Goal: Transaction & Acquisition: Purchase product/service

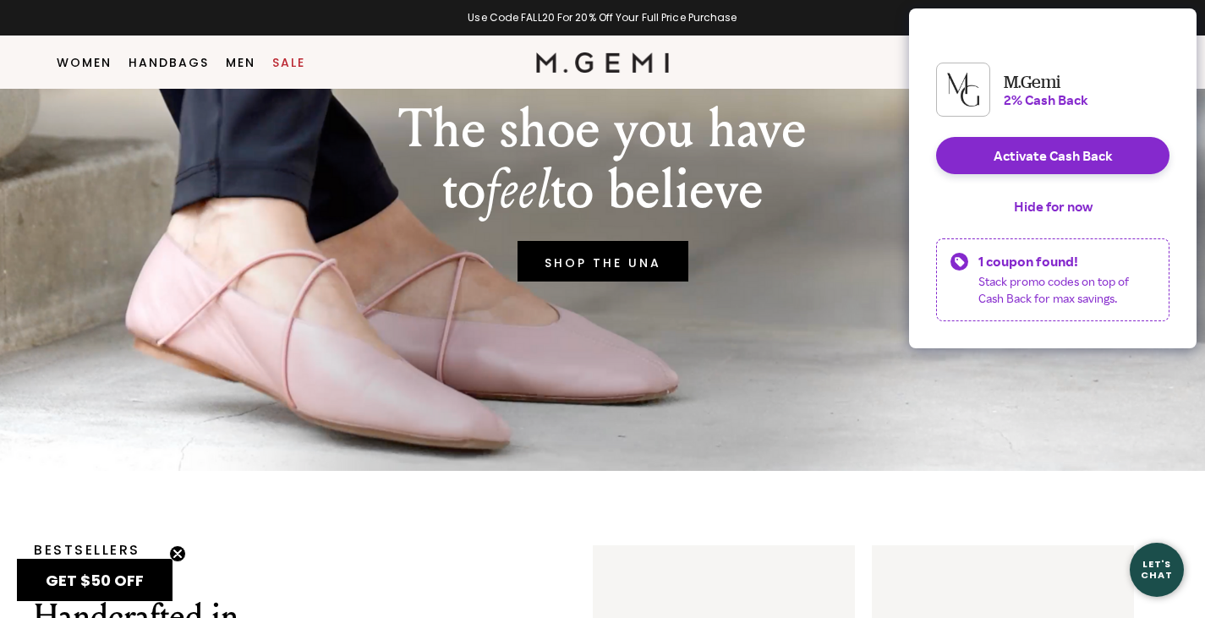
scroll to position [189, 0]
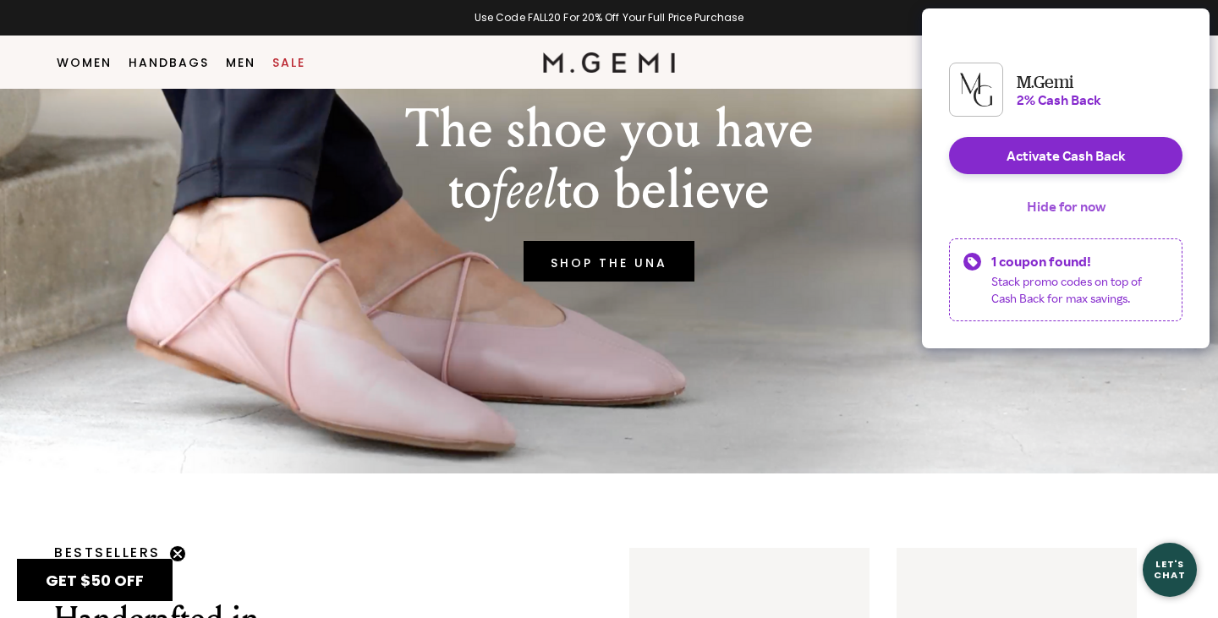
click at [1064, 217] on button "Hide for now" at bounding box center [1066, 206] width 106 height 37
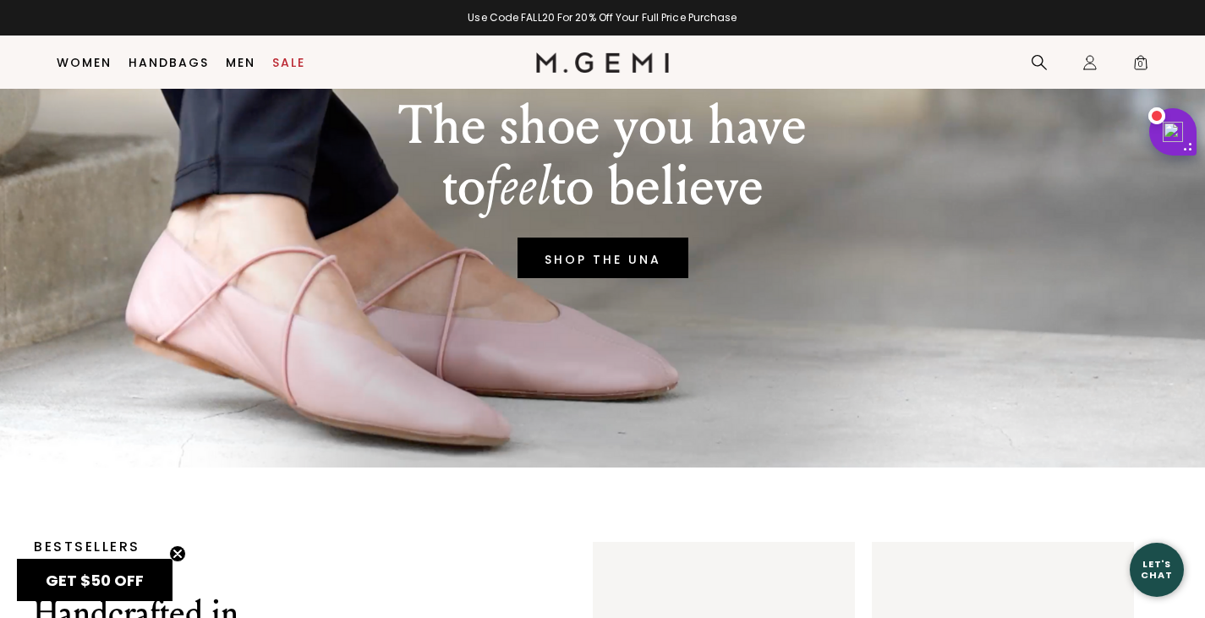
drag, startPoint x: 1064, startPoint y: 217, endPoint x: 724, endPoint y: 257, distance: 342.4
click at [724, 257] on div "The shoe you have to feel to believe SHOP THE UNA" at bounding box center [603, 183] width 1138 height 567
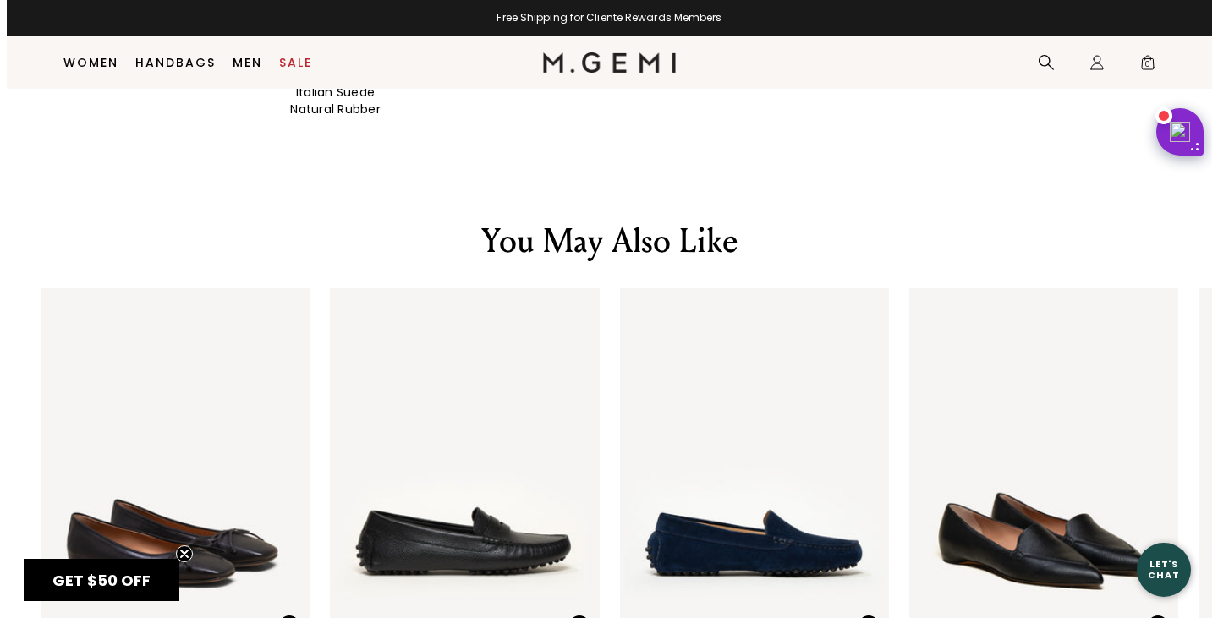
scroll to position [3547, 0]
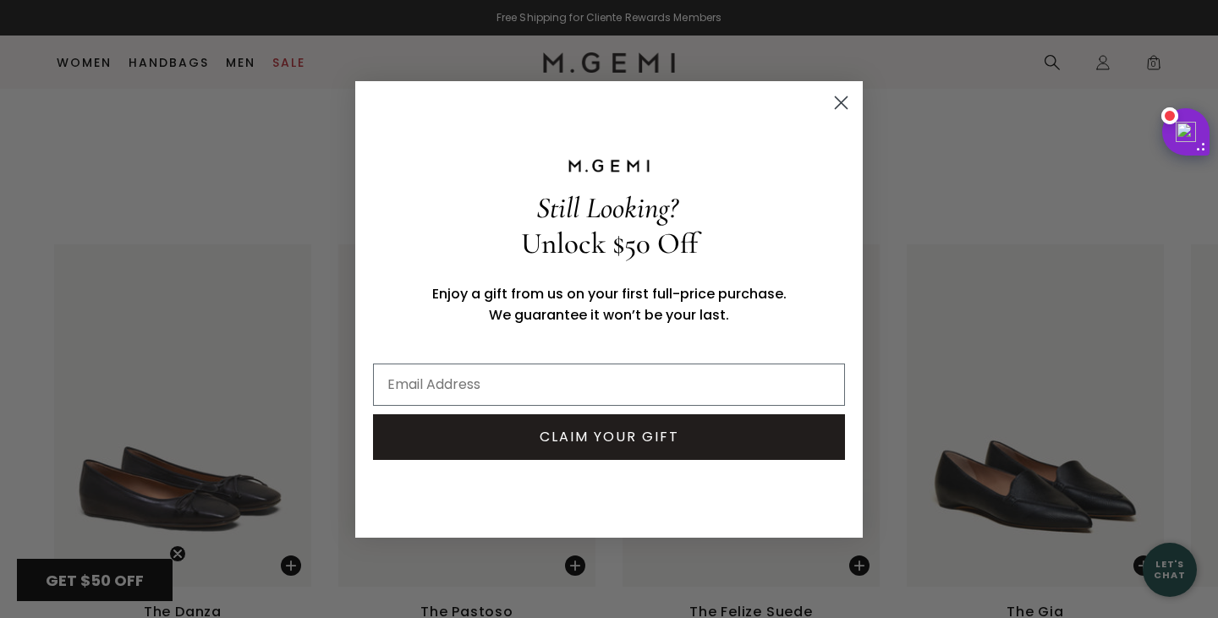
drag, startPoint x: 1217, startPoint y: 305, endPoint x: 1216, endPoint y: 419, distance: 114.2
click at [840, 98] on circle "Close dialog" at bounding box center [841, 102] width 28 height 28
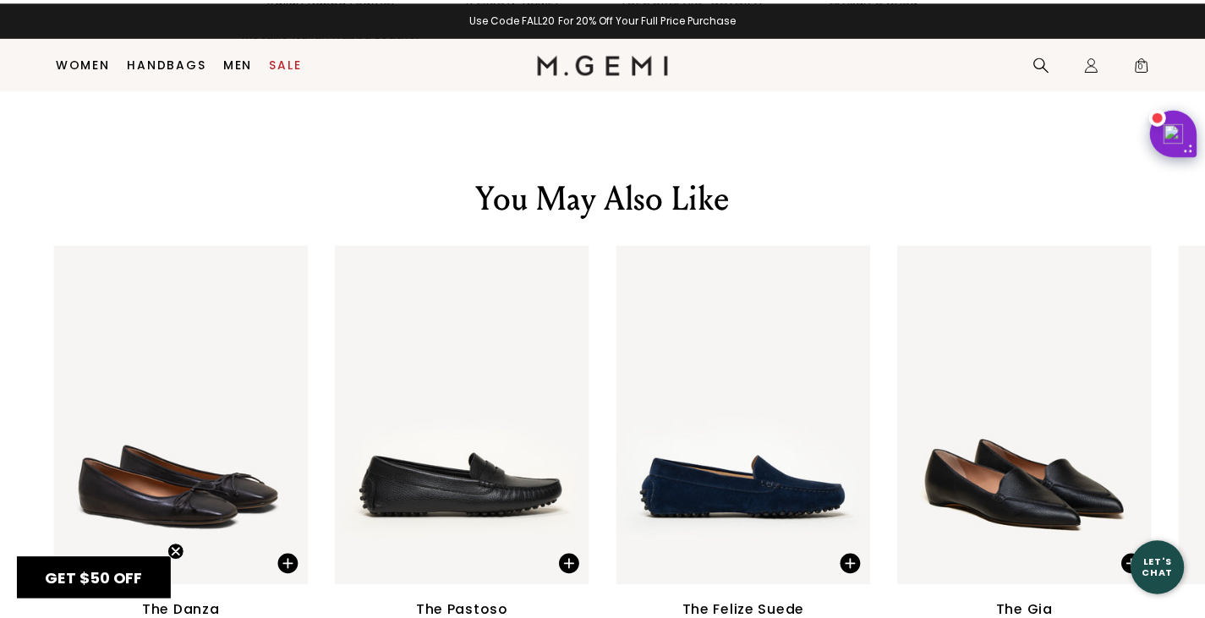
scroll to position [3533, 0]
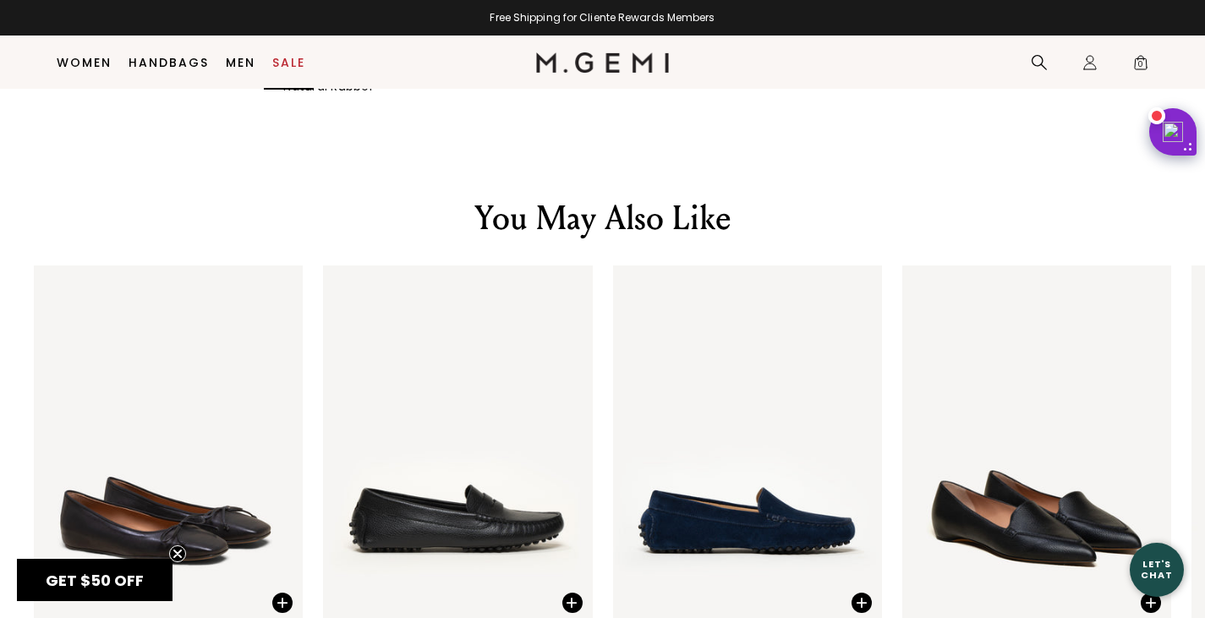
click at [289, 58] on link "Sale" at bounding box center [288, 63] width 33 height 14
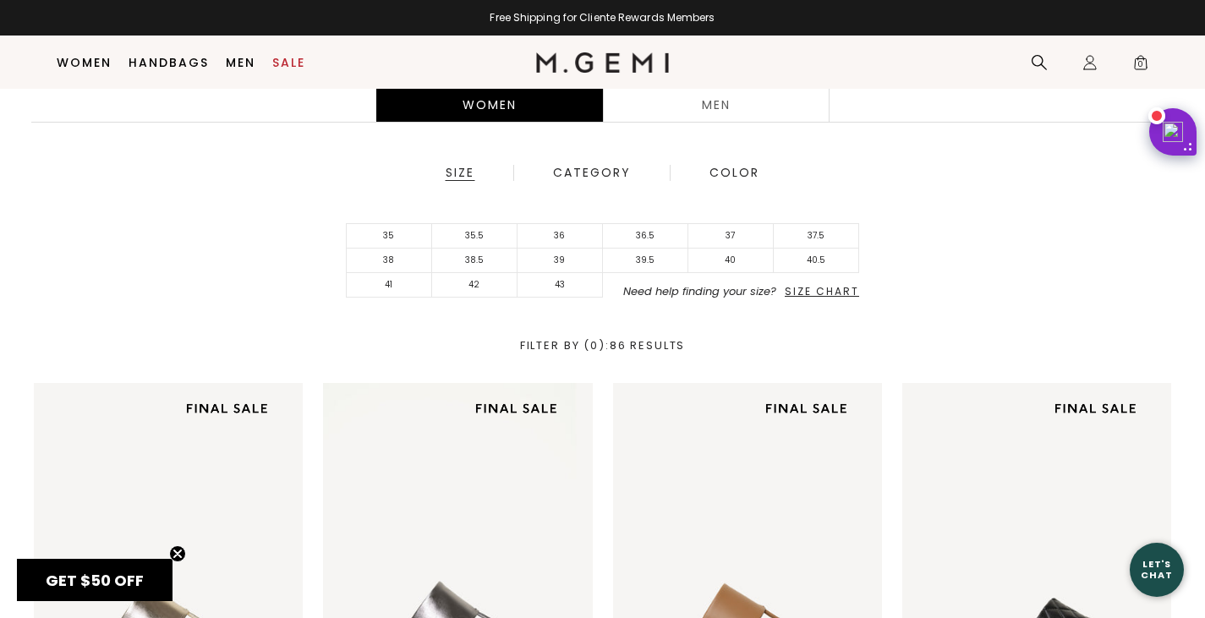
scroll to position [436, 0]
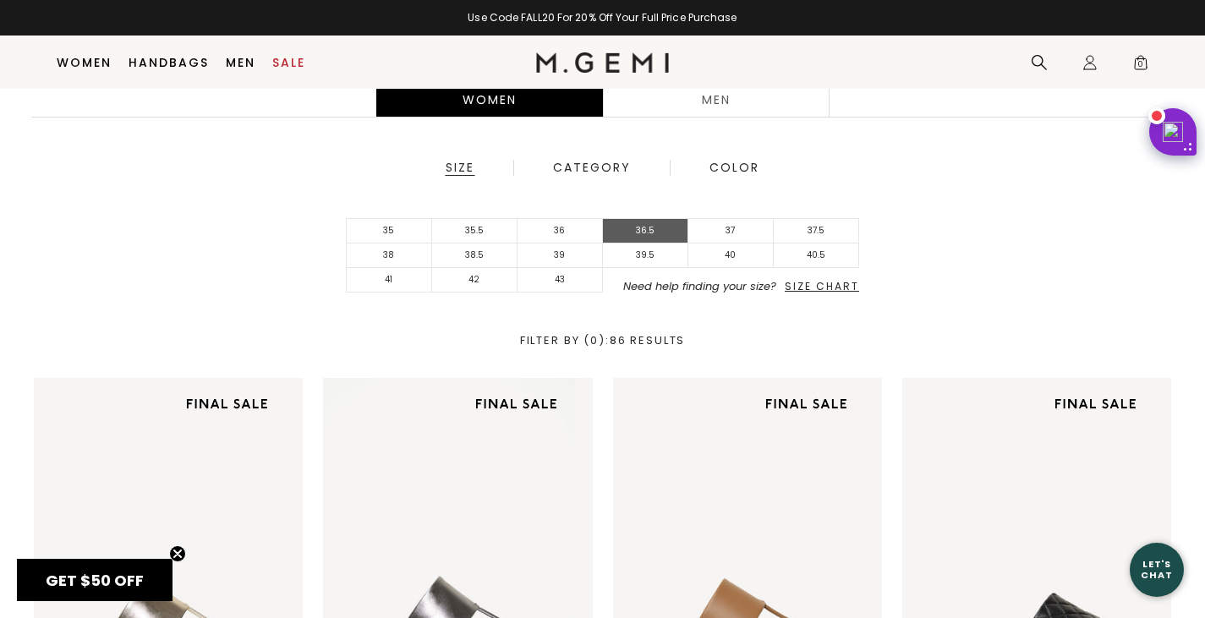
click at [659, 232] on li "36.5" at bounding box center [645, 231] width 85 height 25
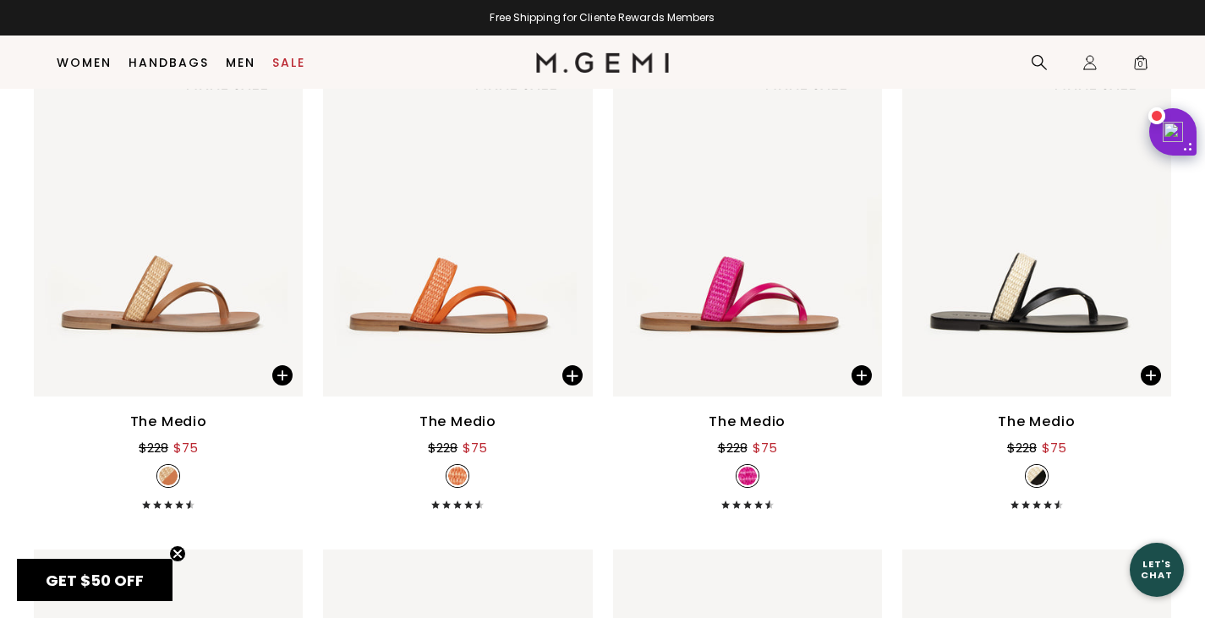
scroll to position [2278, 0]
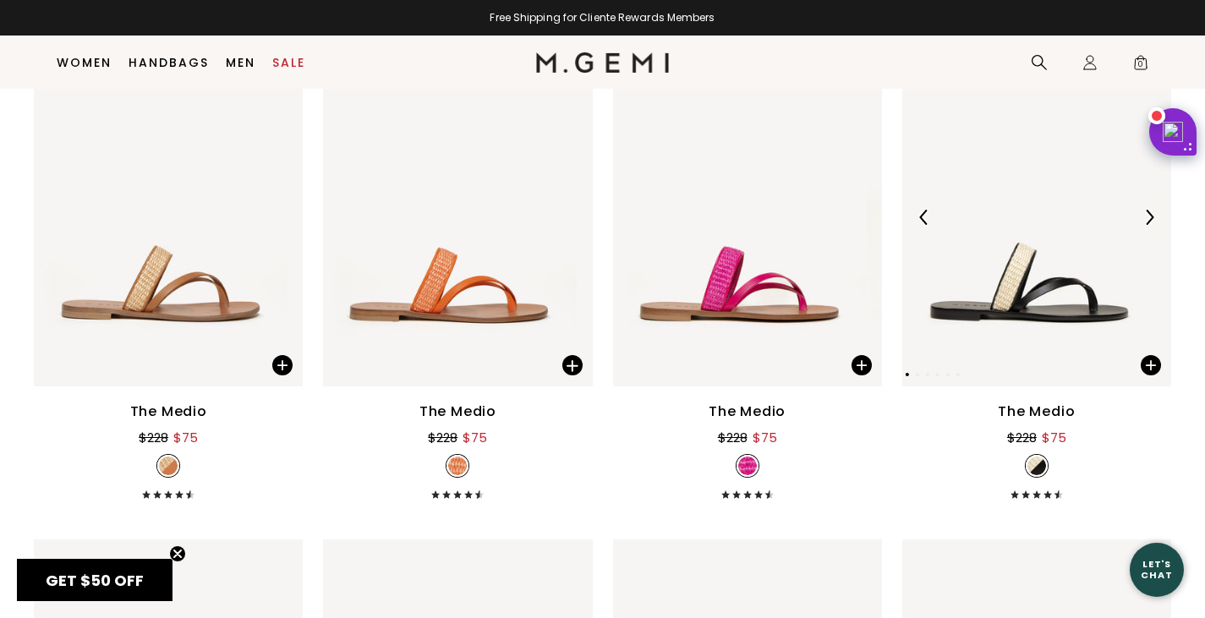
click at [1001, 317] on img at bounding box center [1029, 217] width 254 height 338
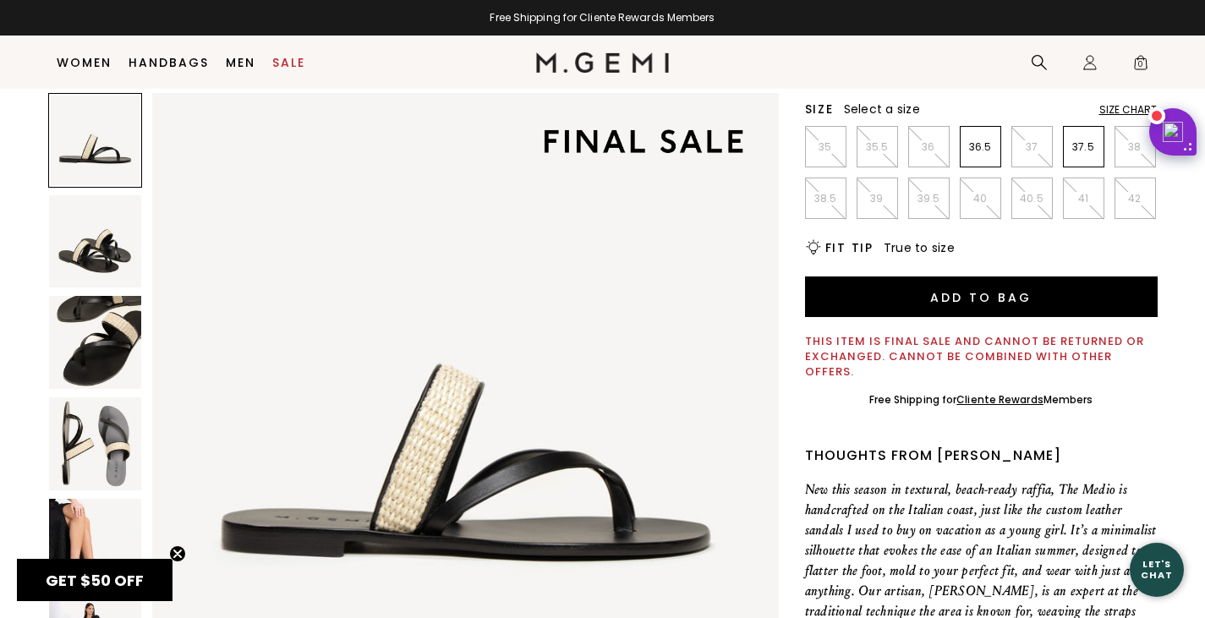
scroll to position [333, 0]
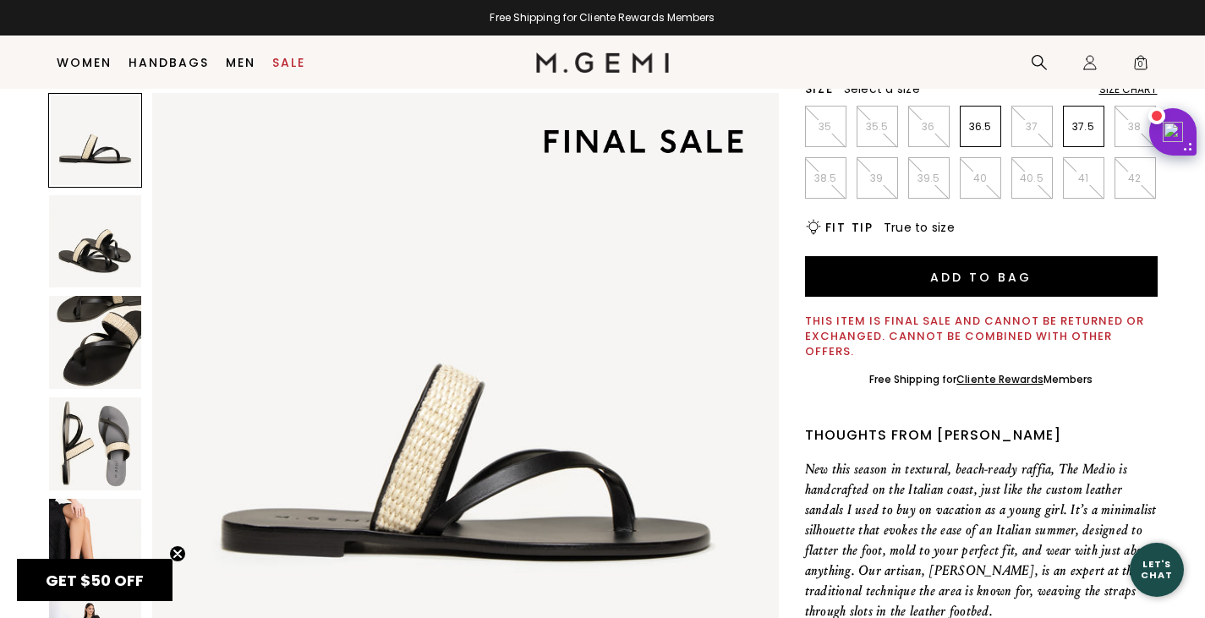
click at [96, 535] on img at bounding box center [95, 545] width 93 height 93
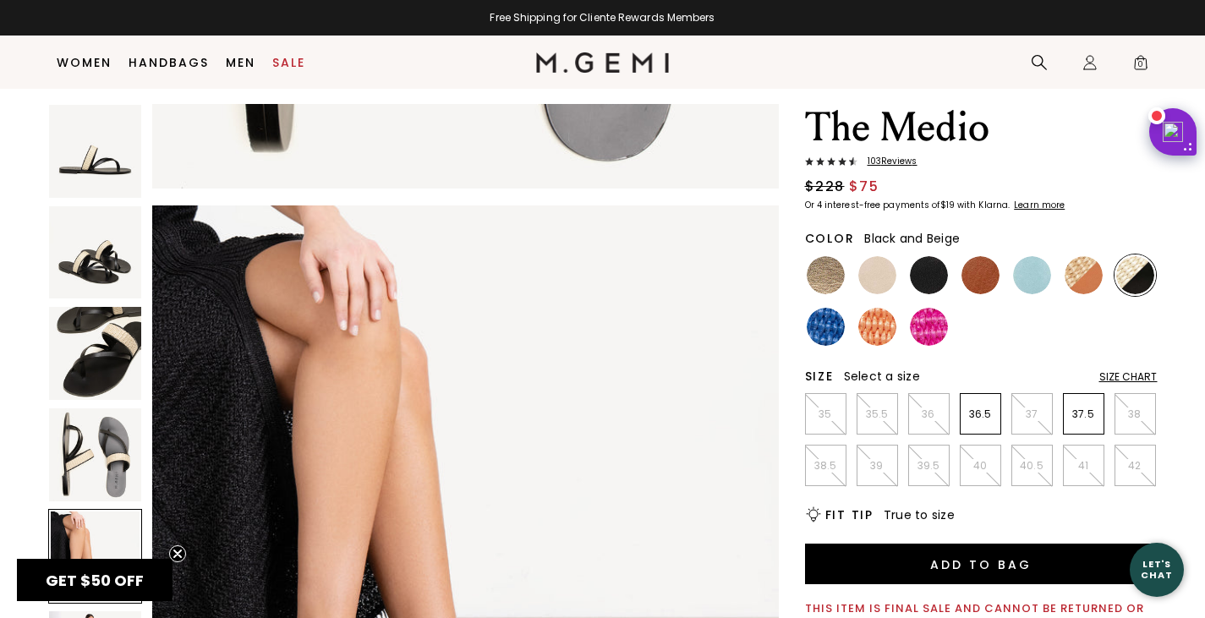
scroll to position [40, 0]
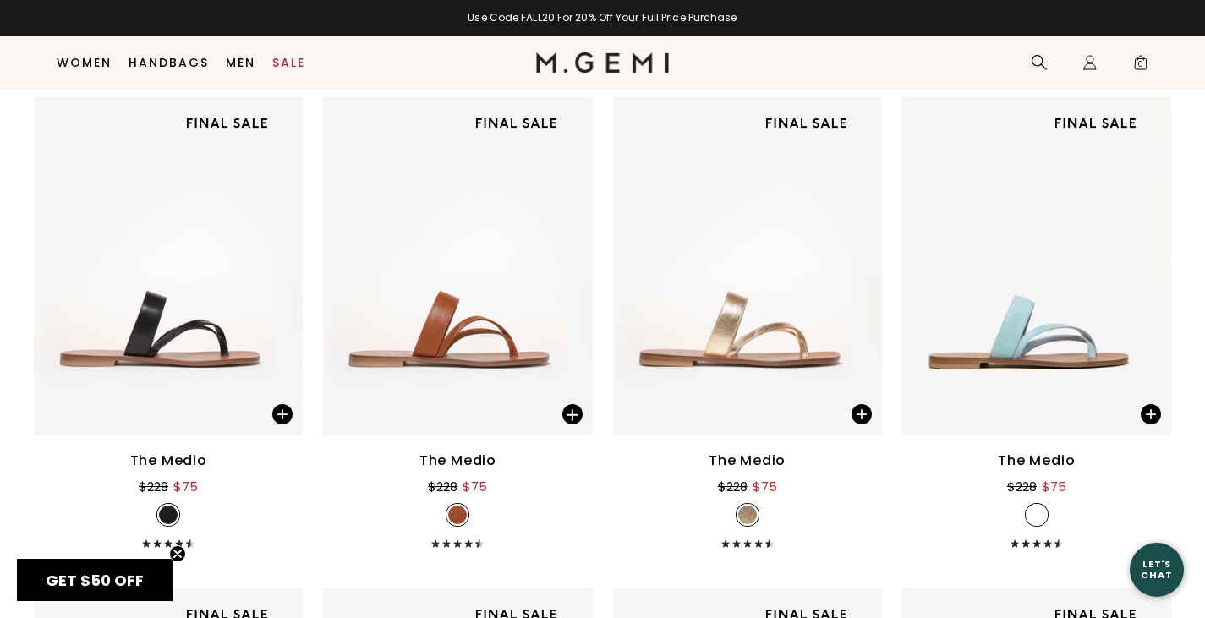
scroll to position [296, 0]
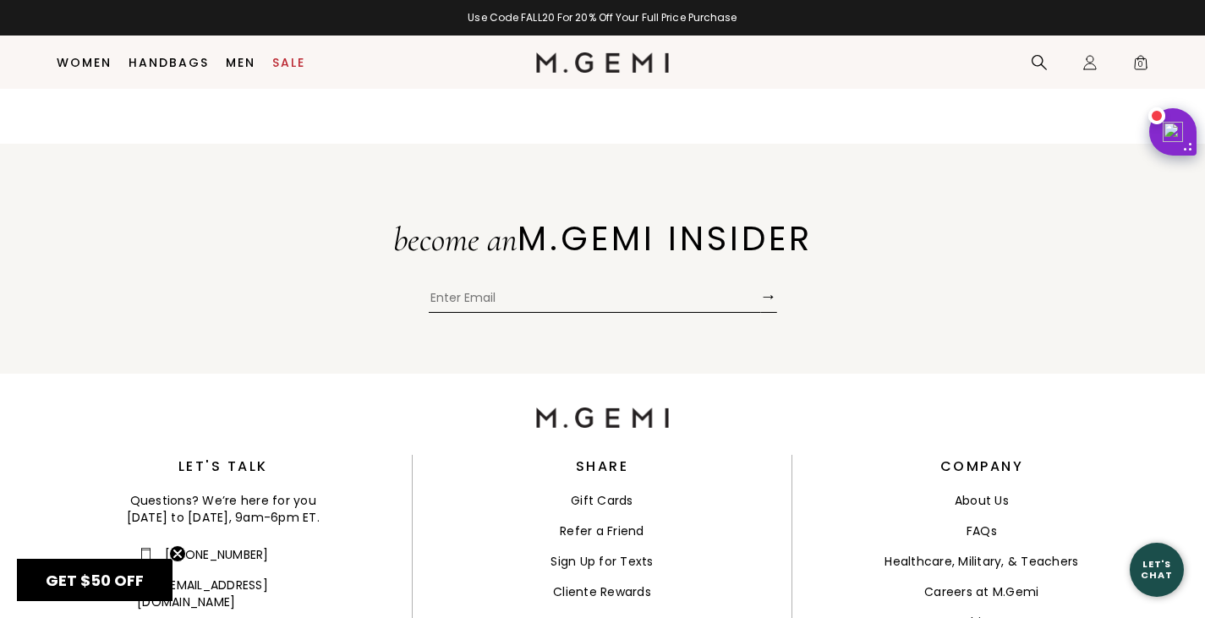
scroll to position [3533, 0]
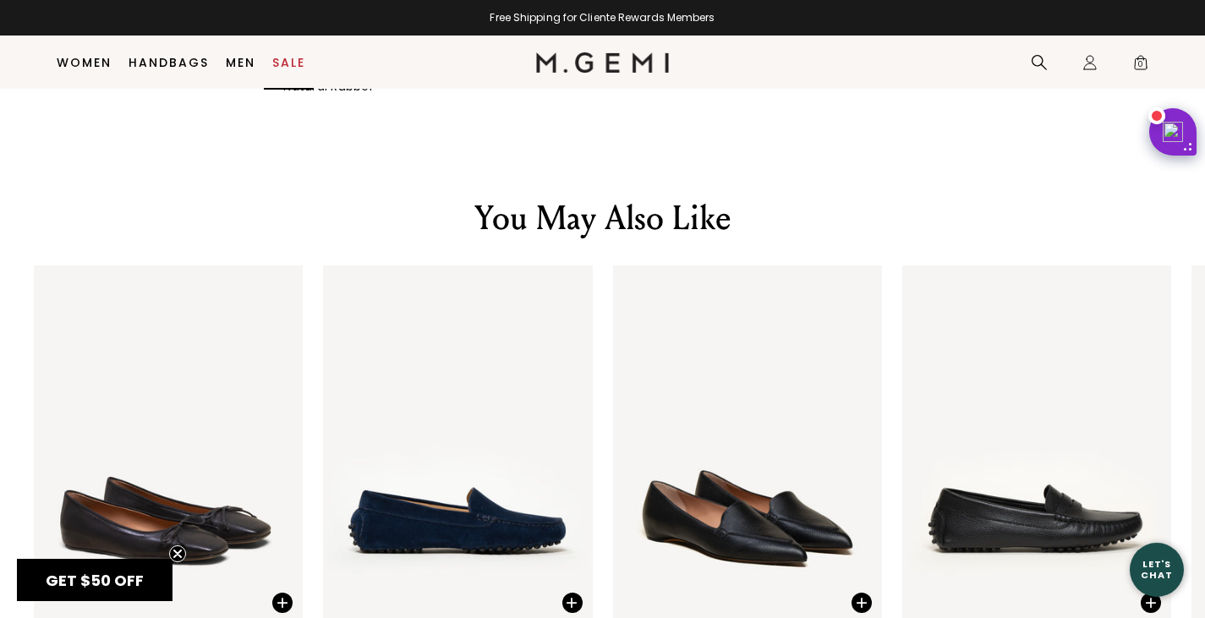
click at [290, 60] on link "Sale" at bounding box center [288, 63] width 33 height 14
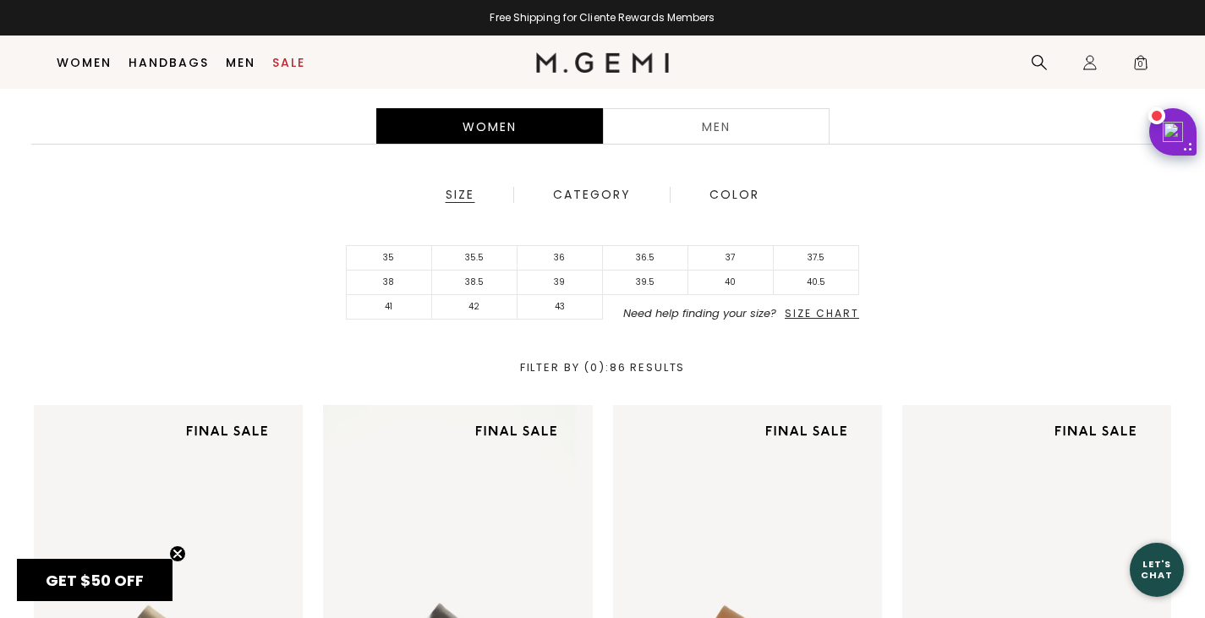
scroll to position [414, 0]
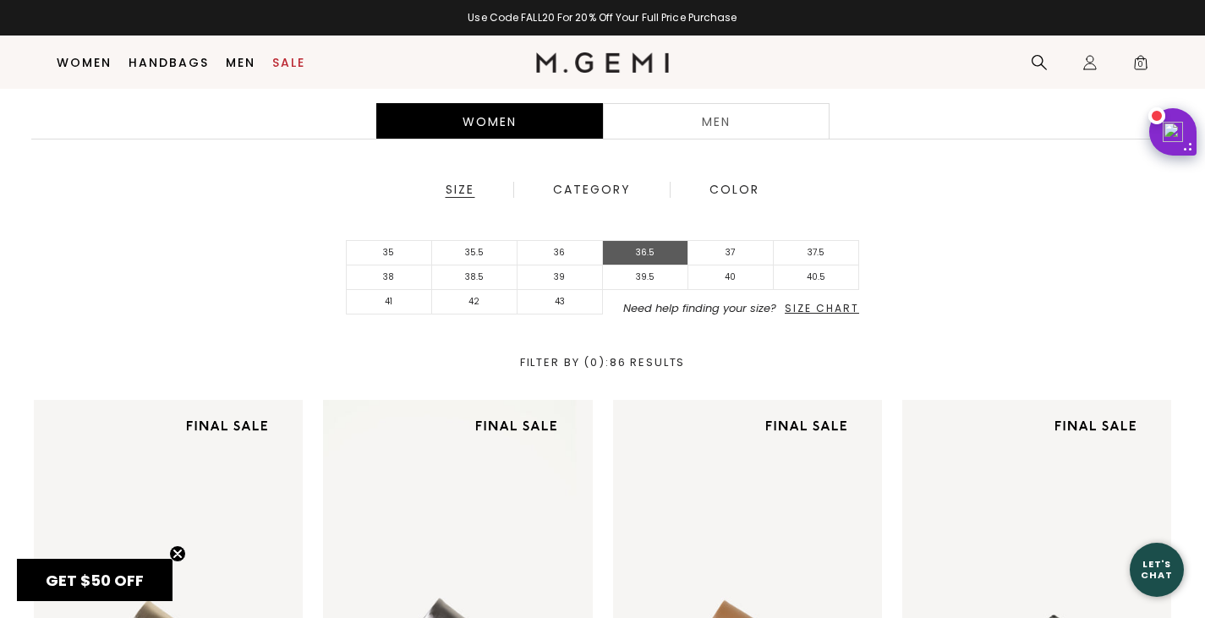
click at [658, 249] on li "36.5" at bounding box center [645, 253] width 85 height 25
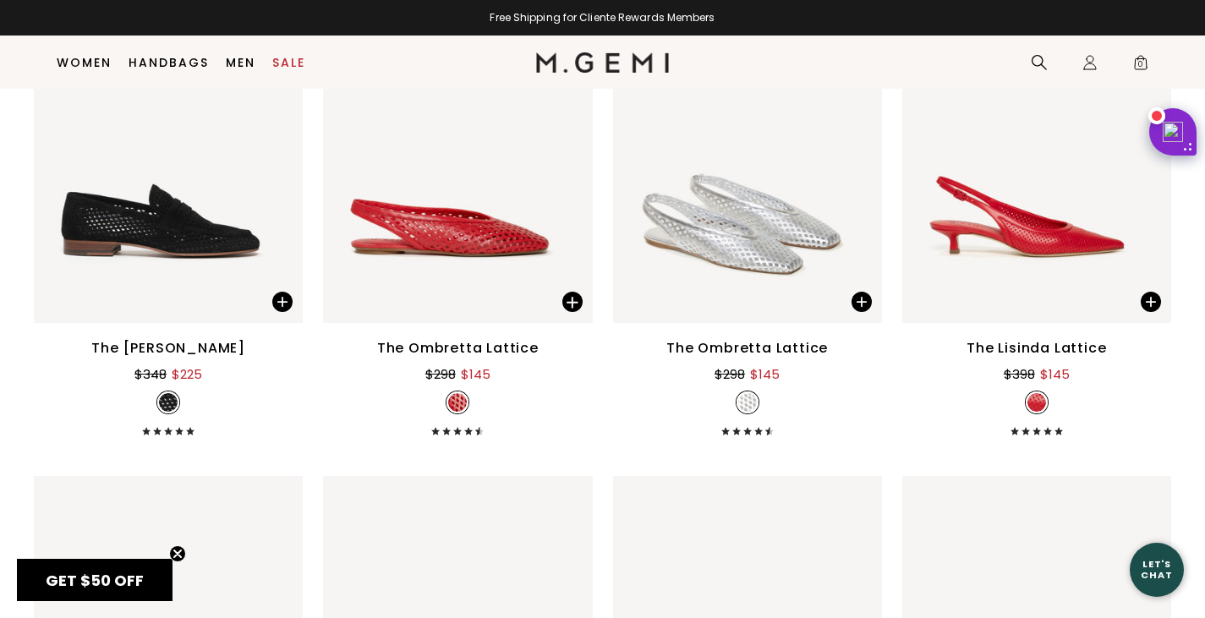
scroll to position [2837, 0]
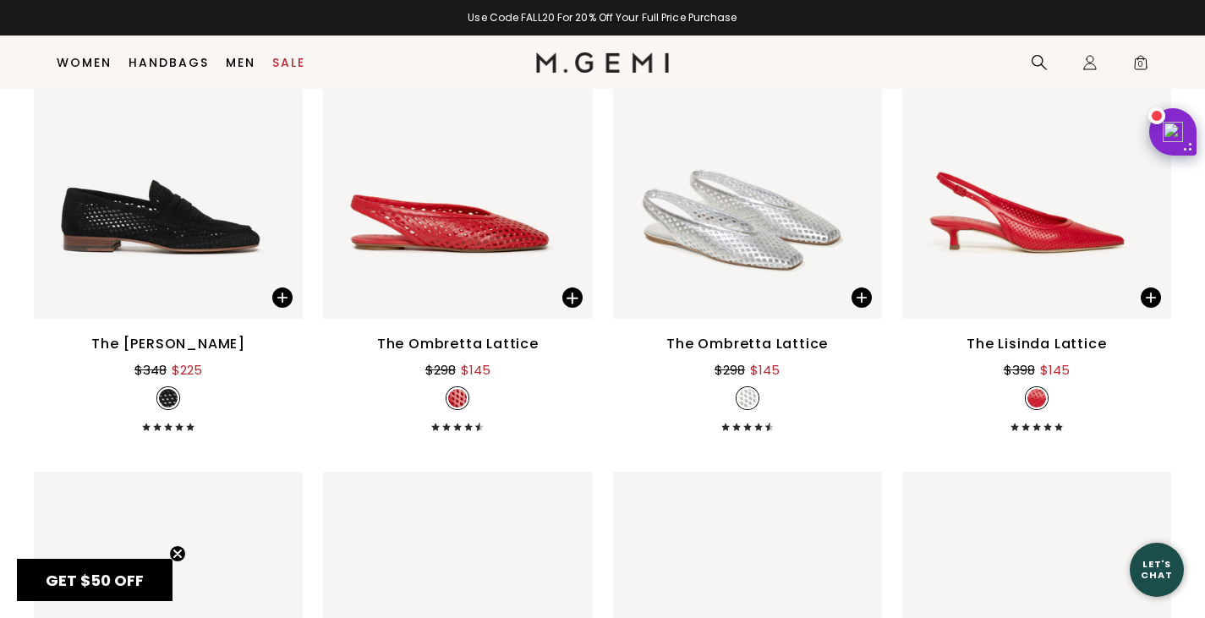
click at [1028, 354] on div "The Lisinda Lattice" at bounding box center [1037, 344] width 140 height 20
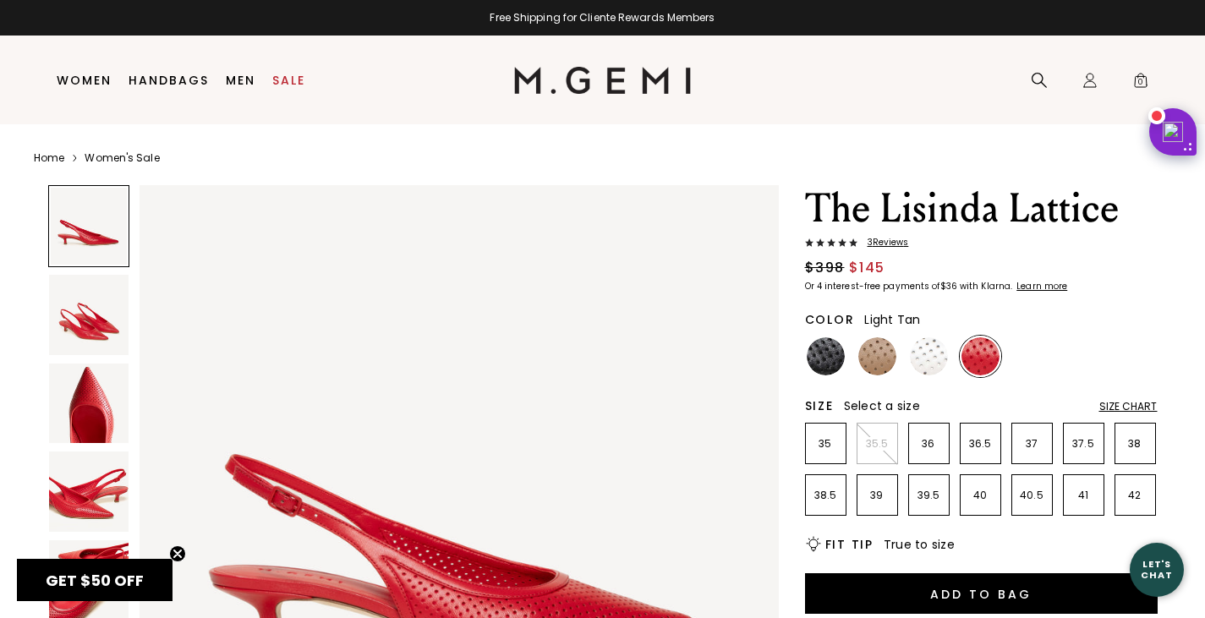
click at [870, 358] on img at bounding box center [877, 356] width 38 height 38
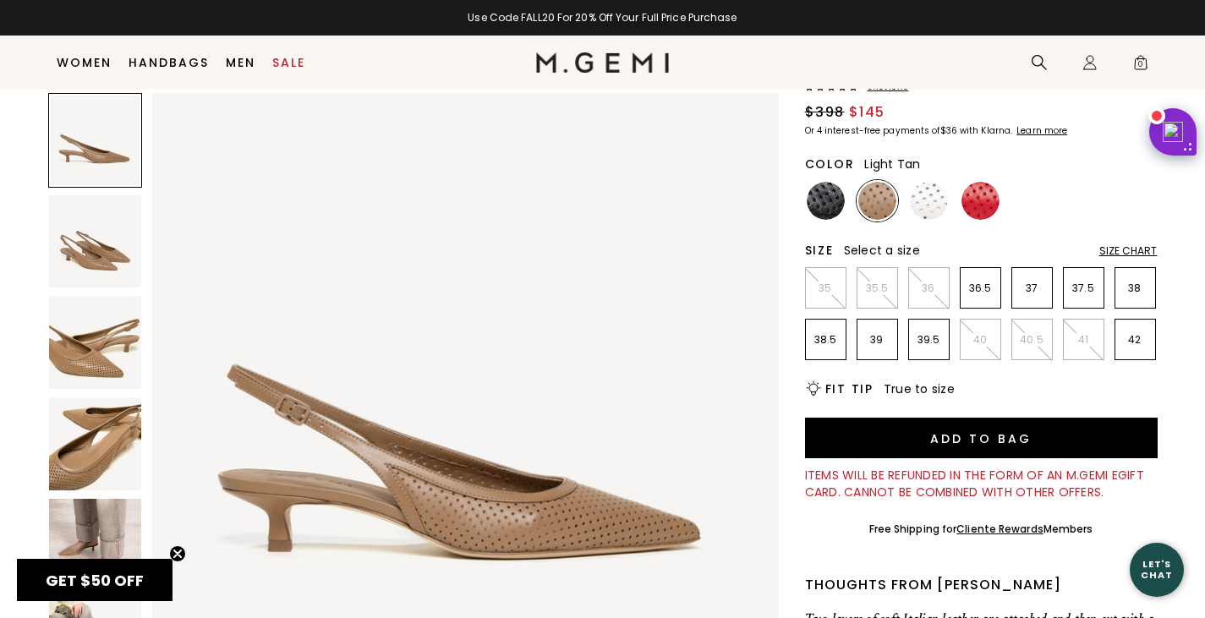
scroll to position [123, 0]
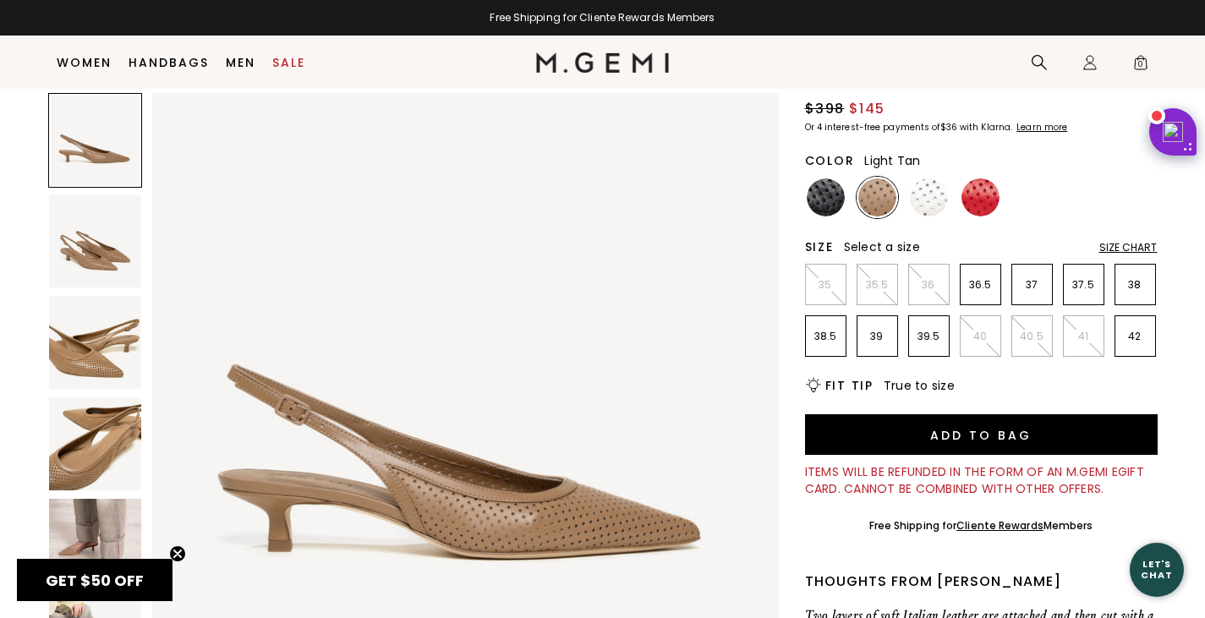
click at [85, 538] on img at bounding box center [95, 545] width 93 height 93
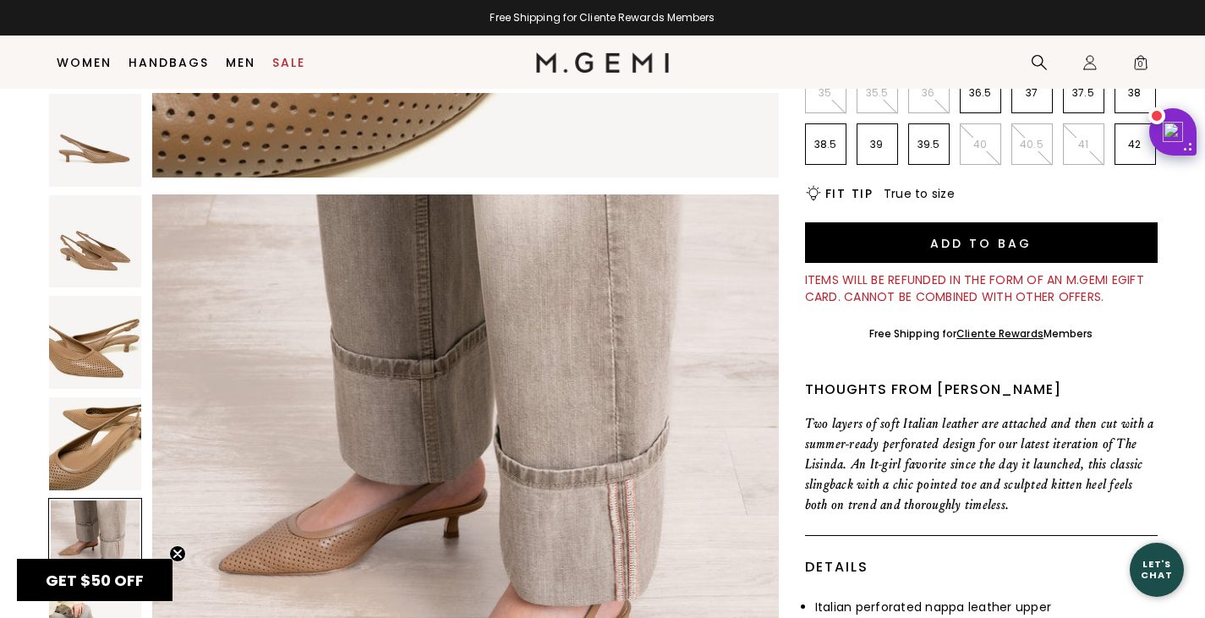
scroll to position [318, 0]
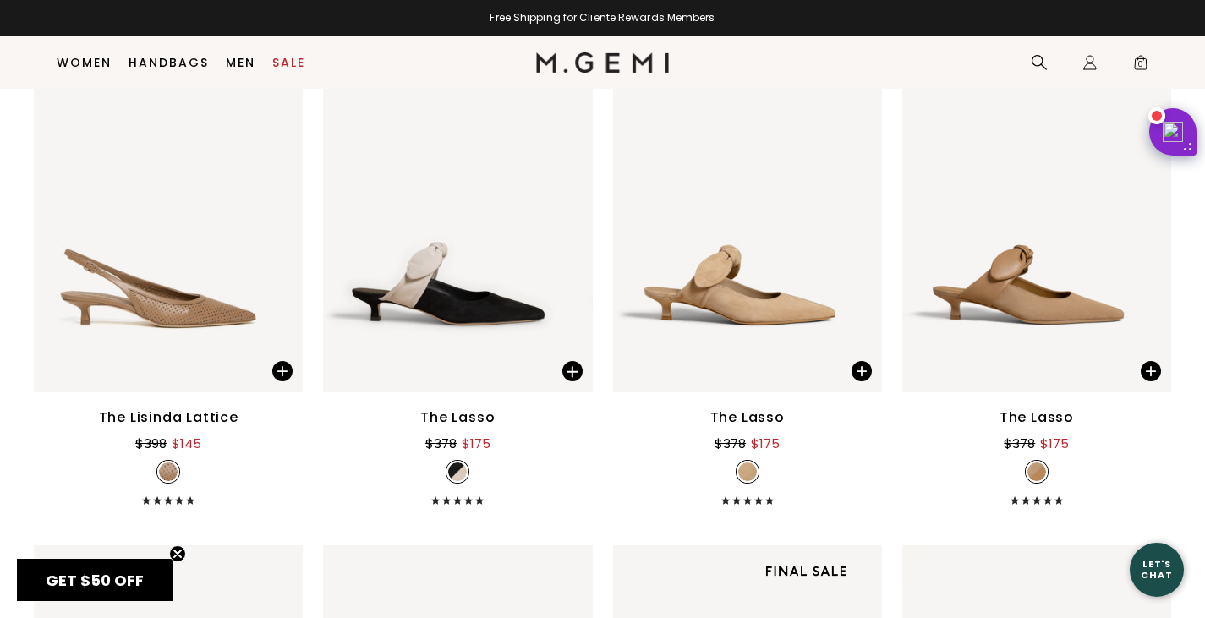
scroll to position [3263, 0]
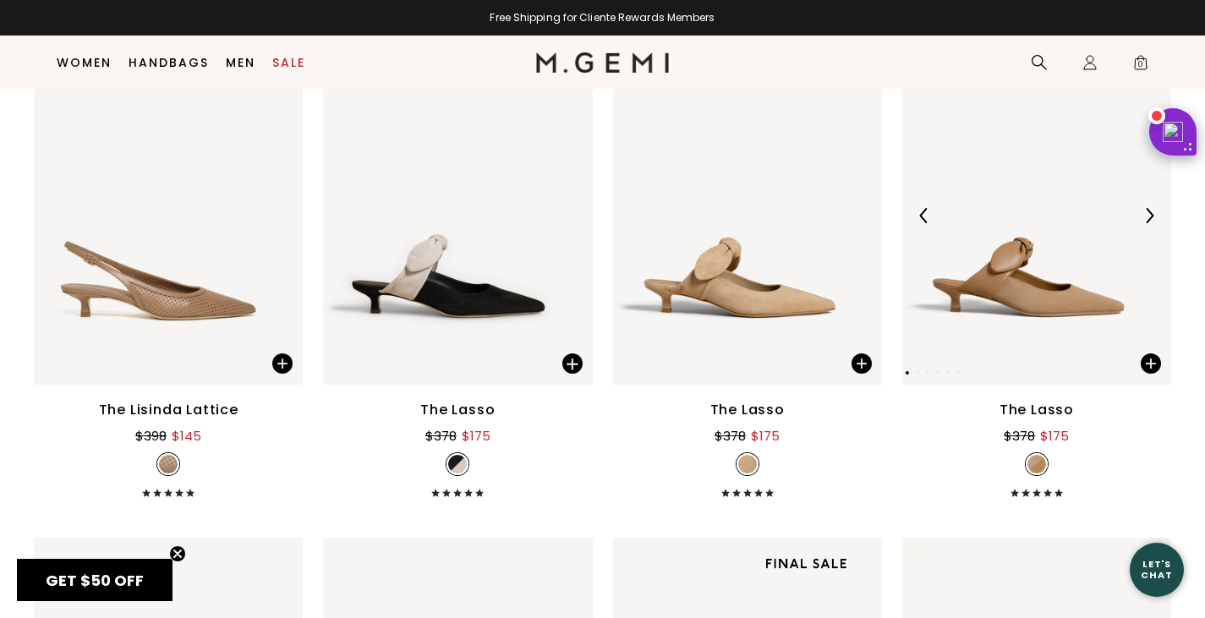
click at [1034, 353] on img at bounding box center [1029, 216] width 254 height 338
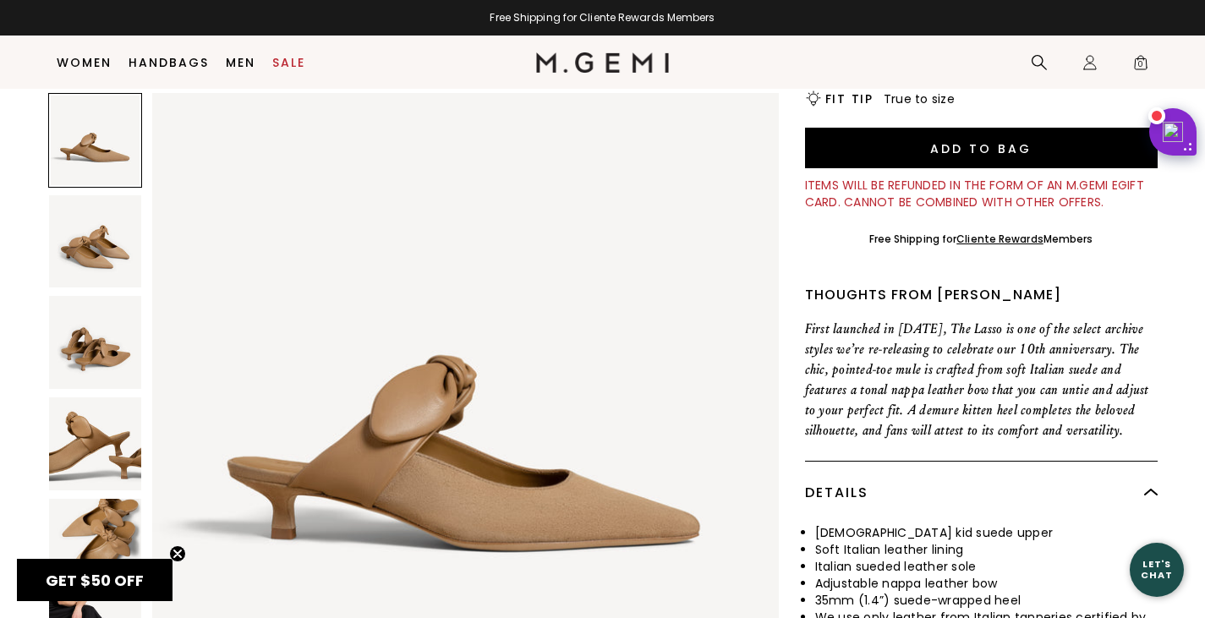
scroll to position [414, 0]
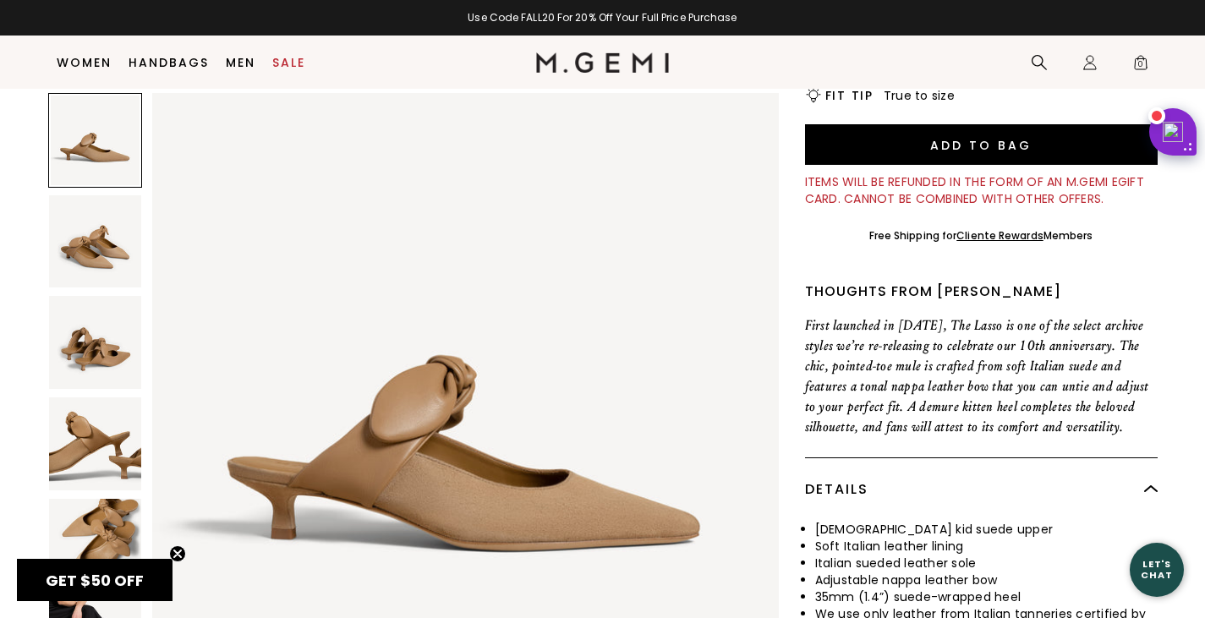
click at [179, 551] on circle "Close teaser" at bounding box center [178, 554] width 16 height 16
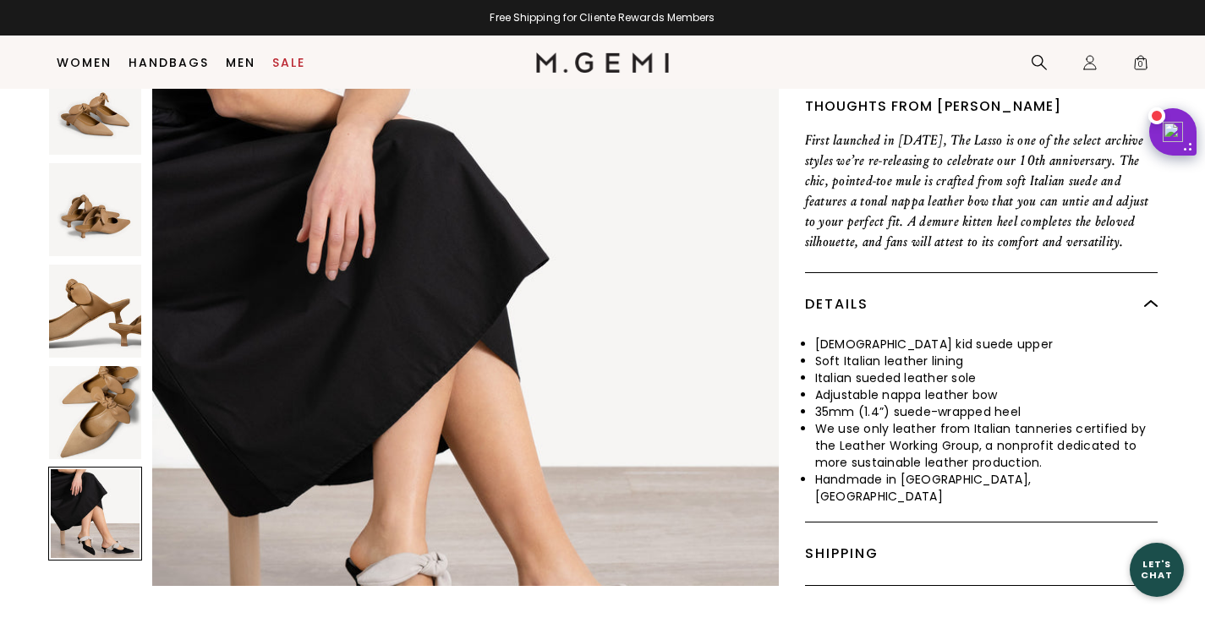
scroll to position [591, 0]
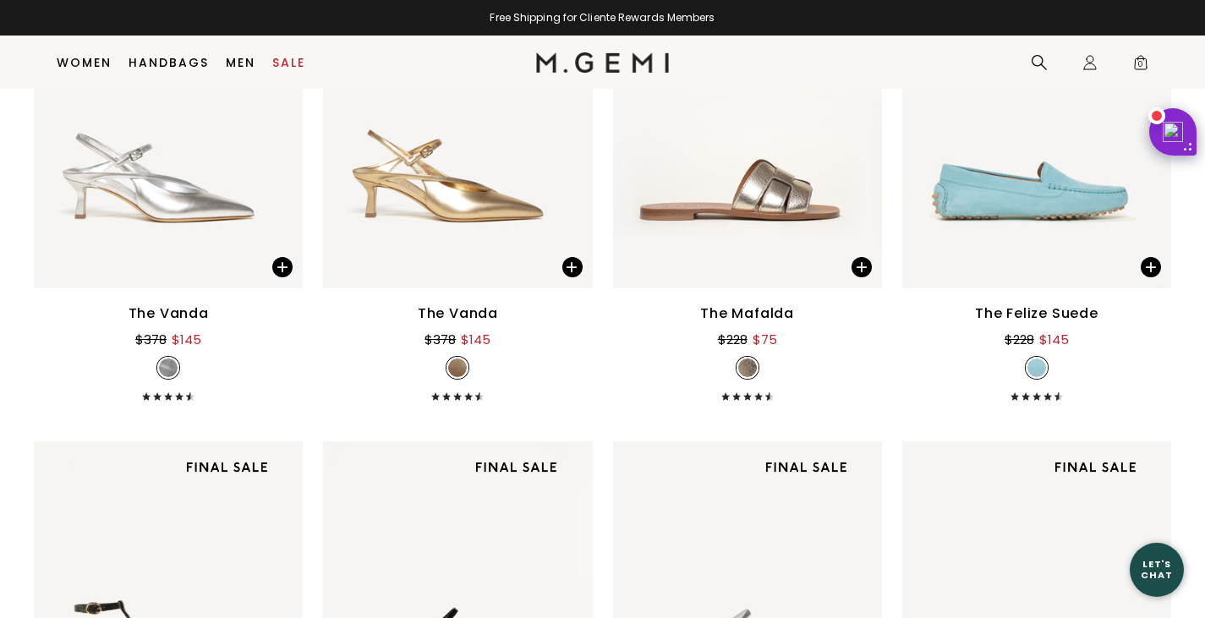
scroll to position [3846, 0]
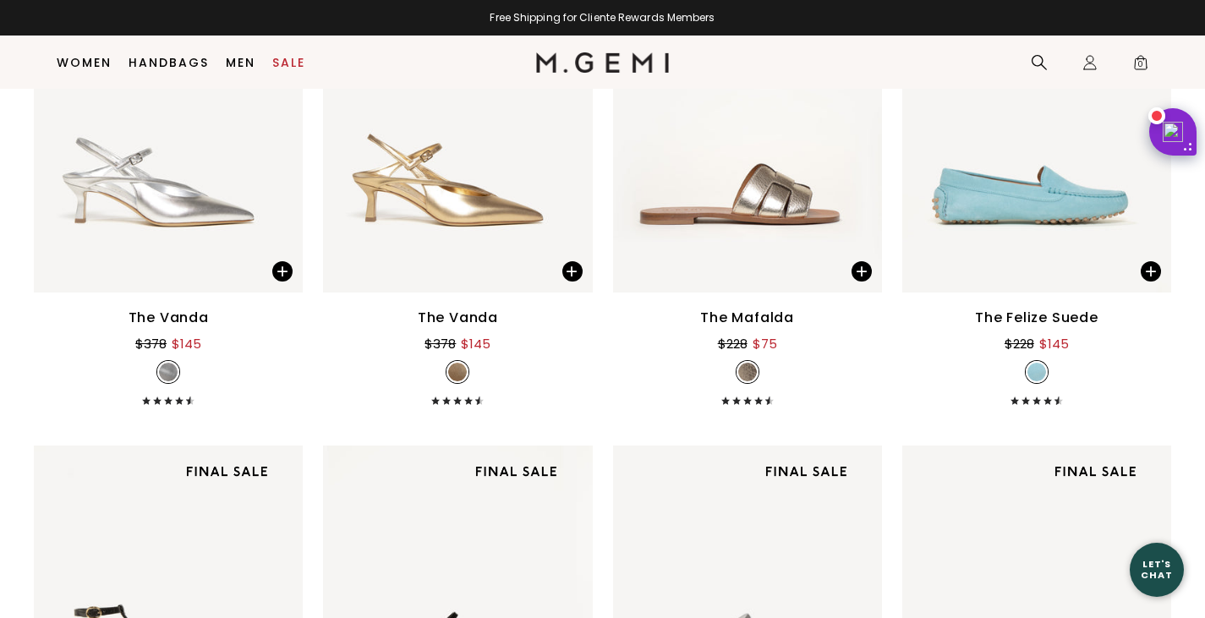
click at [184, 328] on div "The Vanda" at bounding box center [169, 318] width 80 height 20
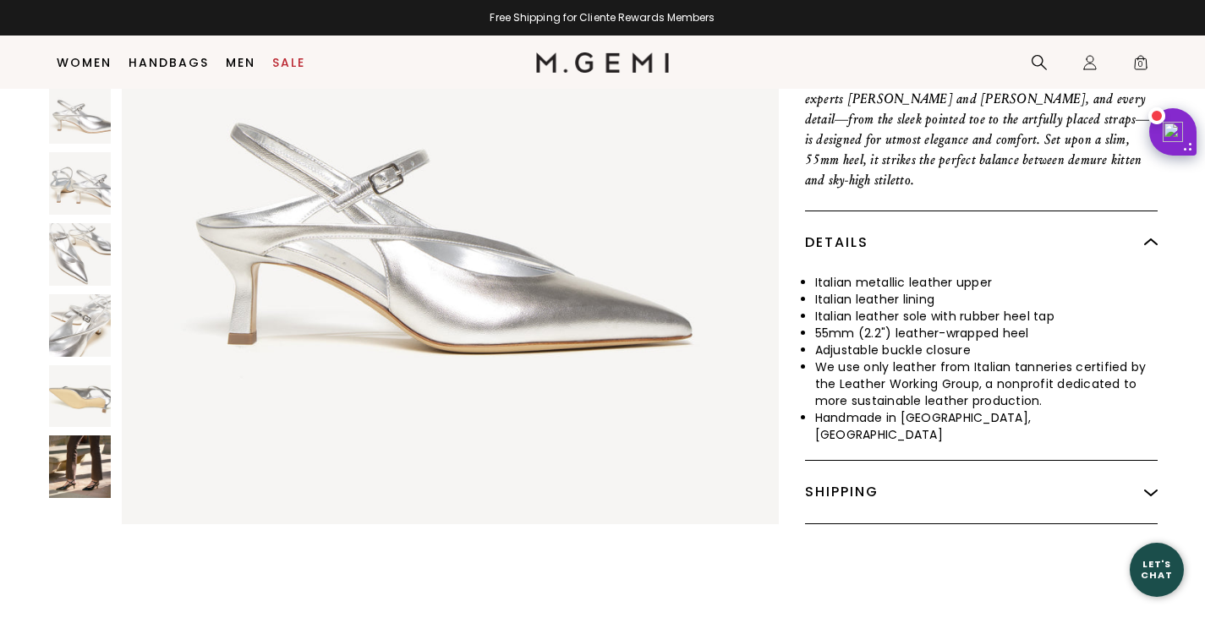
scroll to position [664, 0]
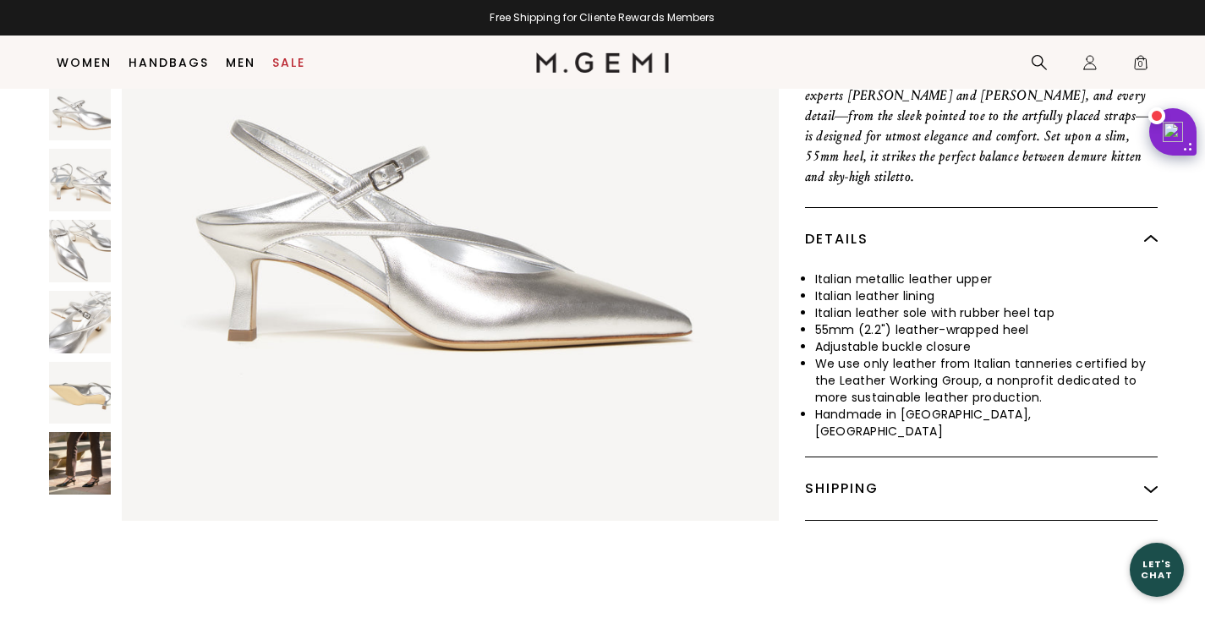
click at [85, 449] on img at bounding box center [80, 464] width 63 height 63
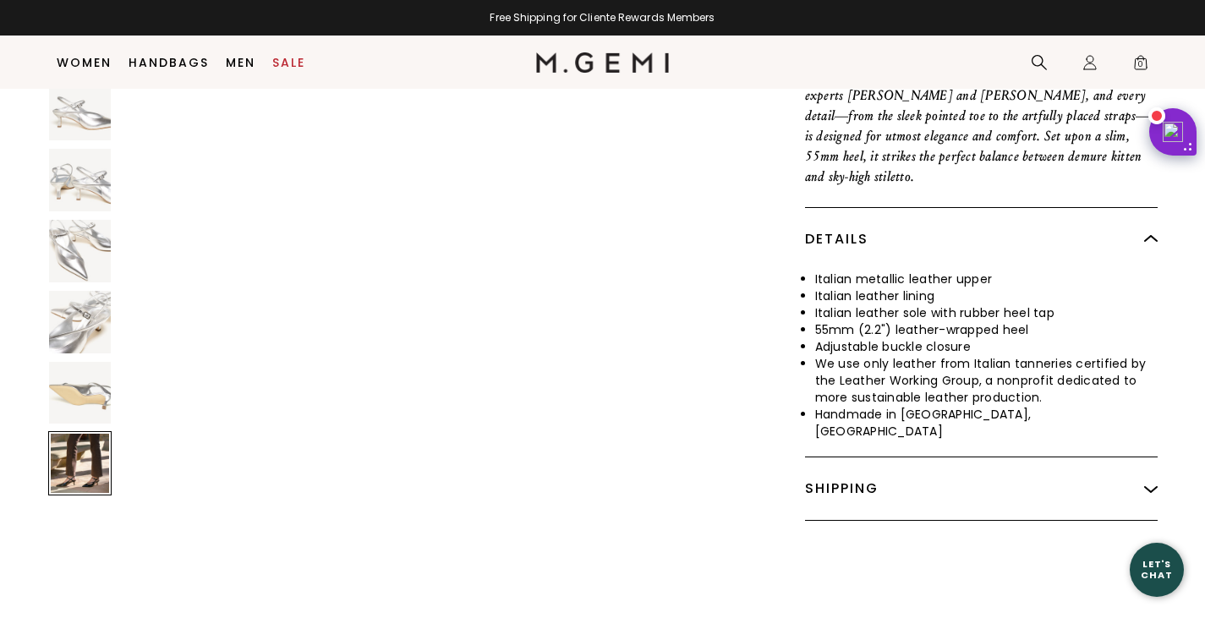
scroll to position [5184, 0]
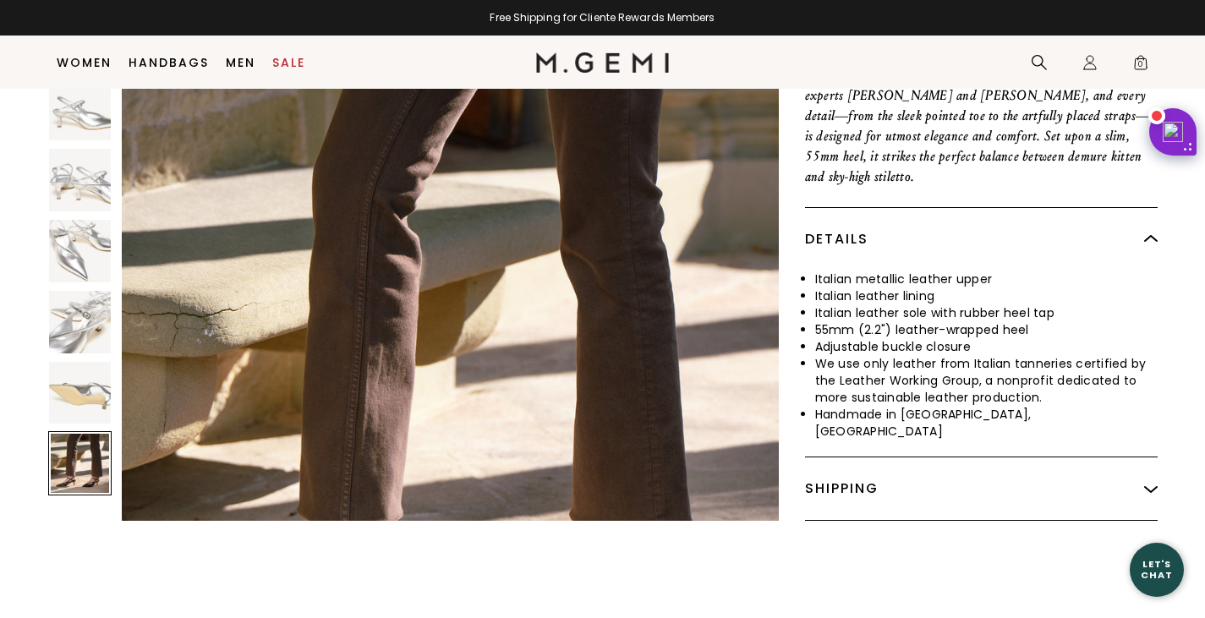
click at [537, 393] on img at bounding box center [450, 396] width 656 height 656
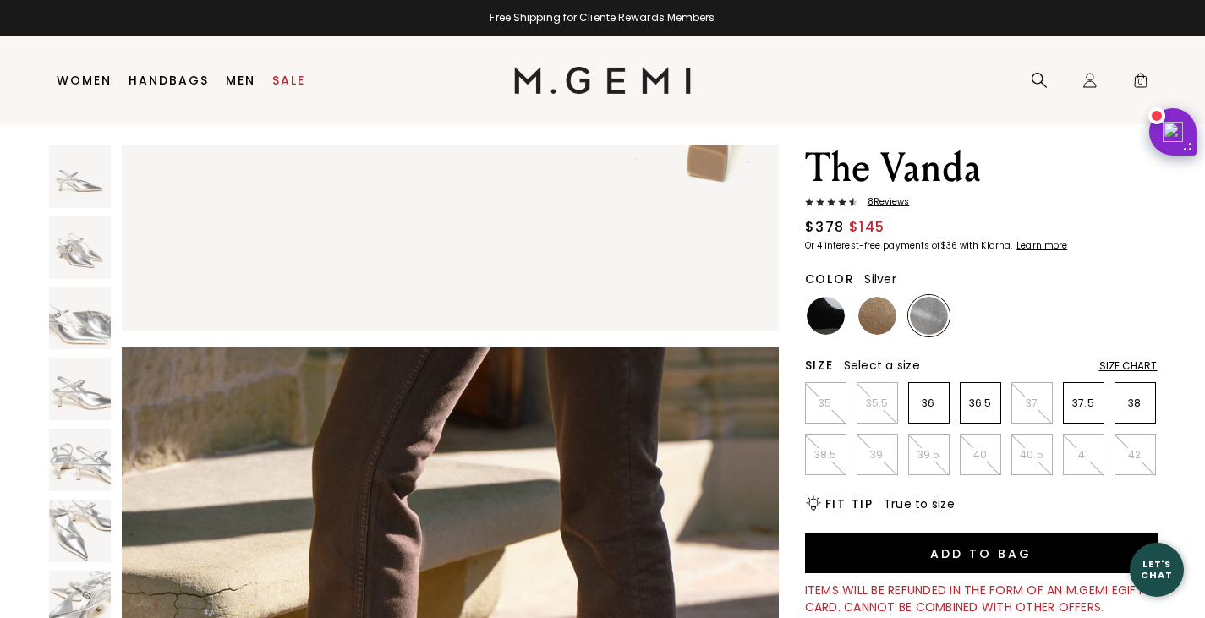
scroll to position [22, 0]
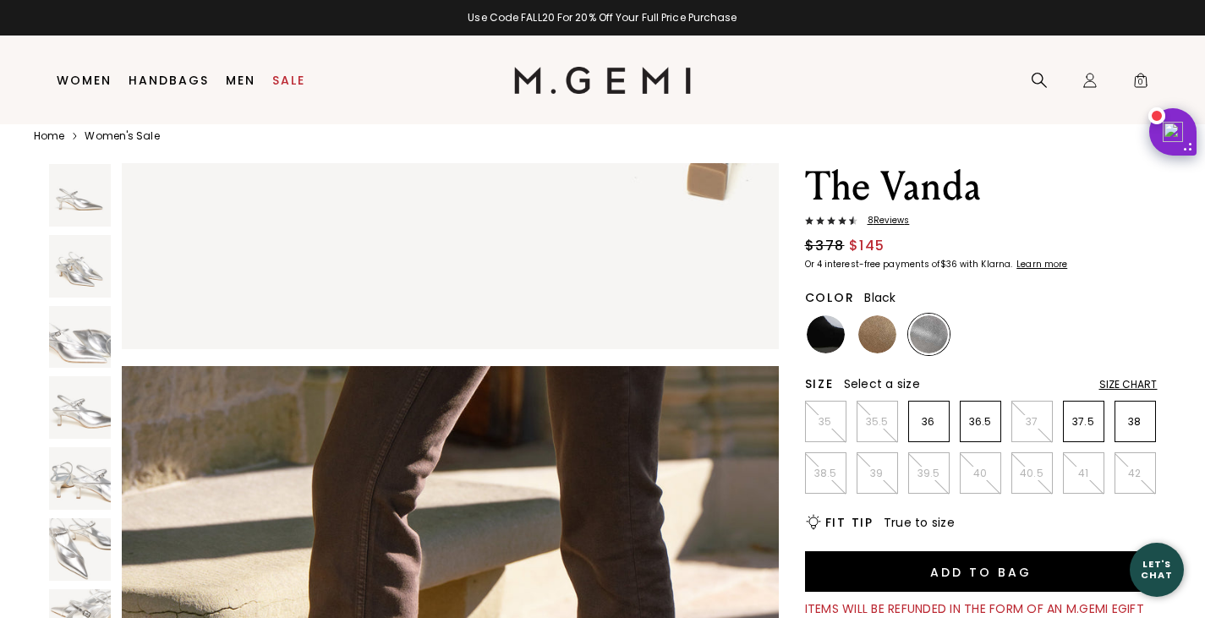
click at [820, 333] on img at bounding box center [826, 334] width 38 height 38
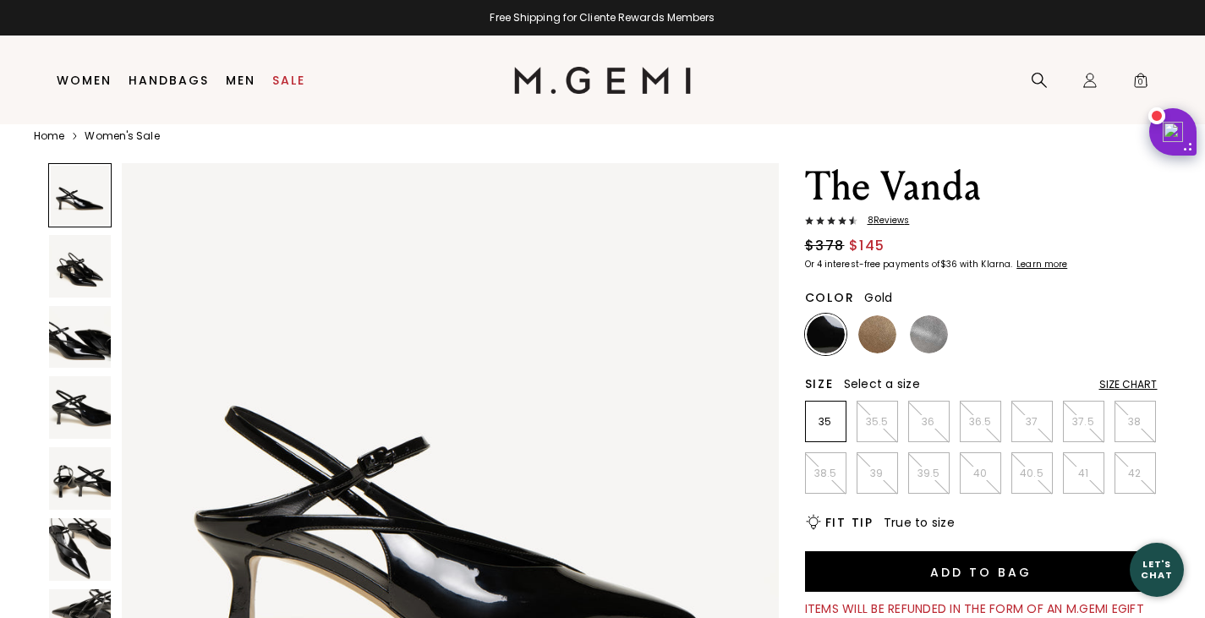
click at [870, 336] on img at bounding box center [877, 334] width 38 height 38
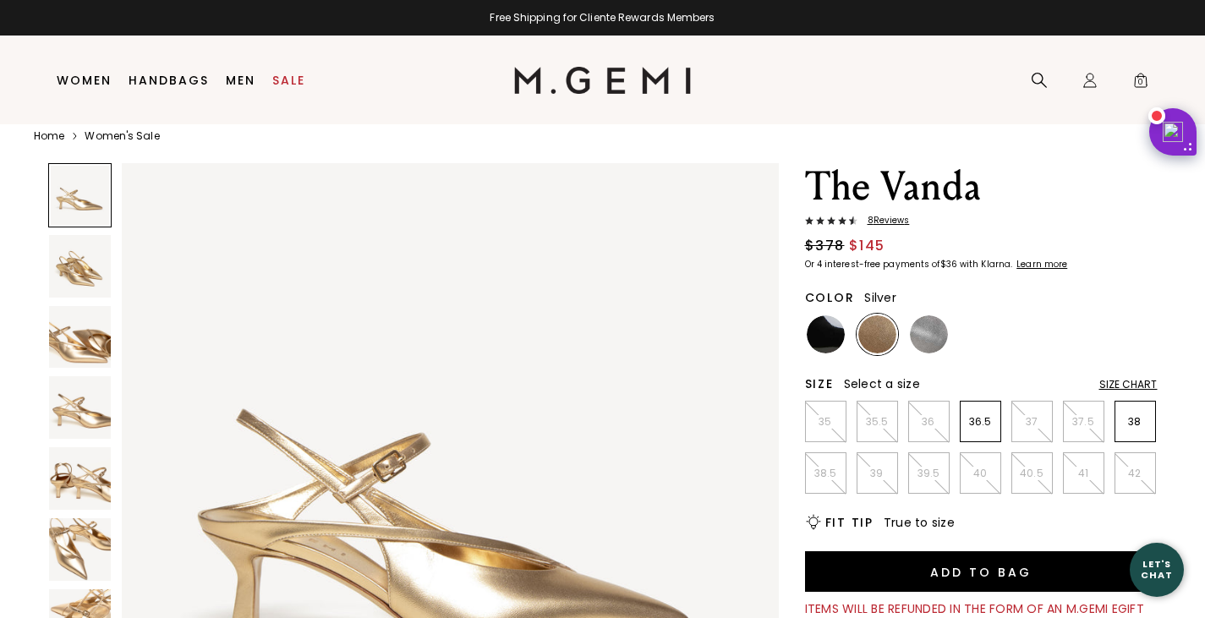
click at [923, 336] on img at bounding box center [929, 334] width 38 height 38
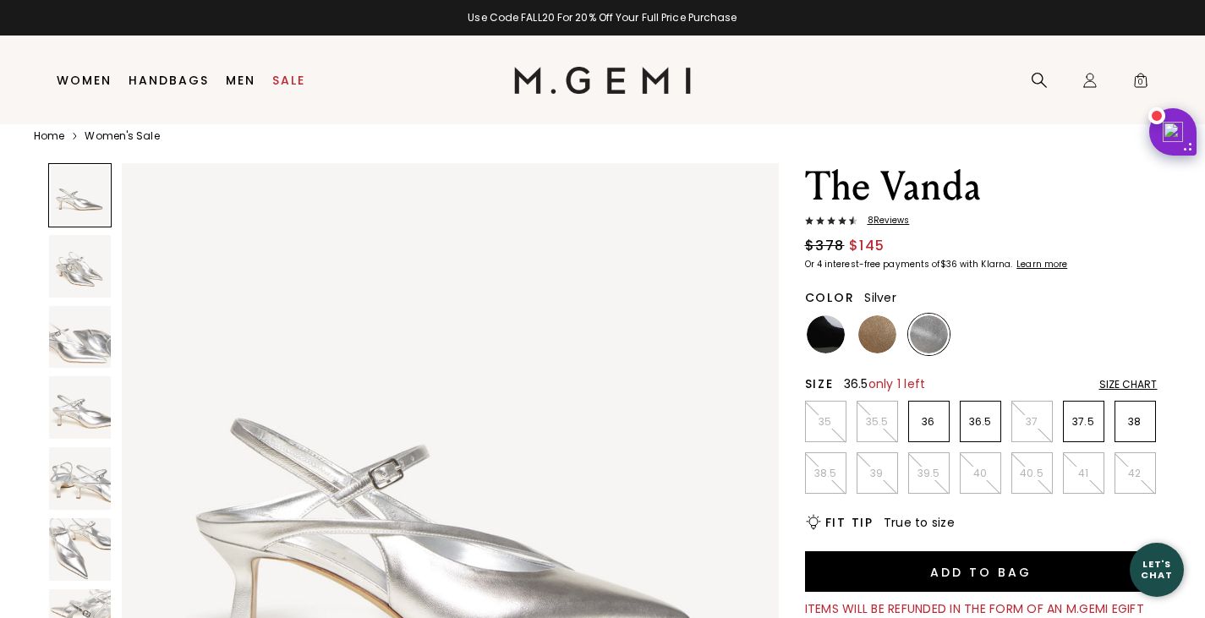
click at [977, 422] on p "36.5" at bounding box center [981, 422] width 40 height 14
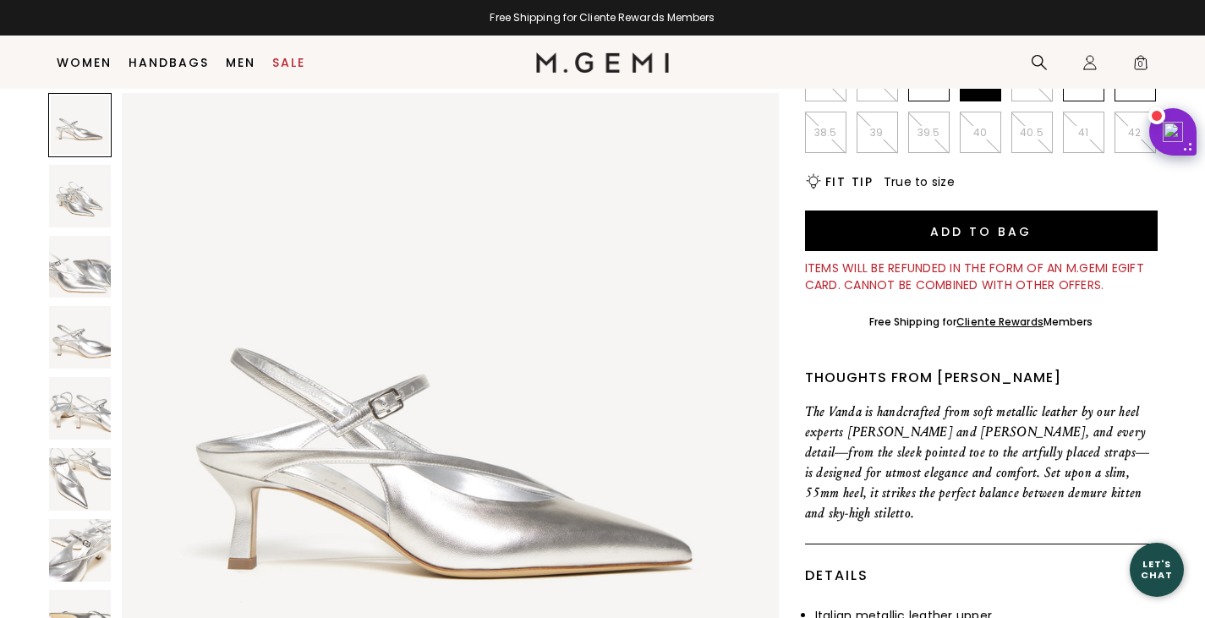
scroll to position [343, 0]
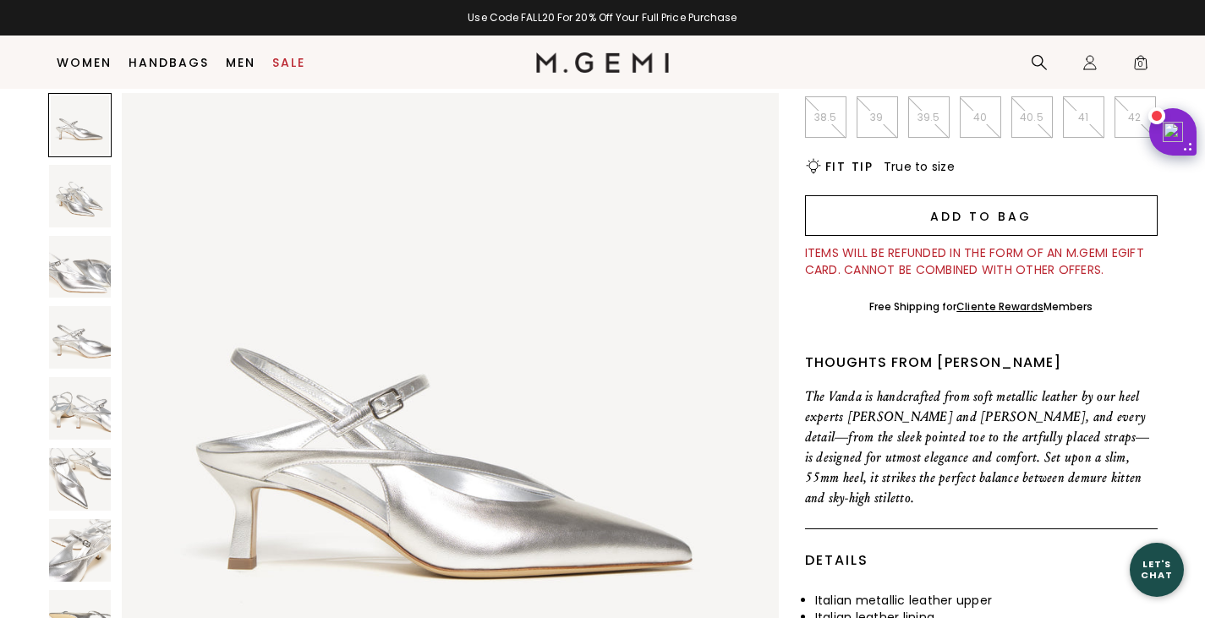
click at [979, 219] on button "Add to Bag" at bounding box center [981, 215] width 353 height 41
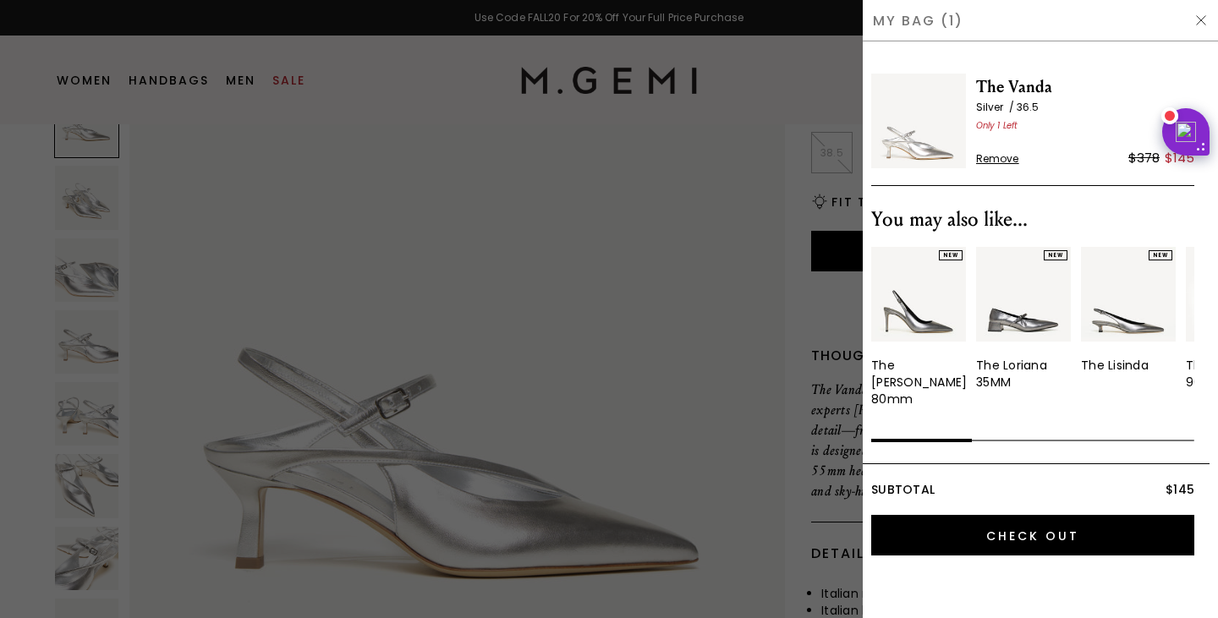
scroll to position [0, 0]
click at [1117, 326] on img at bounding box center [1128, 294] width 95 height 95
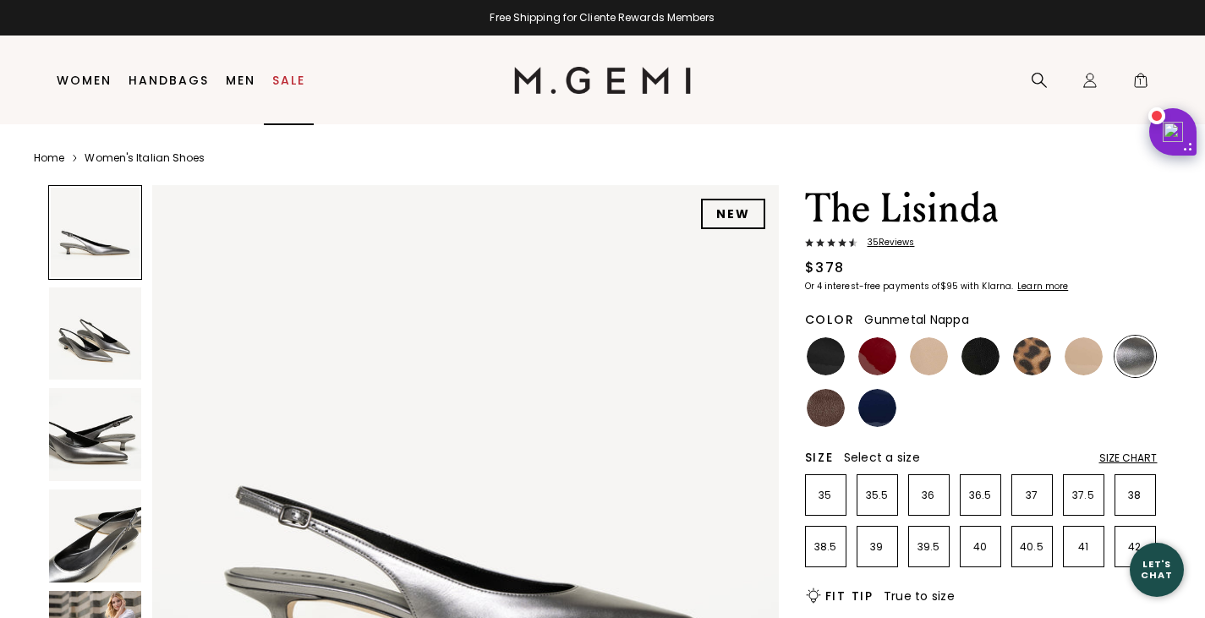
click at [277, 80] on link "Sale" at bounding box center [288, 81] width 33 height 14
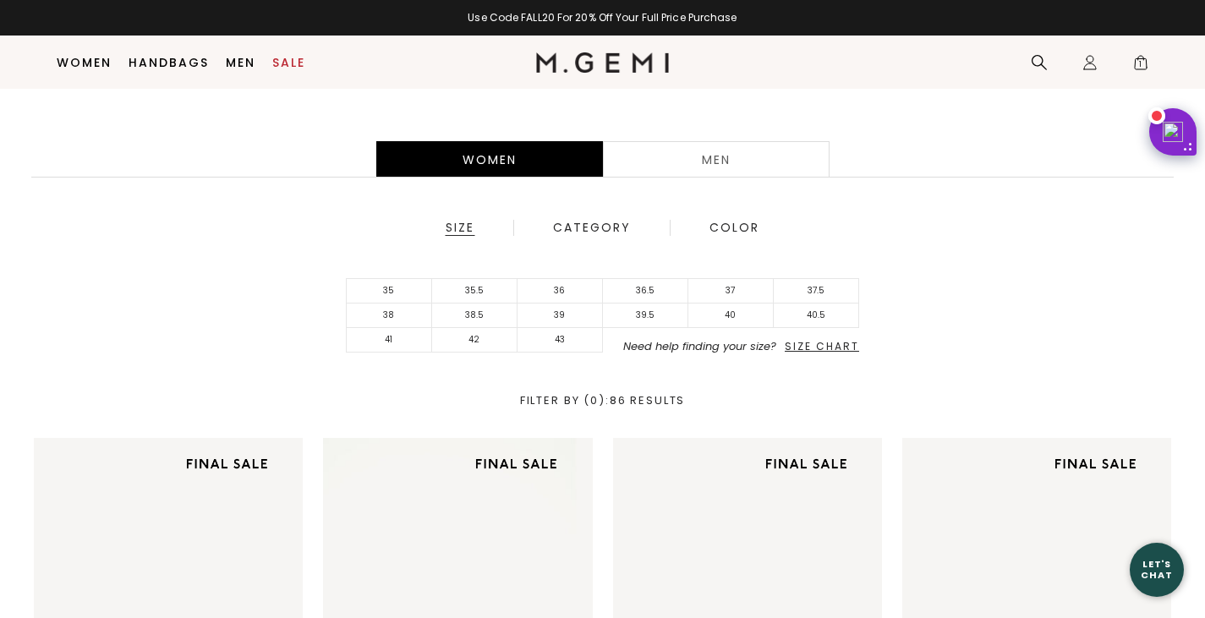
scroll to position [447, 0]
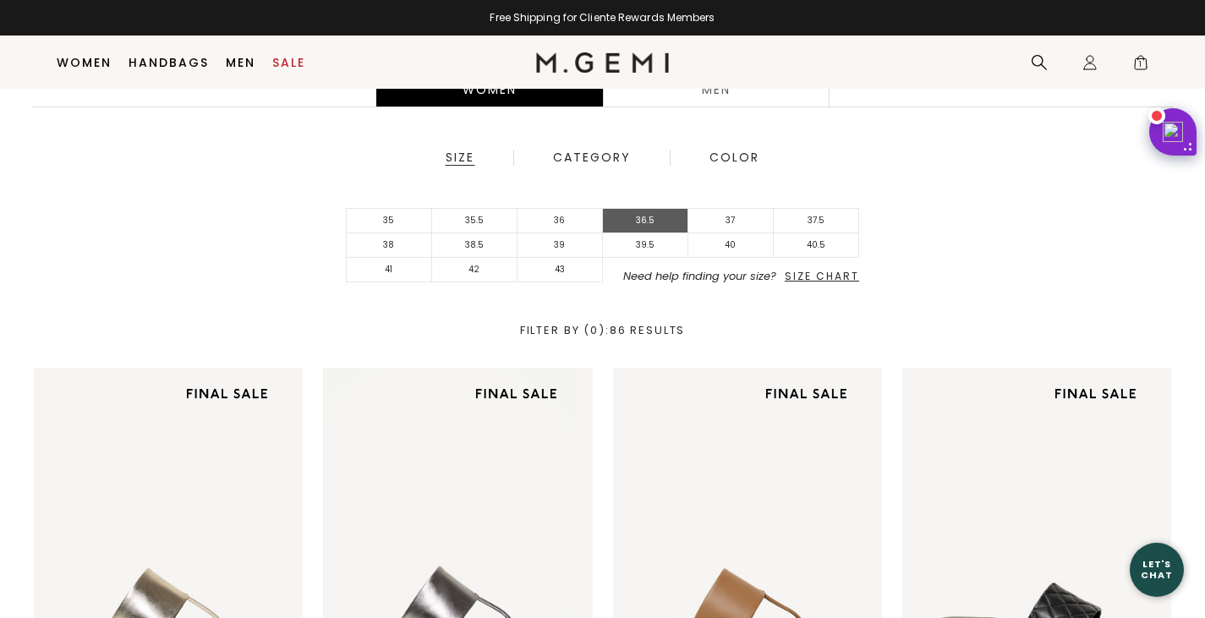
click at [656, 218] on li "36.5" at bounding box center [645, 221] width 85 height 25
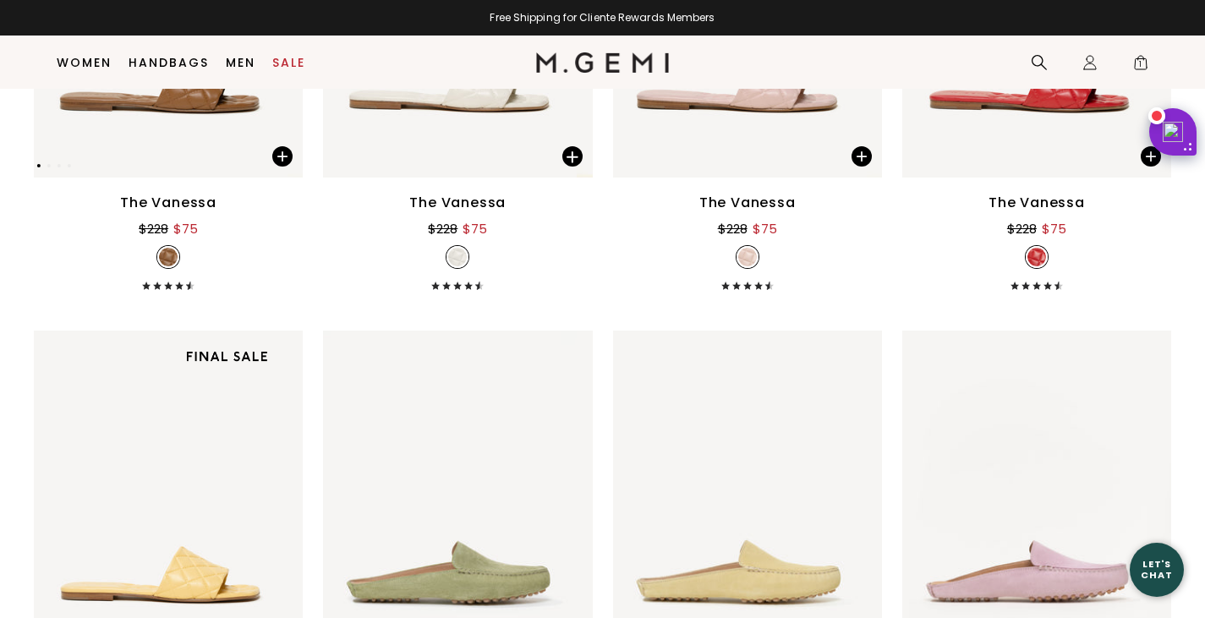
scroll to position [1296, 0]
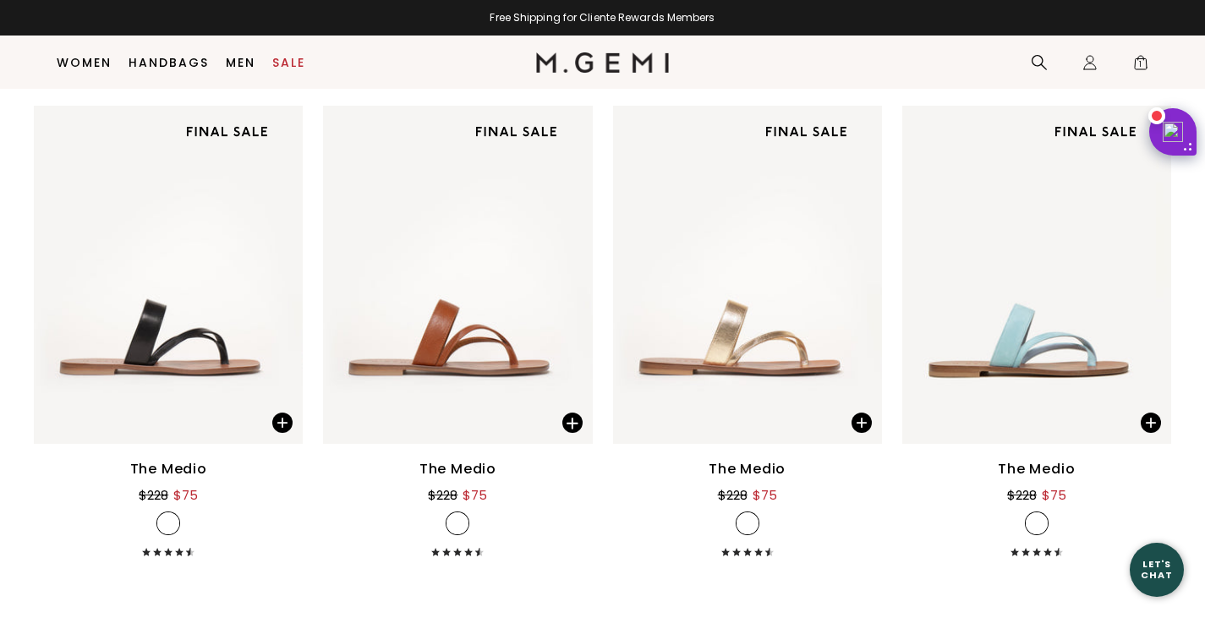
drag, startPoint x: 1212, startPoint y: 123, endPoint x: 1217, endPoint y: 359, distance: 236.0
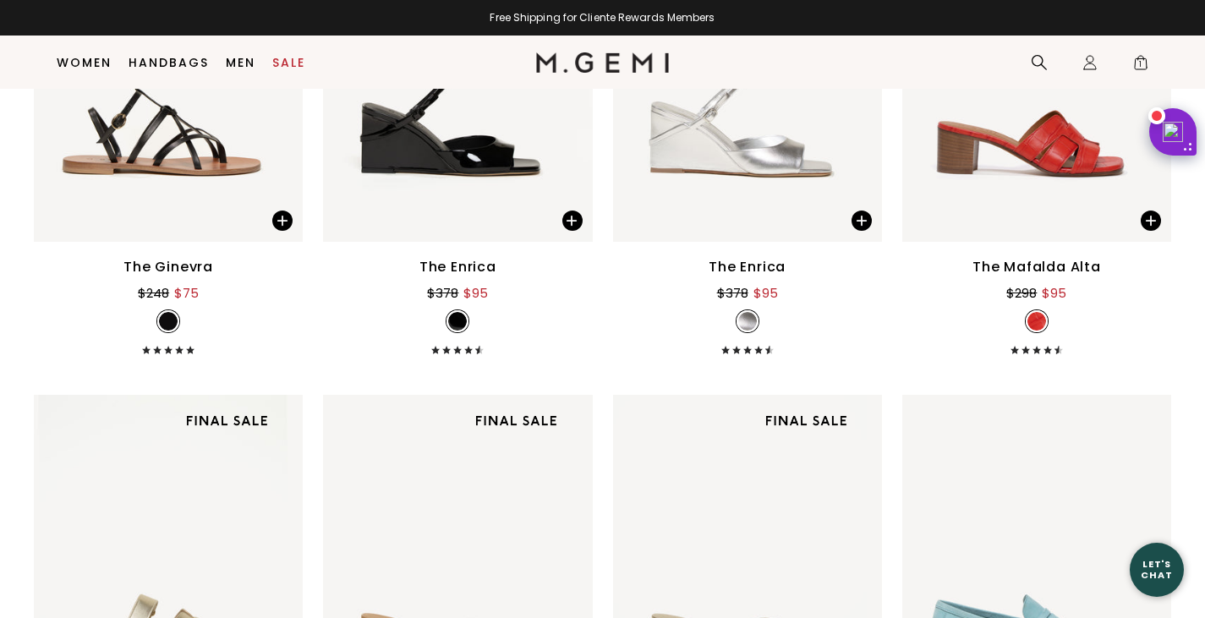
scroll to position [4370, 0]
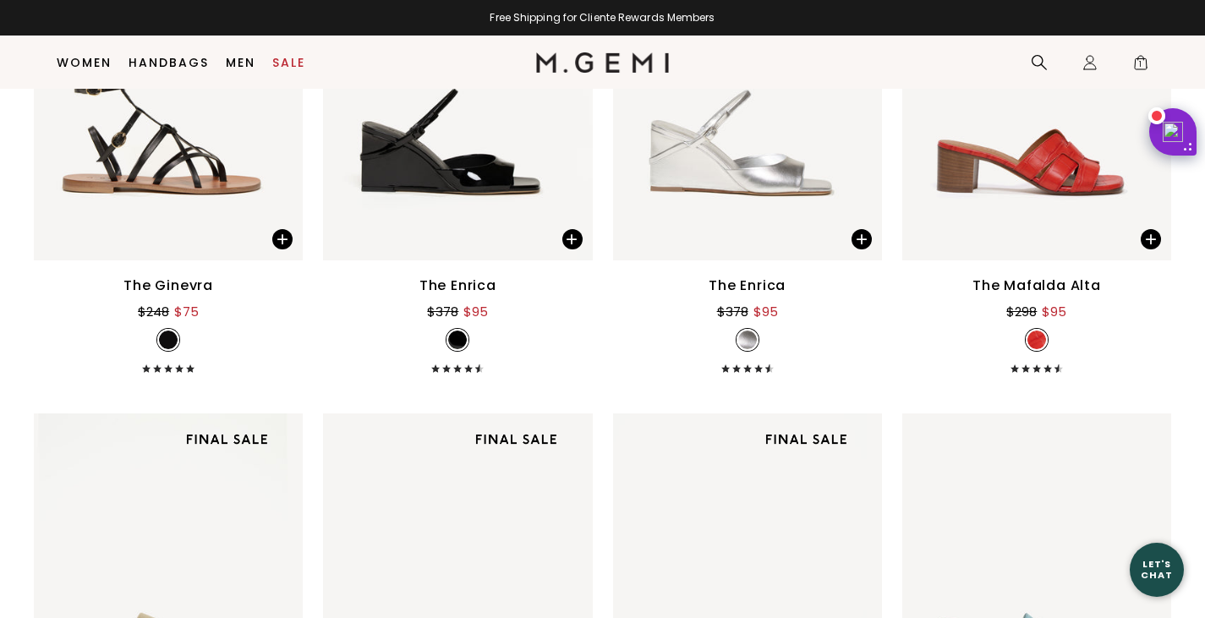
click at [1045, 296] on div "The Mafalda Alta" at bounding box center [1037, 286] width 129 height 20
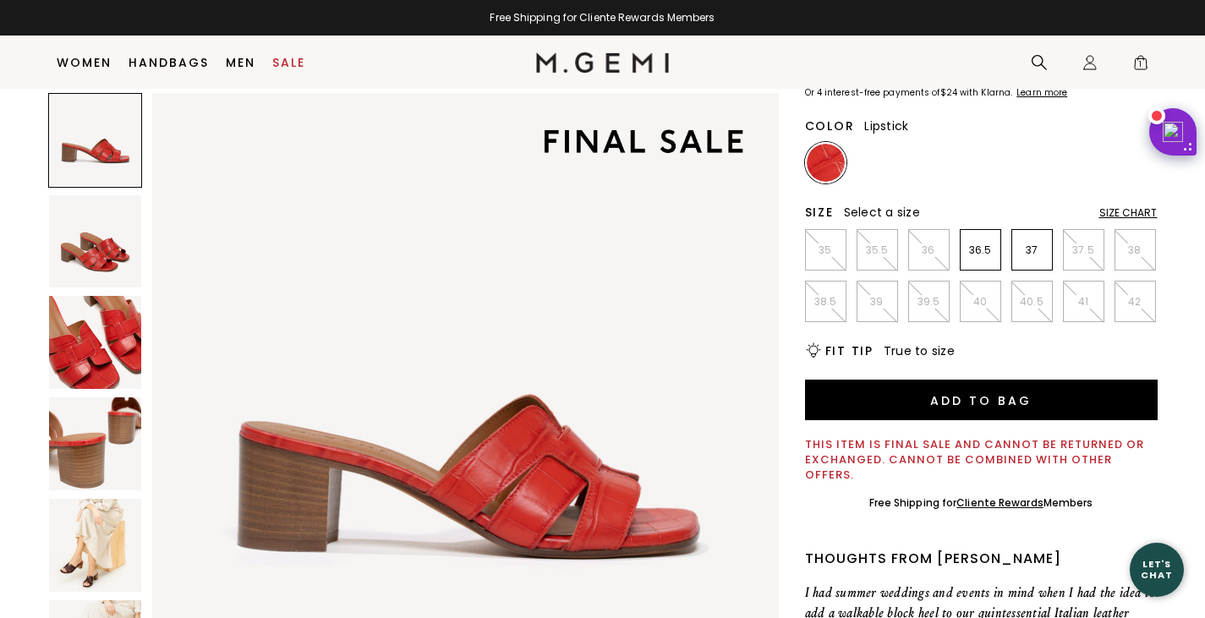
scroll to position [168, 0]
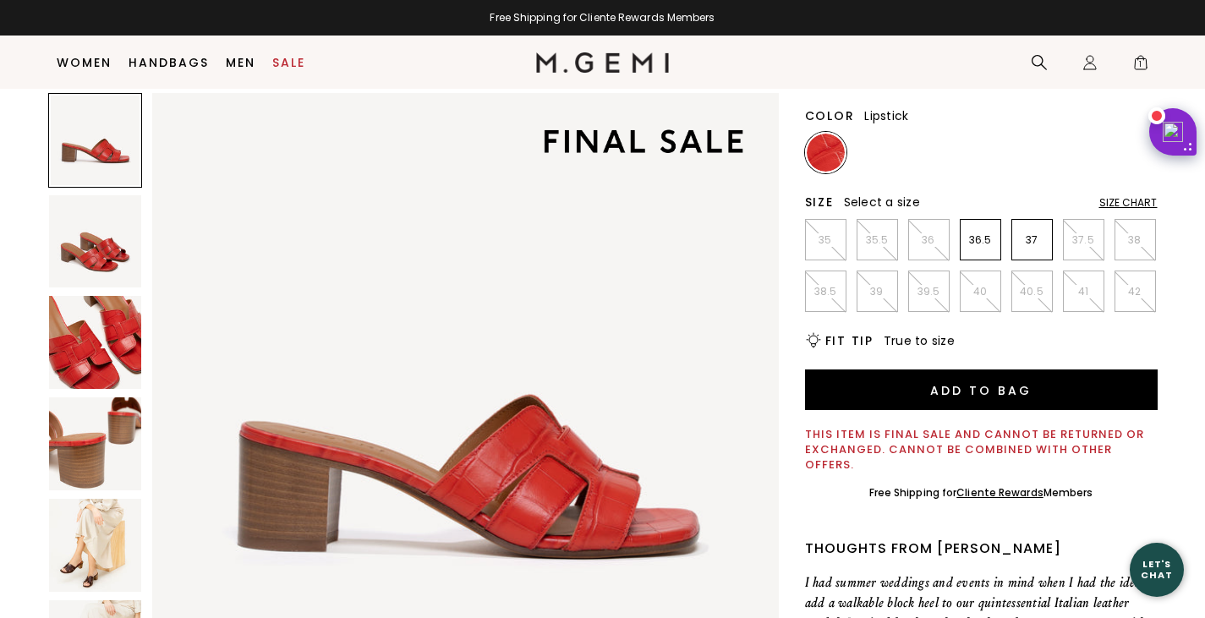
click at [85, 547] on img at bounding box center [95, 545] width 93 height 93
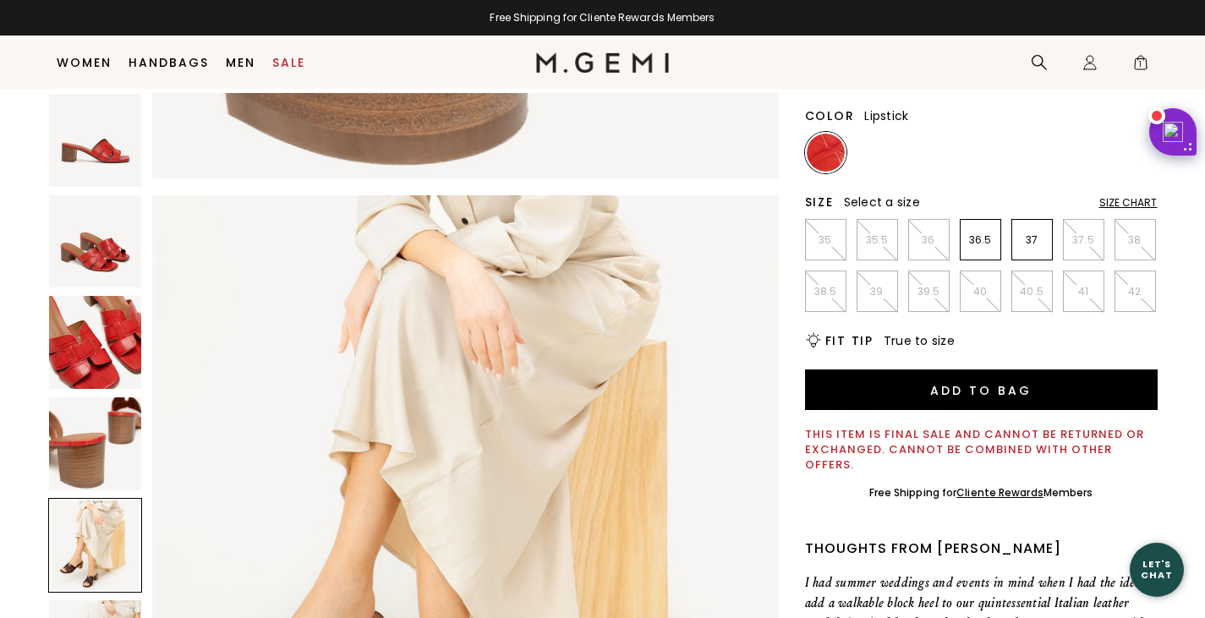
scroll to position [2470, 0]
click at [284, 63] on link "Sale" at bounding box center [288, 63] width 33 height 14
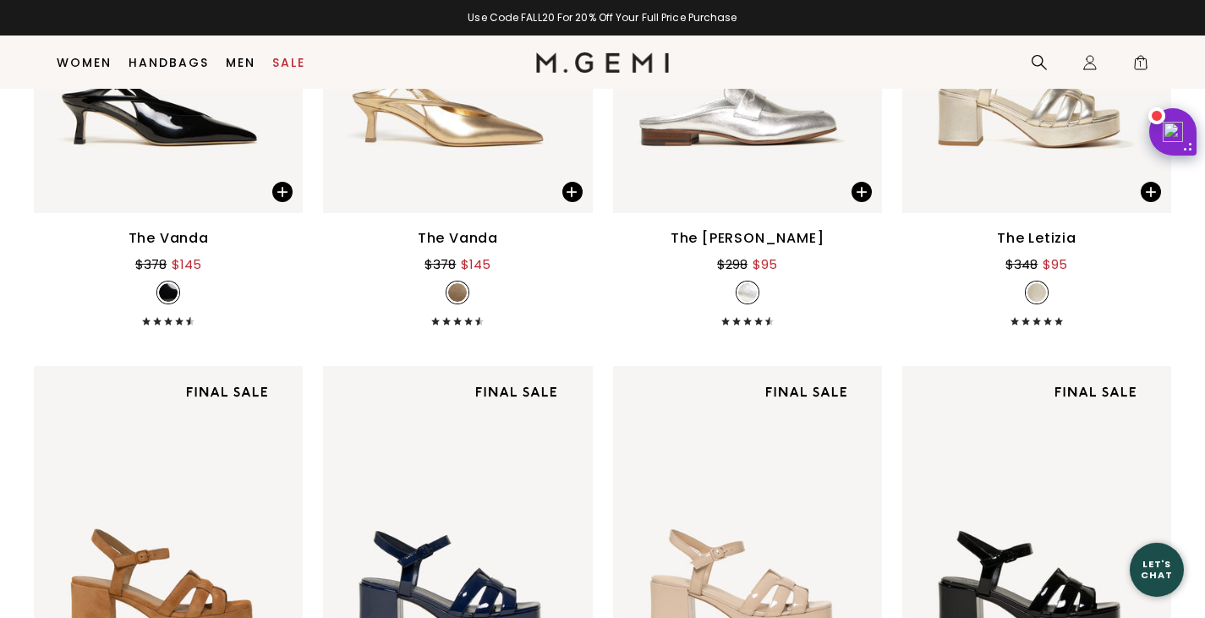
scroll to position [5847, 0]
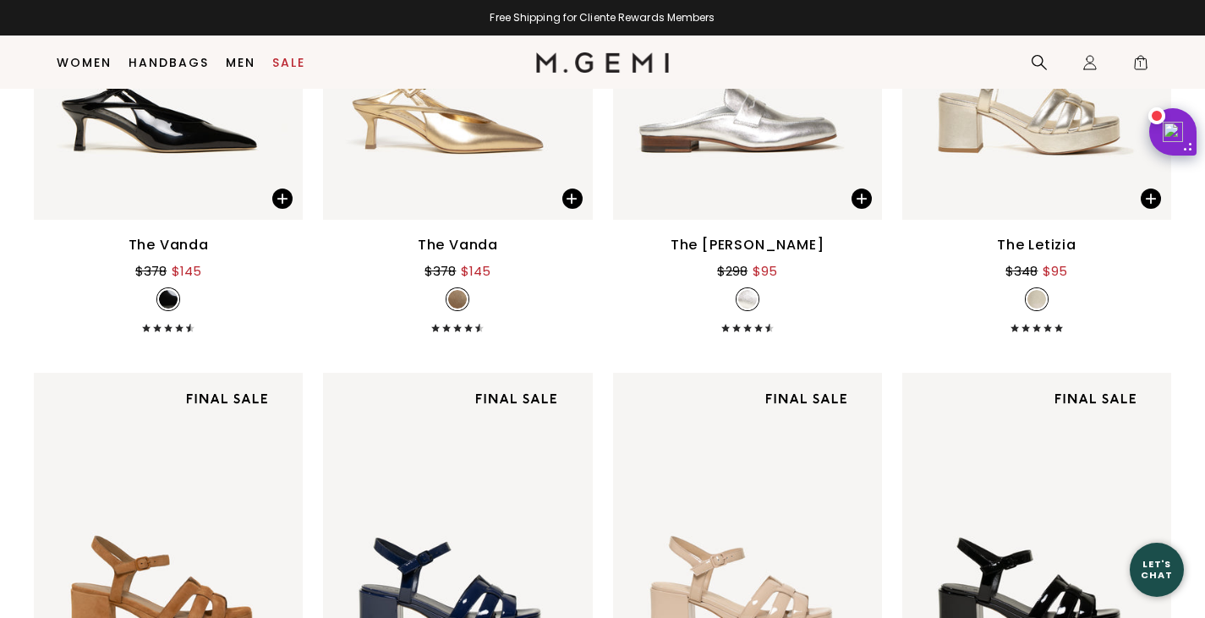
click at [755, 255] on div "The [PERSON_NAME]" at bounding box center [748, 245] width 154 height 20
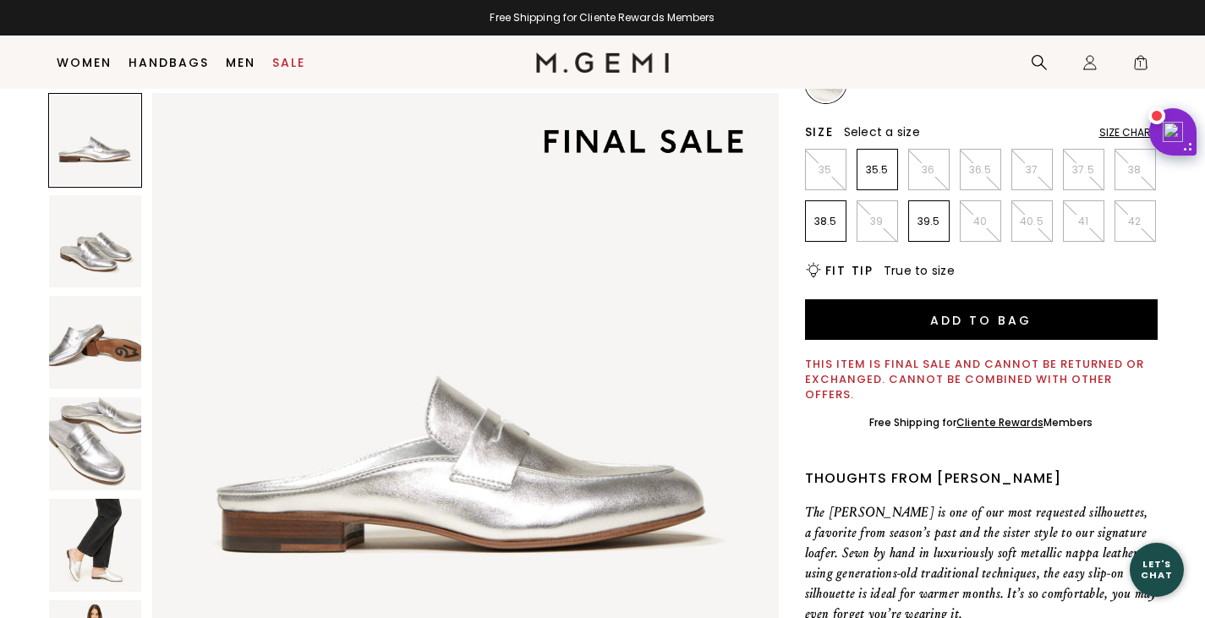
scroll to position [327, 0]
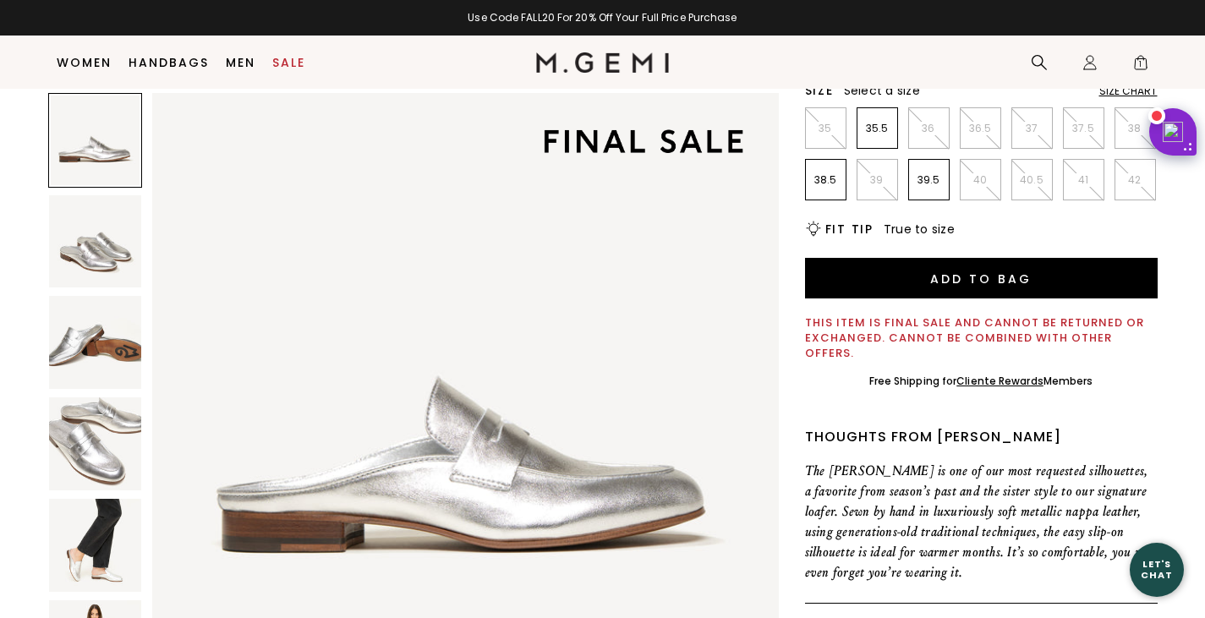
click at [99, 560] on img at bounding box center [95, 545] width 93 height 93
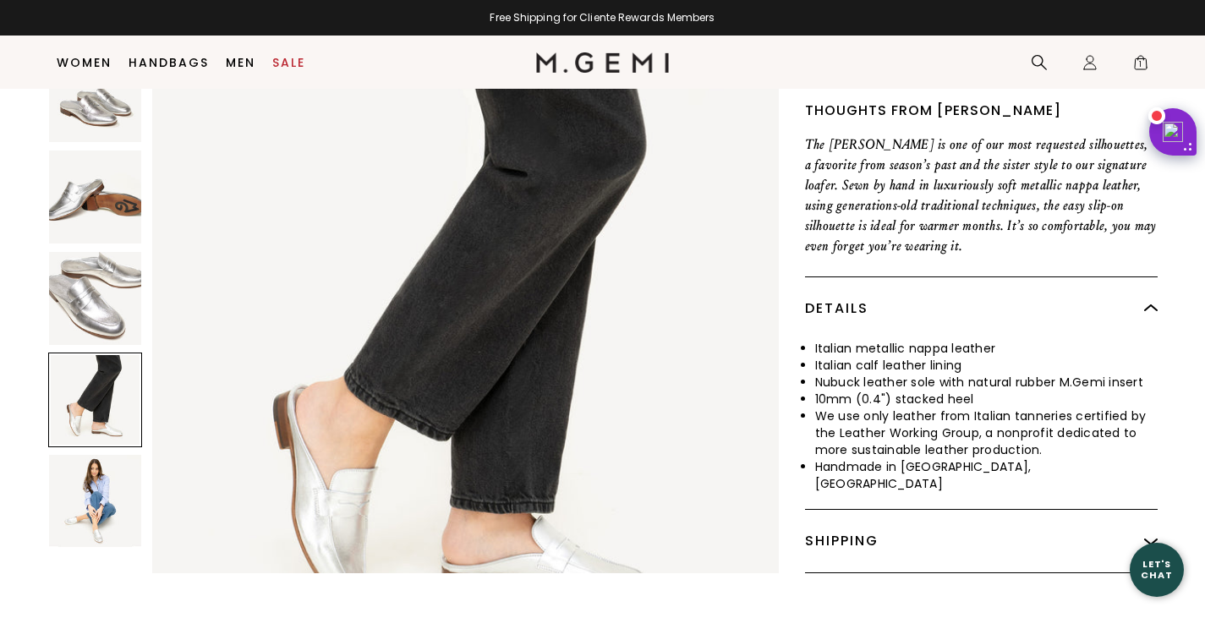
scroll to position [671, 0]
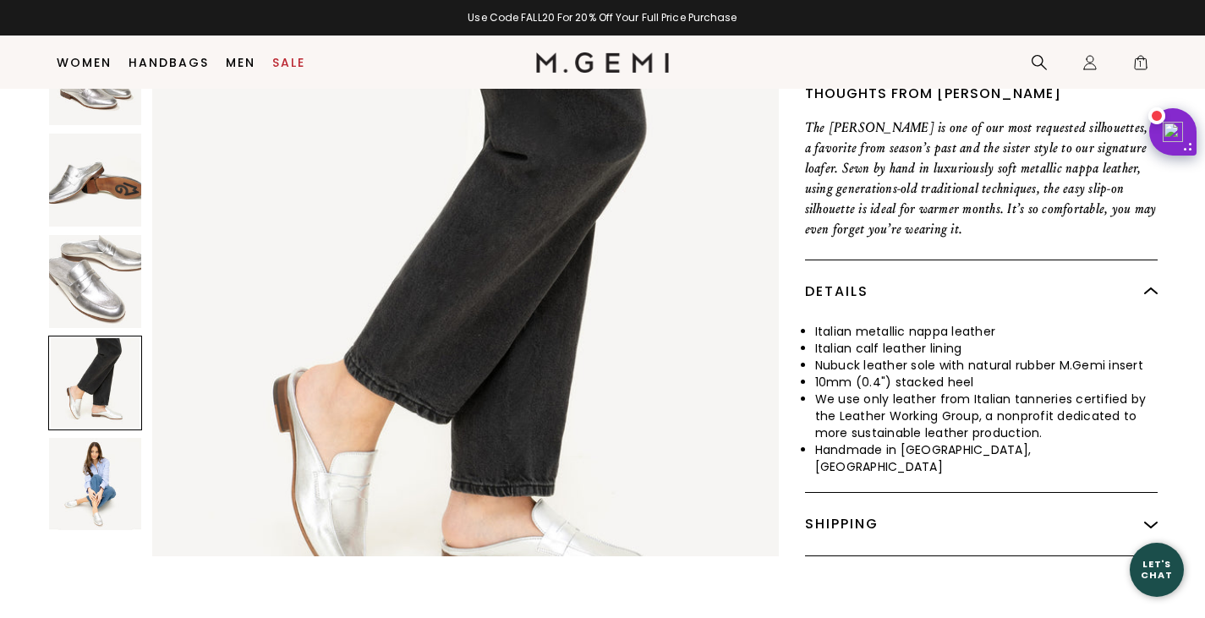
click at [123, 480] on img at bounding box center [95, 484] width 93 height 93
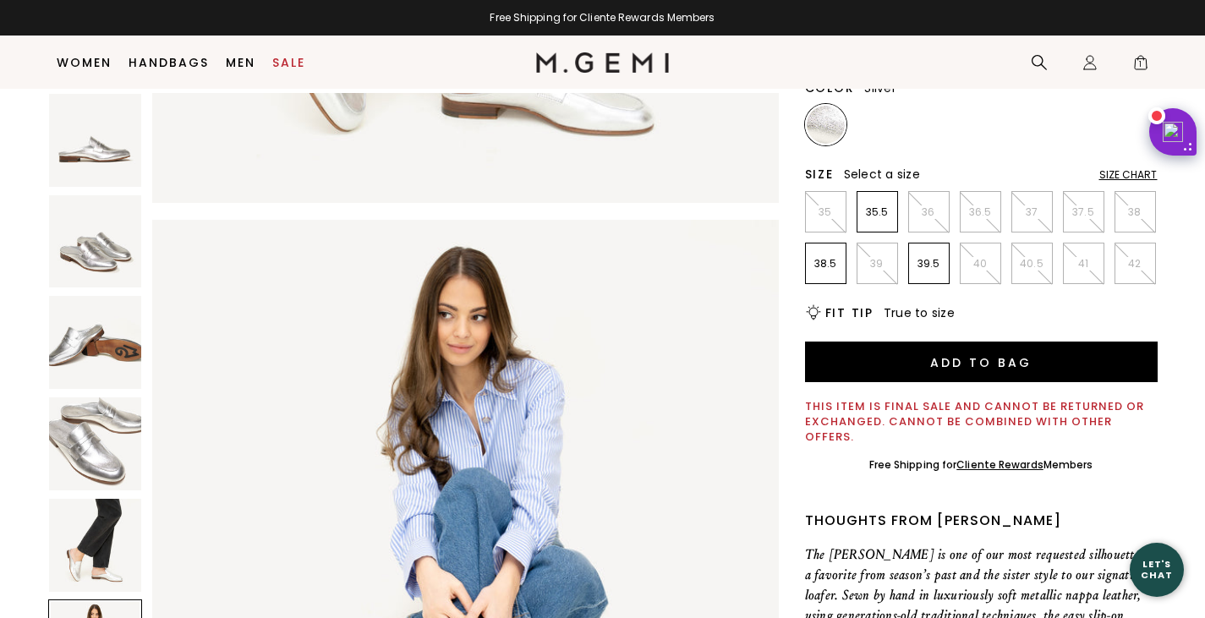
scroll to position [241, 0]
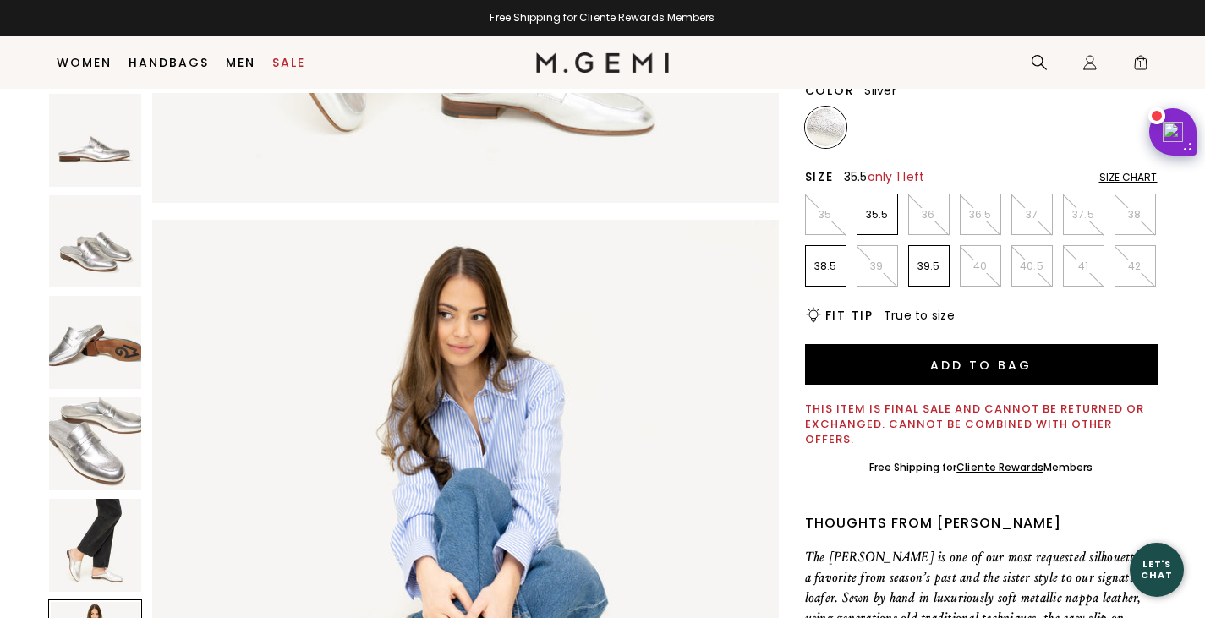
click at [872, 219] on p "35.5" at bounding box center [878, 215] width 40 height 14
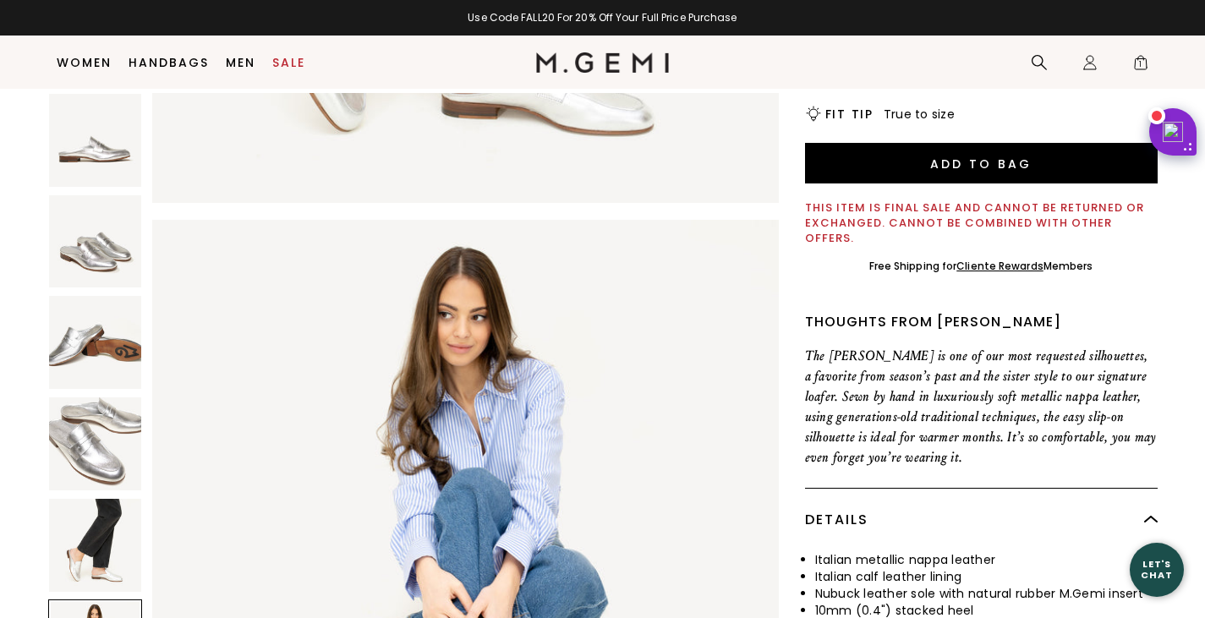
scroll to position [456, 0]
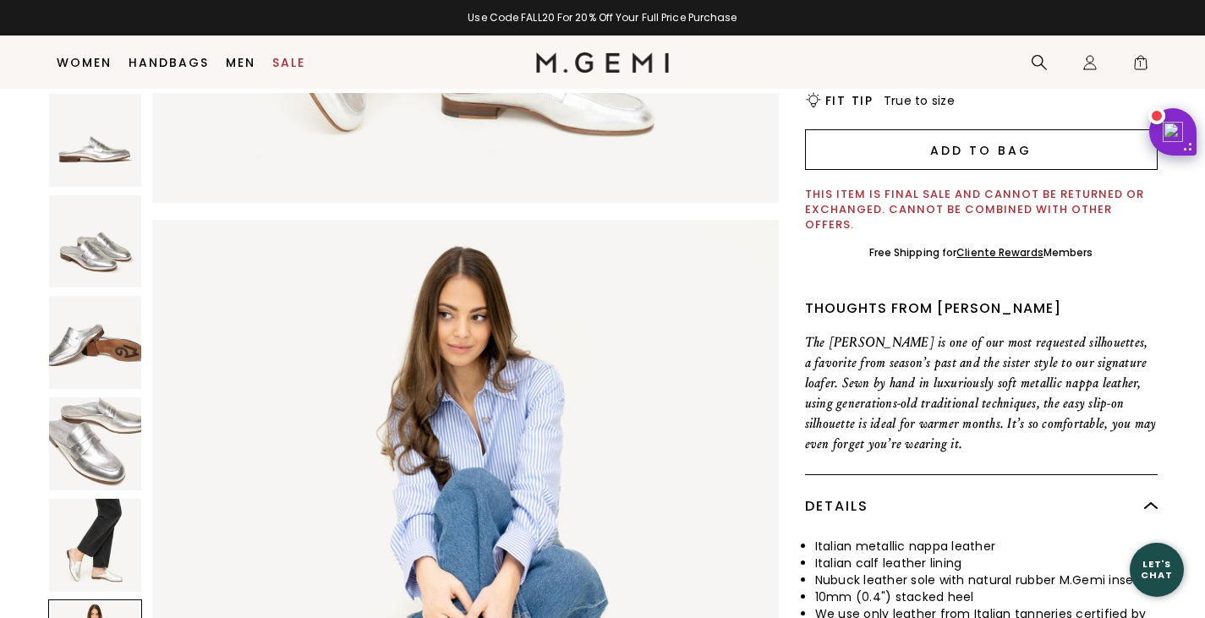
click at [1000, 152] on button "Add to Bag" at bounding box center [981, 149] width 353 height 41
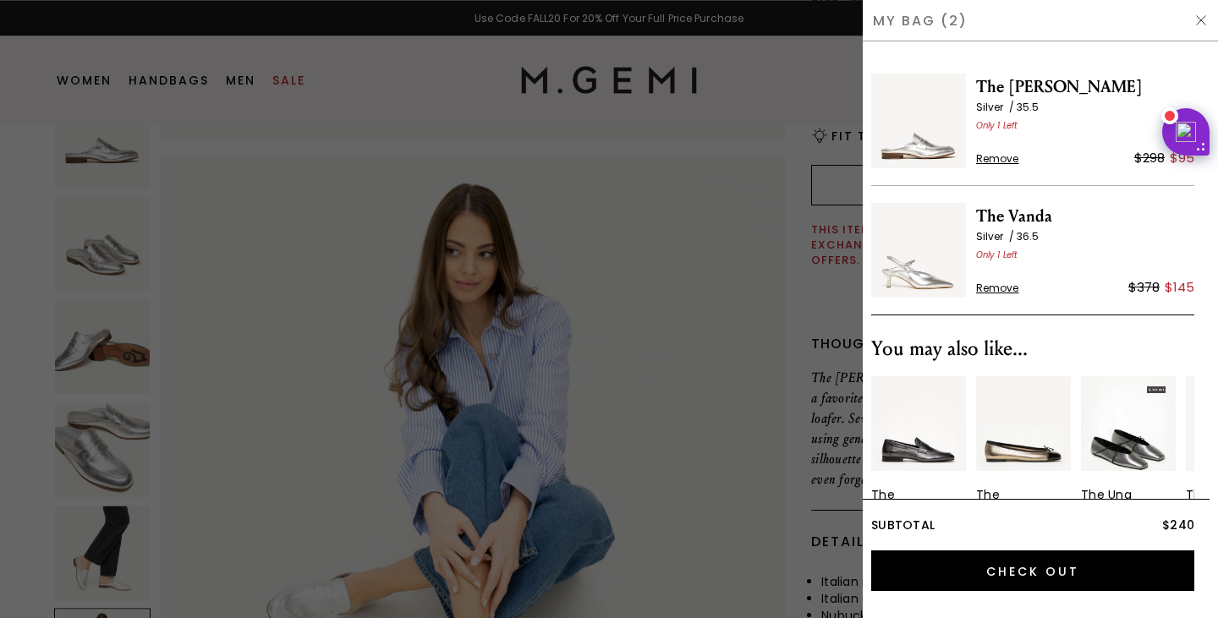
scroll to position [3142, 0]
click at [786, 272] on div at bounding box center [609, 309] width 1218 height 618
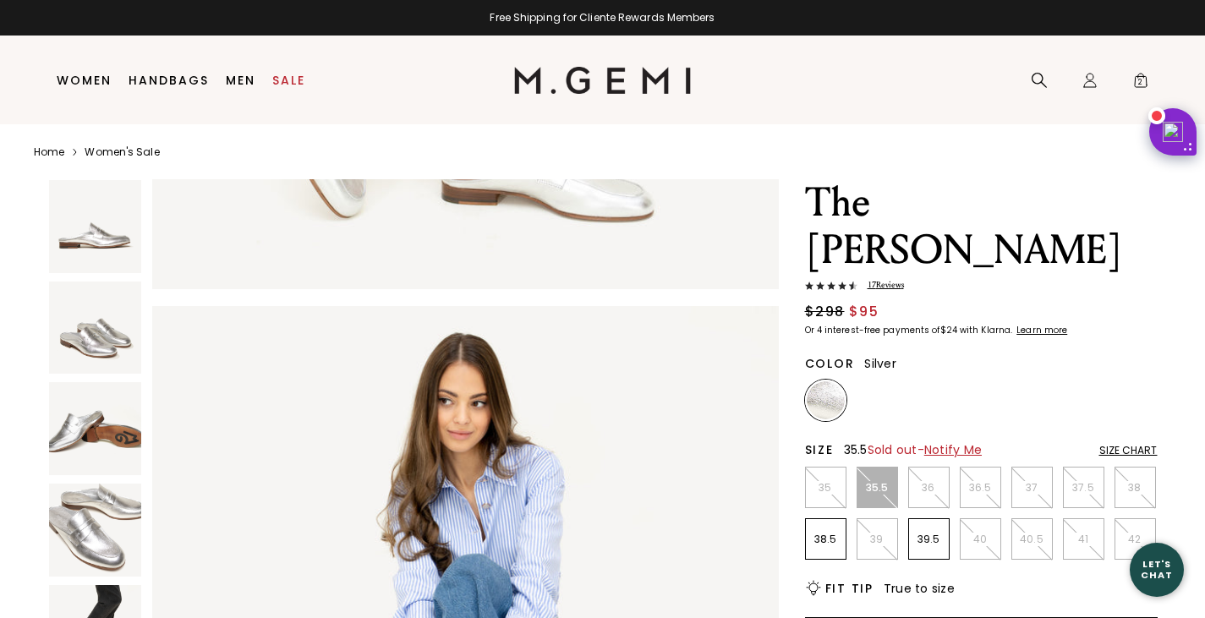
scroll to position [0, 0]
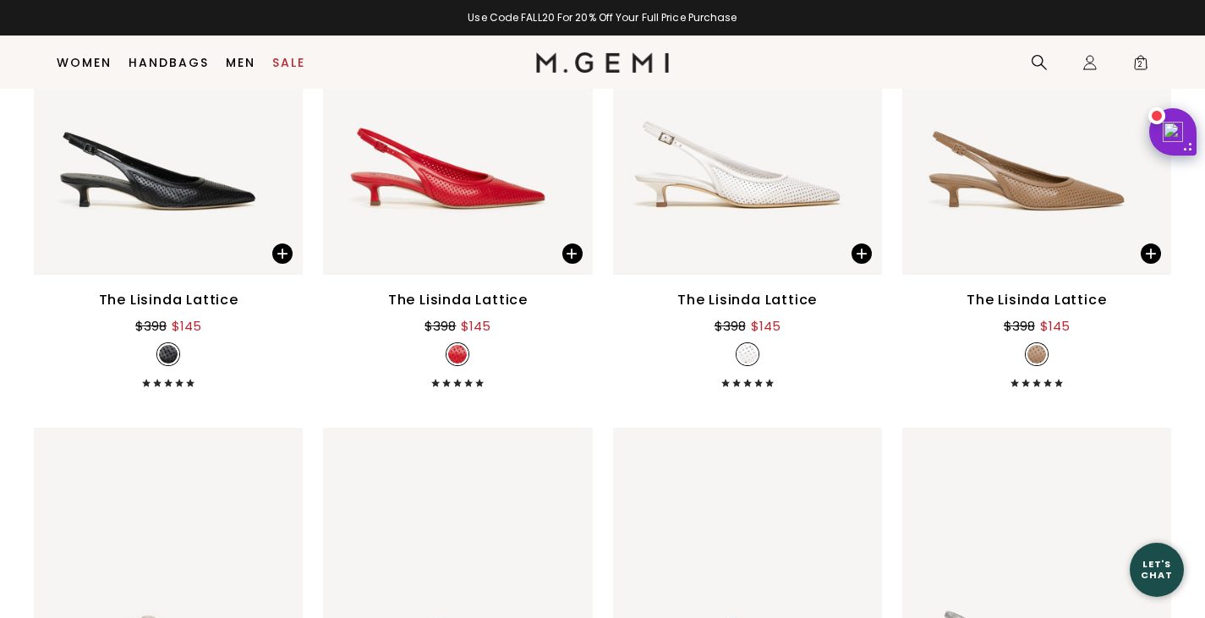
scroll to position [4803, 0]
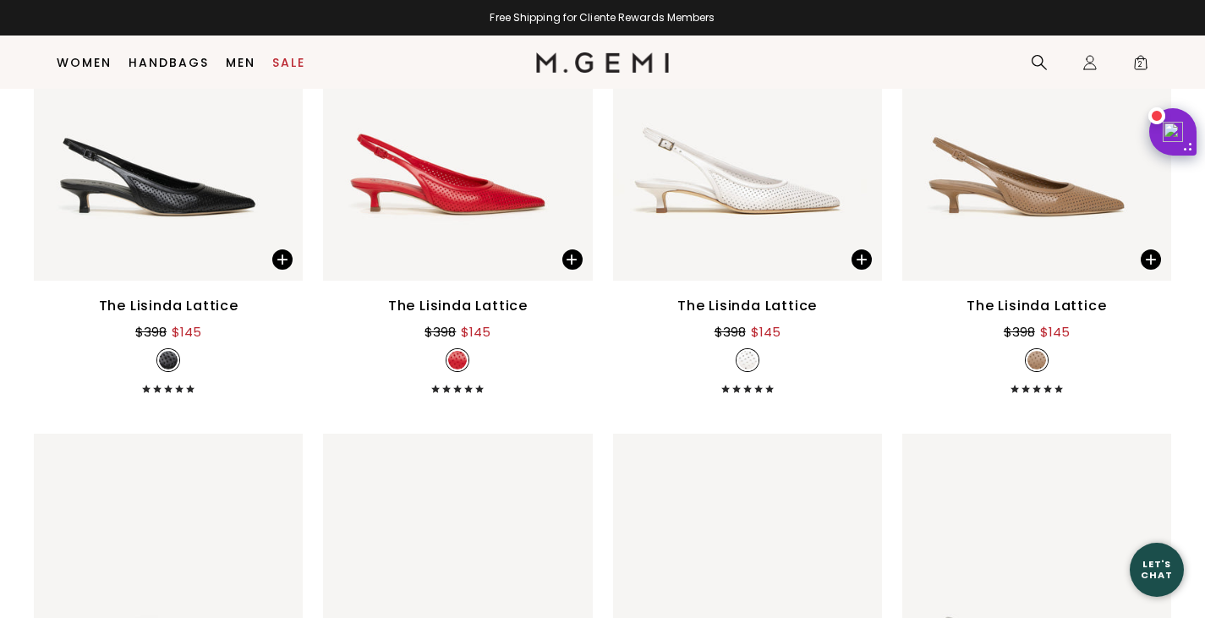
click at [744, 316] on div "The Lisinda Lattice" at bounding box center [747, 306] width 140 height 20
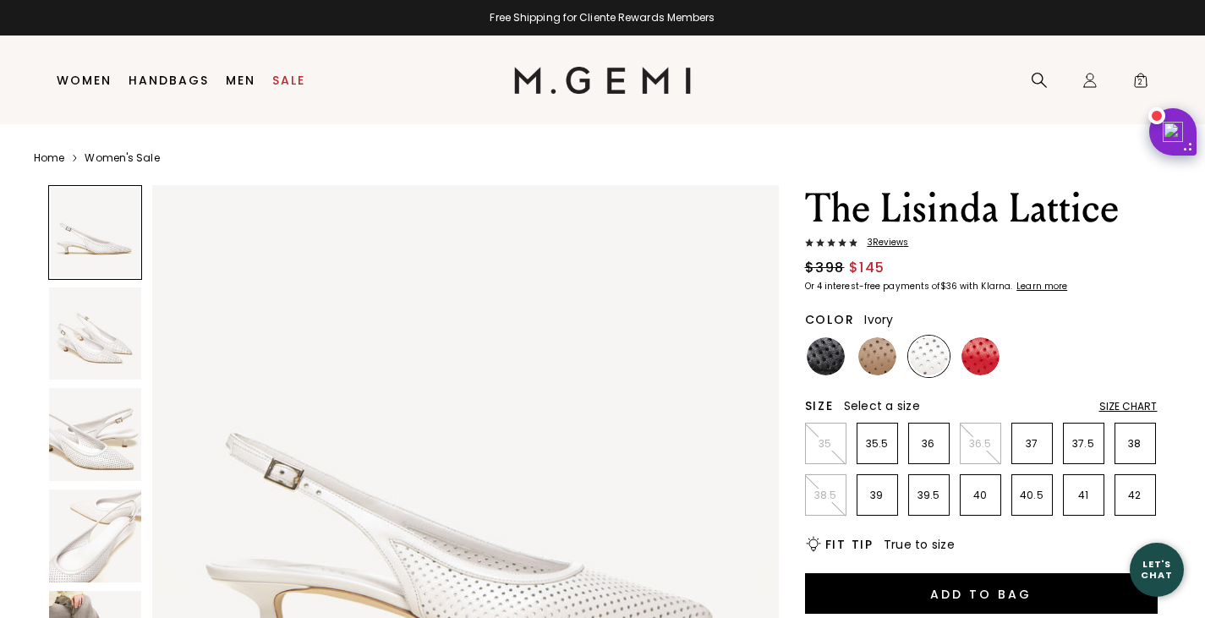
click at [924, 362] on img at bounding box center [929, 356] width 38 height 38
click at [922, 357] on img at bounding box center [929, 356] width 38 height 38
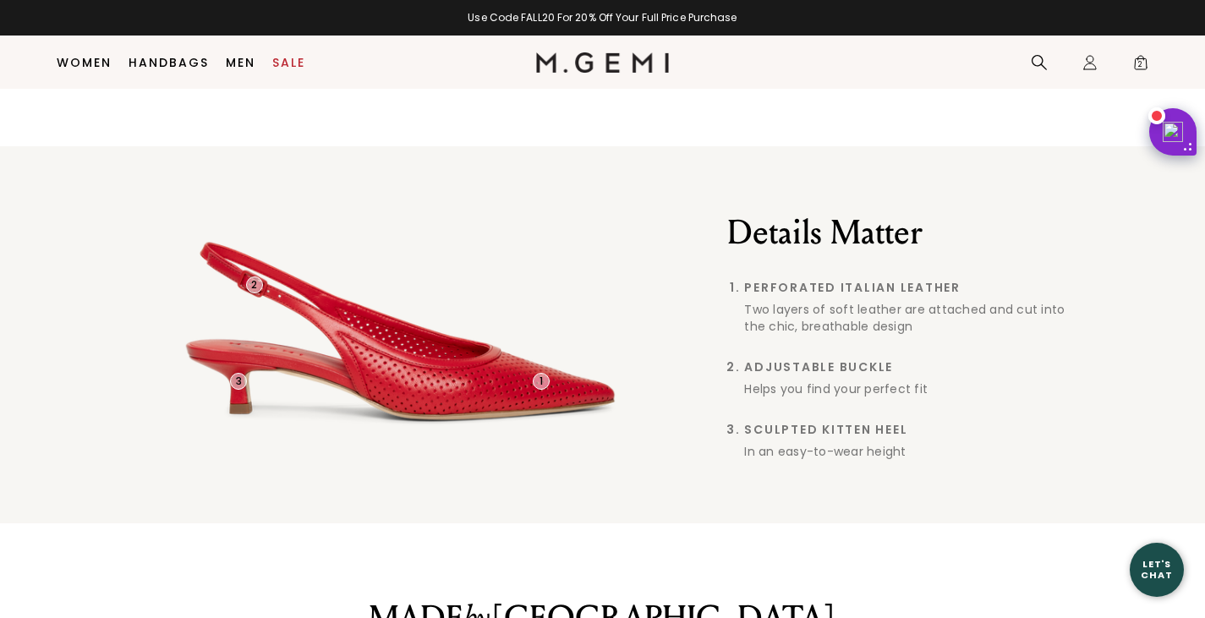
scroll to position [1144, 0]
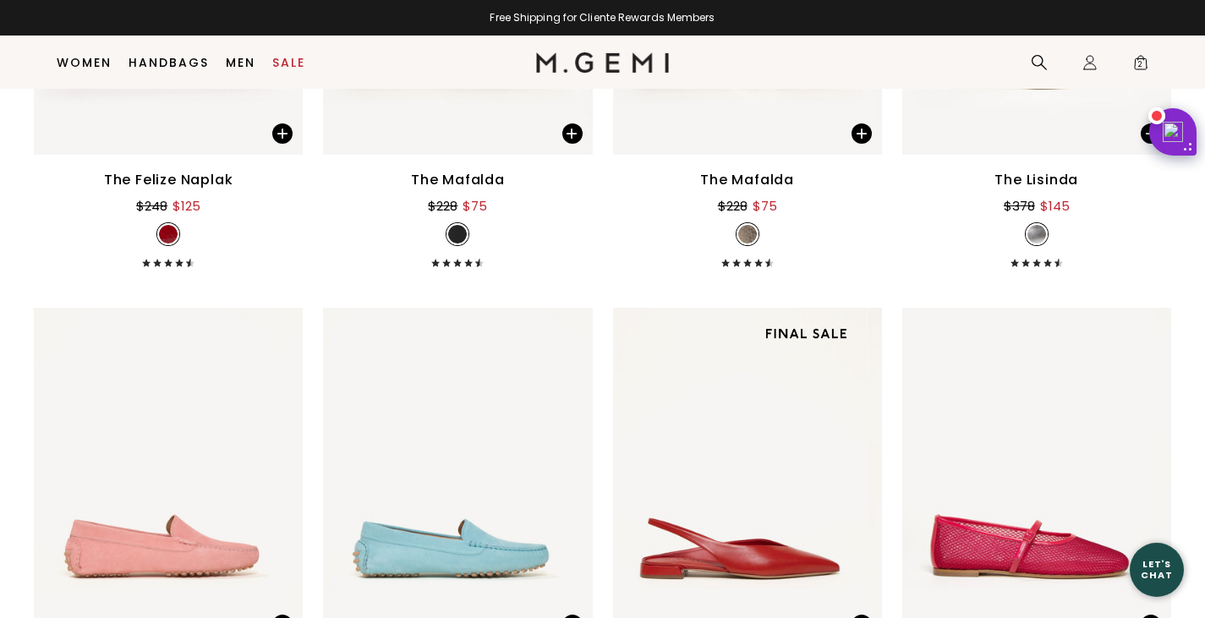
scroll to position [6855, 0]
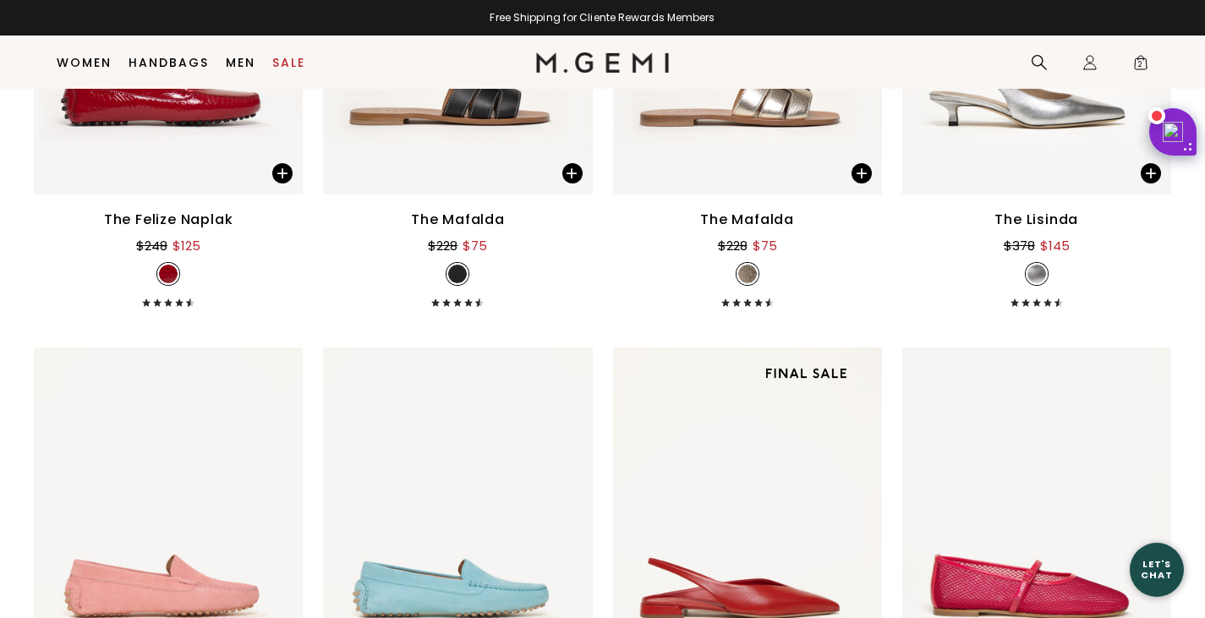
click at [1025, 256] on div "$378 $145" at bounding box center [1037, 245] width 66 height 21
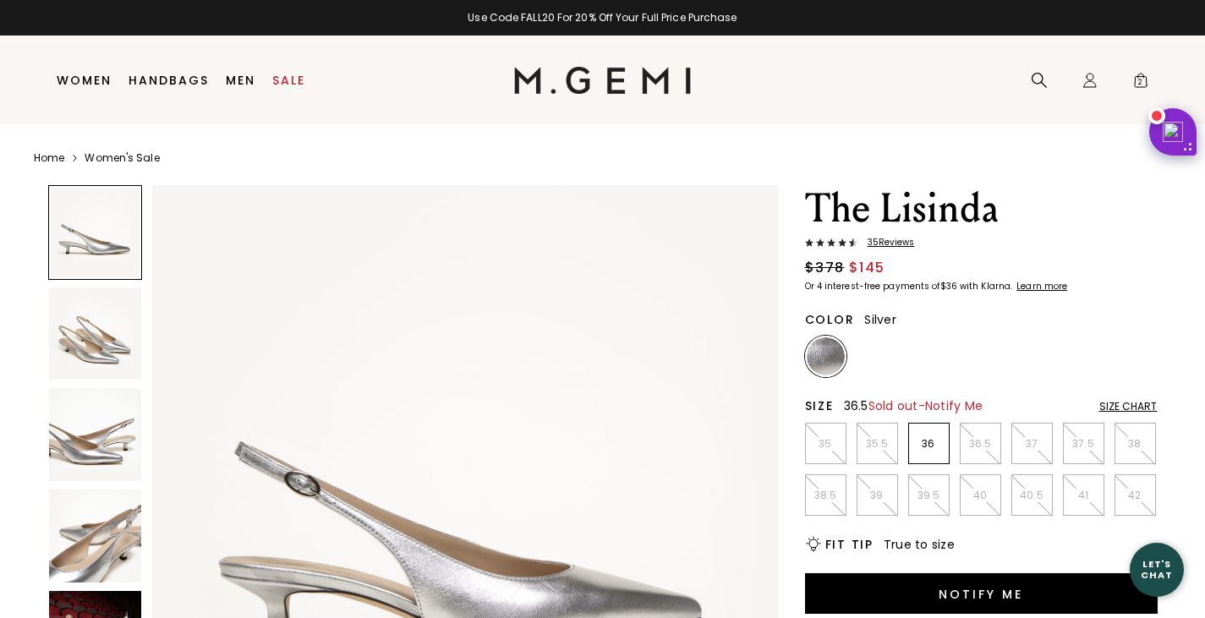
click at [978, 446] on p "36.5" at bounding box center [981, 444] width 40 height 14
click at [957, 407] on span "Notify Me" at bounding box center [954, 406] width 58 height 17
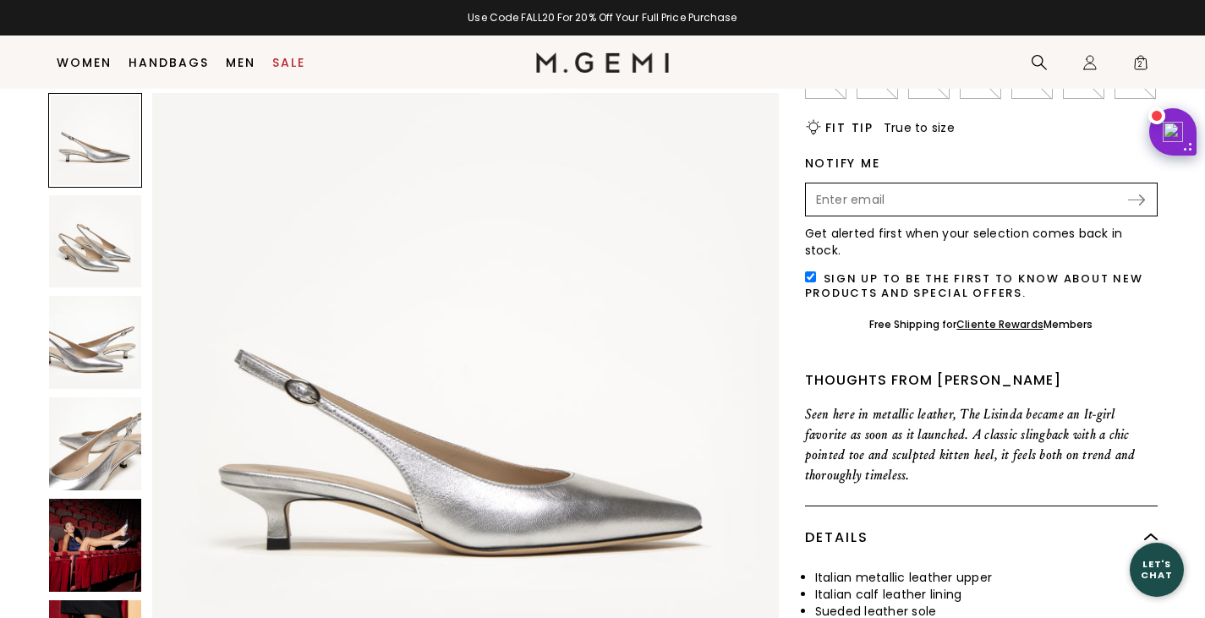
scroll to position [403, 0]
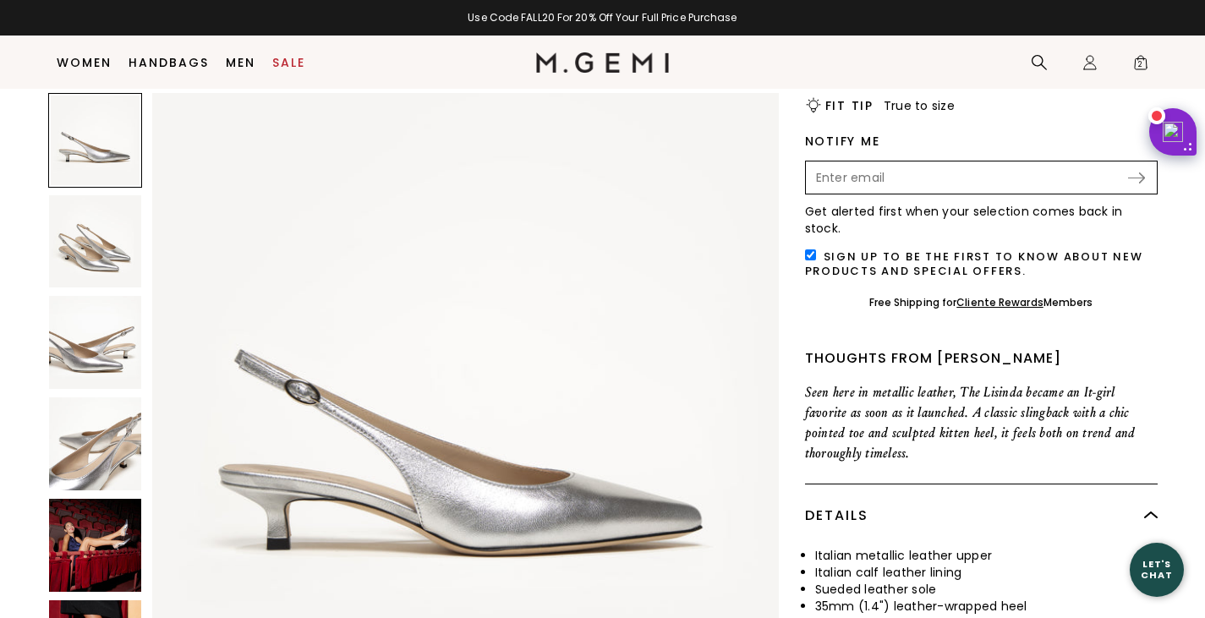
click at [829, 185] on input "Enter your email address to be notified when your selection is back in stock" at bounding box center [967, 177] width 319 height 29
type input "[EMAIL_ADDRESS][DOMAIN_NAME]"
click at [1138, 175] on img at bounding box center [1136, 178] width 17 height 11
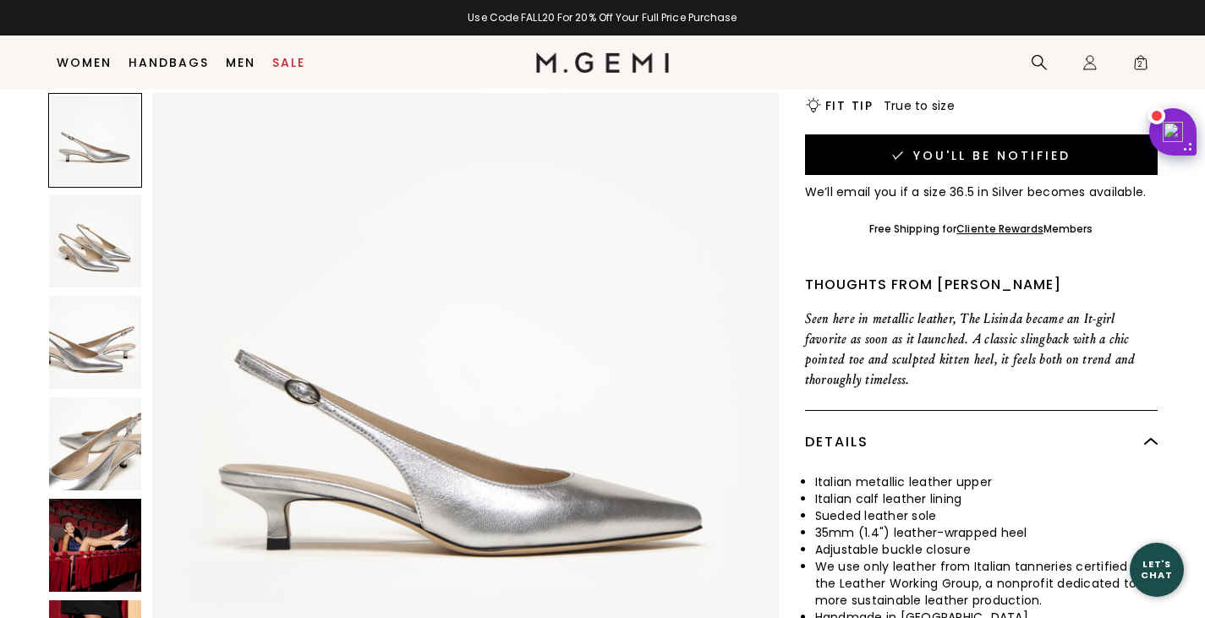
click at [101, 545] on img at bounding box center [95, 545] width 93 height 93
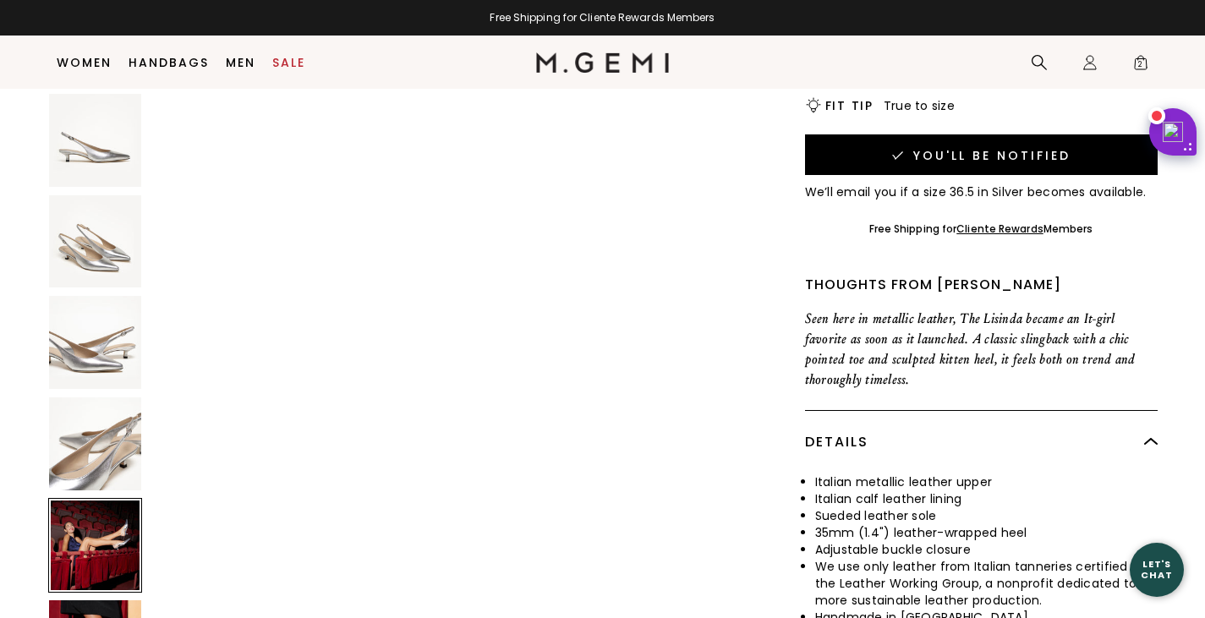
scroll to position [2470, 0]
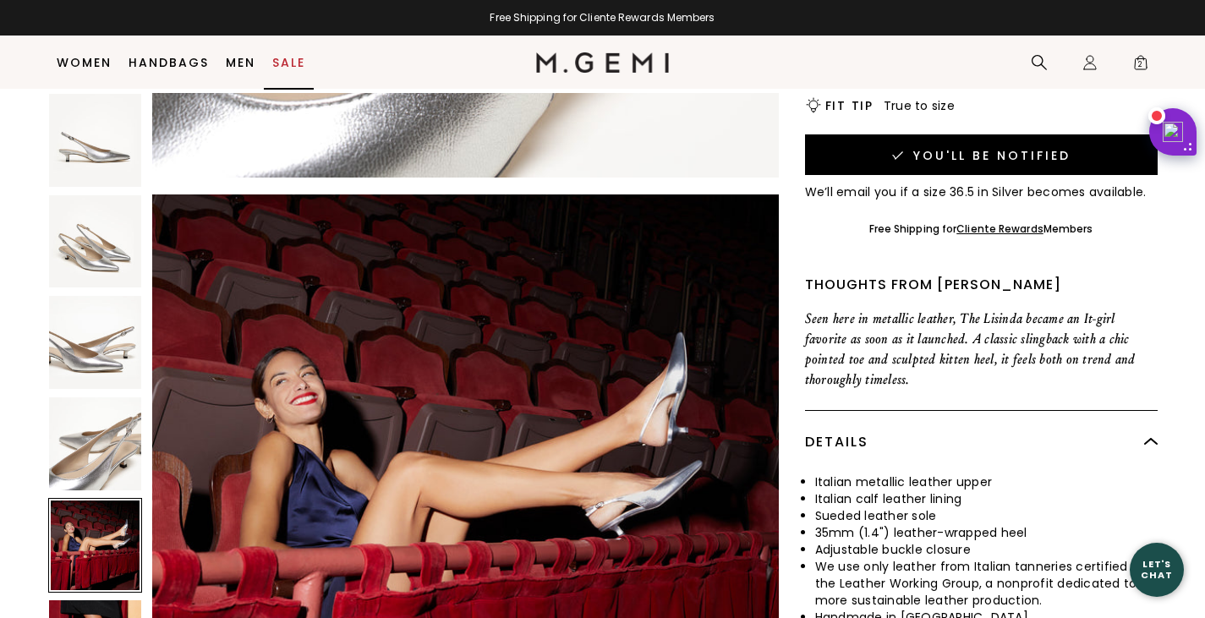
click at [283, 60] on link "Sale" at bounding box center [288, 63] width 33 height 14
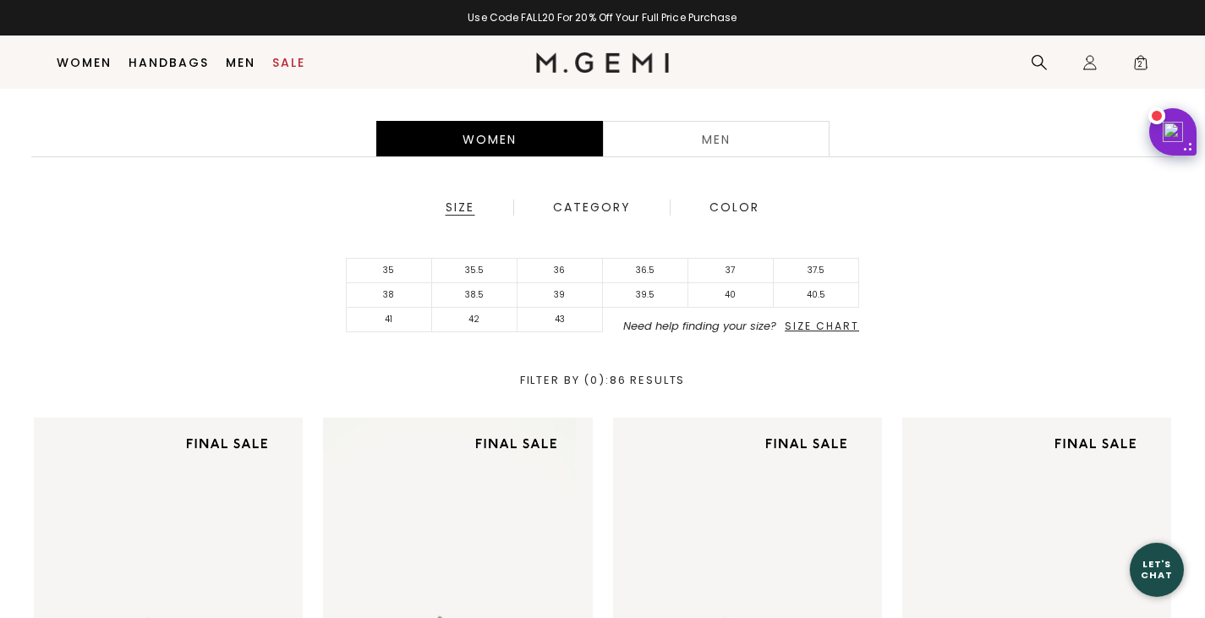
scroll to position [404, 0]
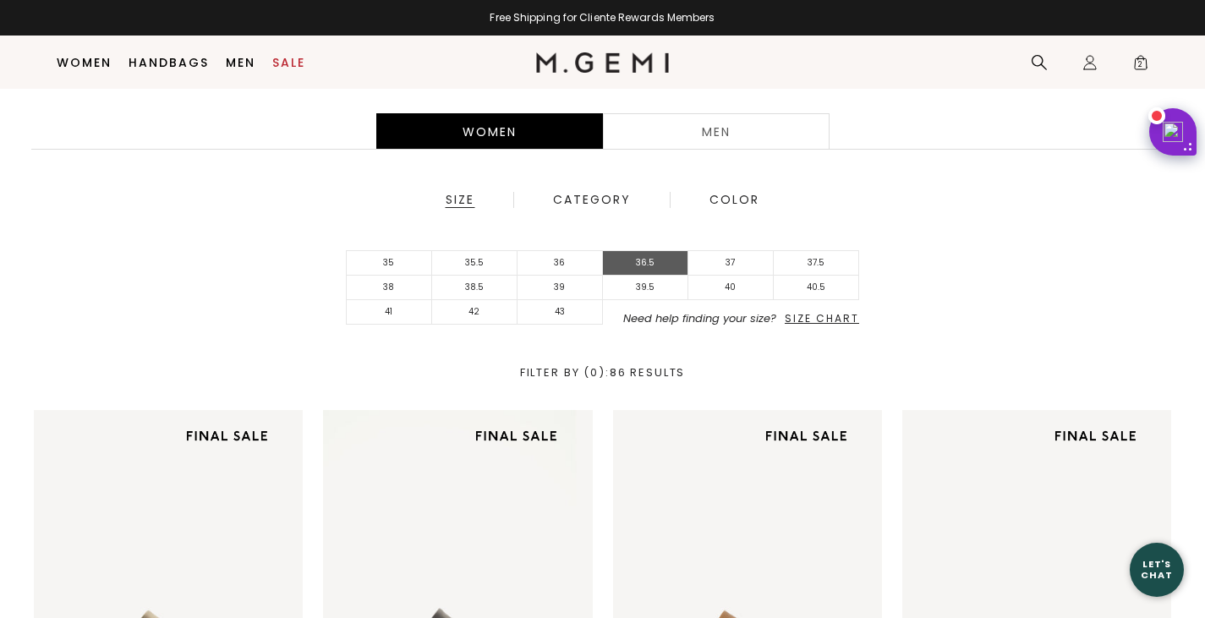
click at [649, 258] on li "36.5" at bounding box center [645, 263] width 85 height 25
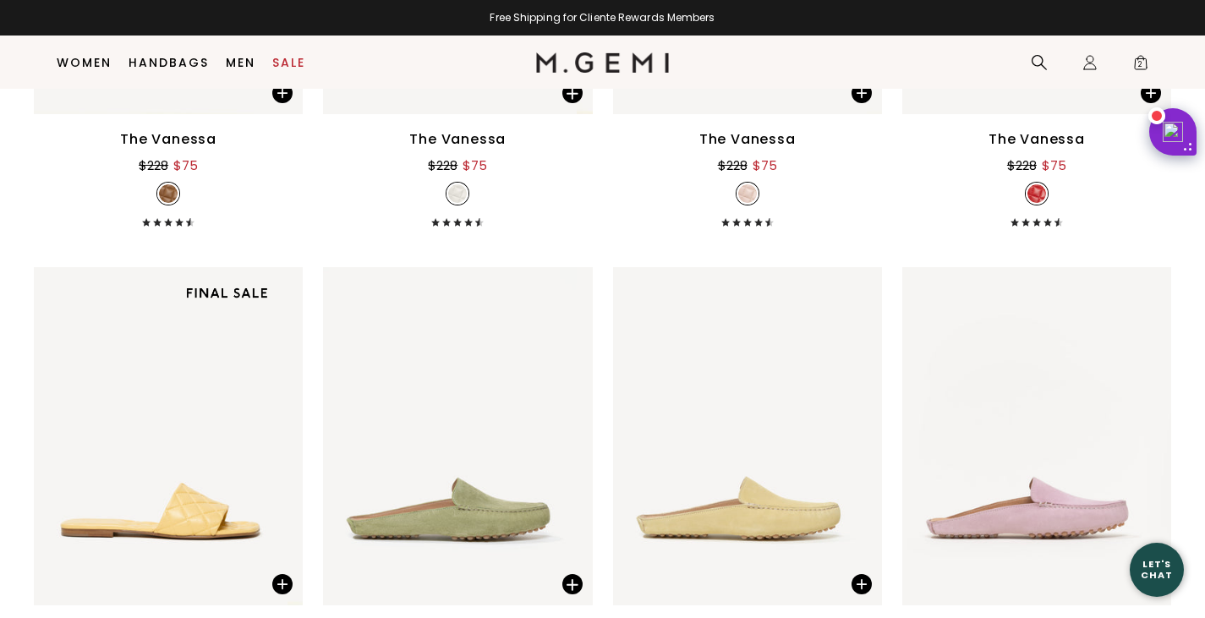
scroll to position [618, 0]
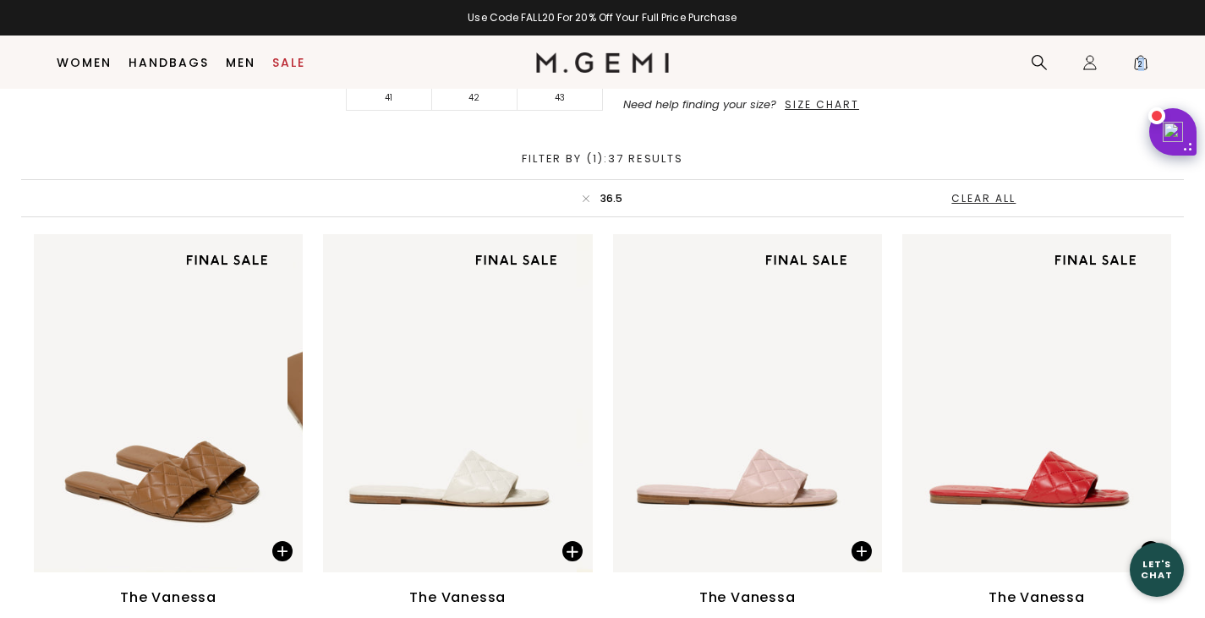
drag, startPoint x: 1204, startPoint y: 68, endPoint x: 1215, endPoint y: 85, distance: 20.2
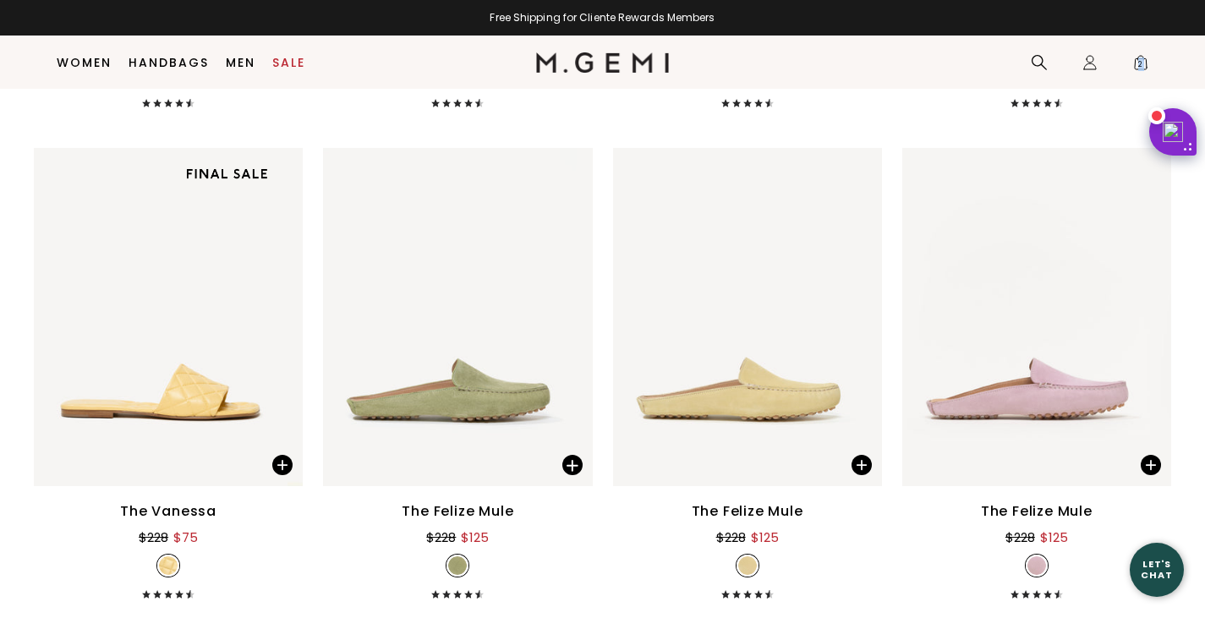
scroll to position [1091, 0]
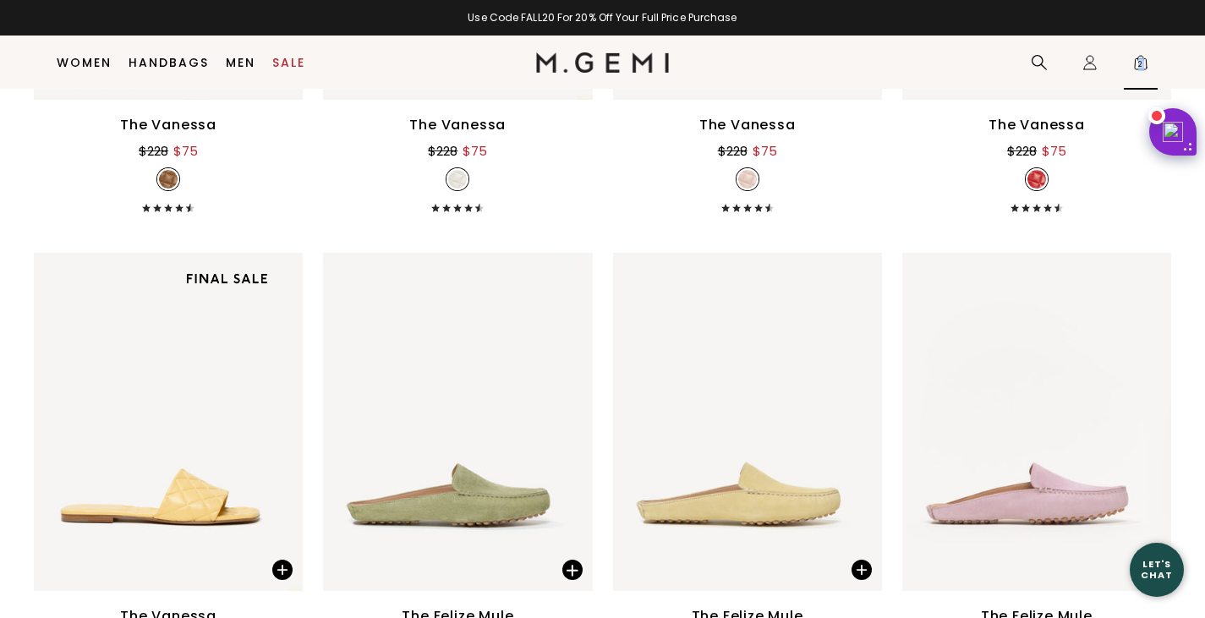
click at [1141, 58] on span "2" at bounding box center [1140, 66] width 17 height 17
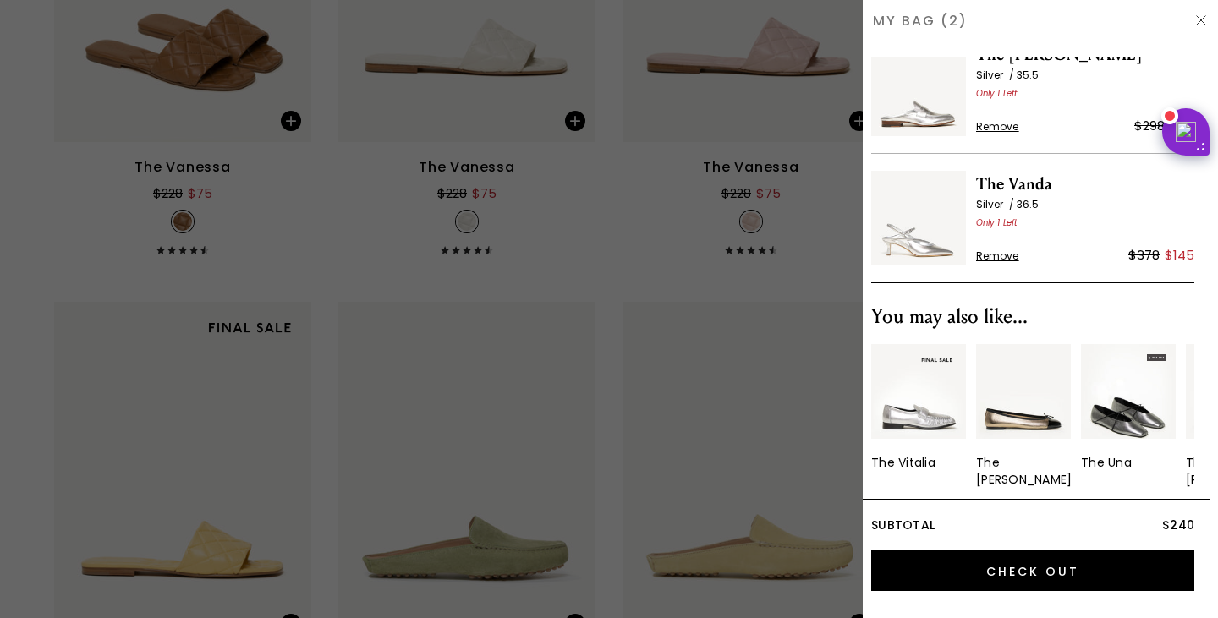
scroll to position [0, 0]
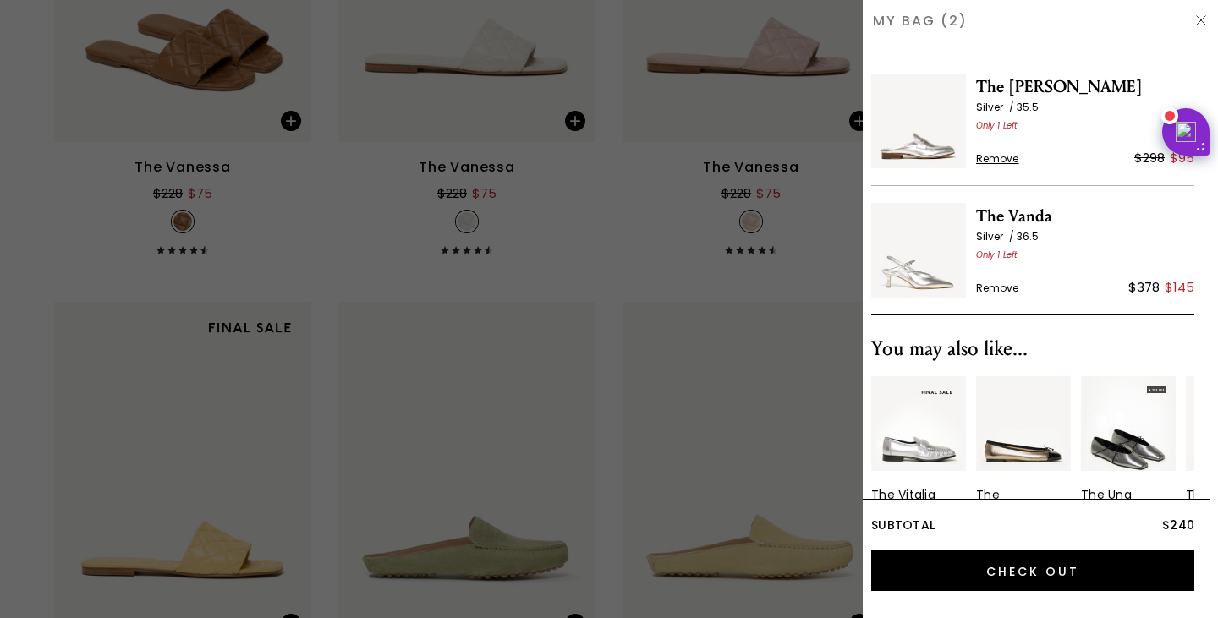
click at [1028, 85] on span "The [PERSON_NAME]" at bounding box center [1085, 87] width 218 height 27
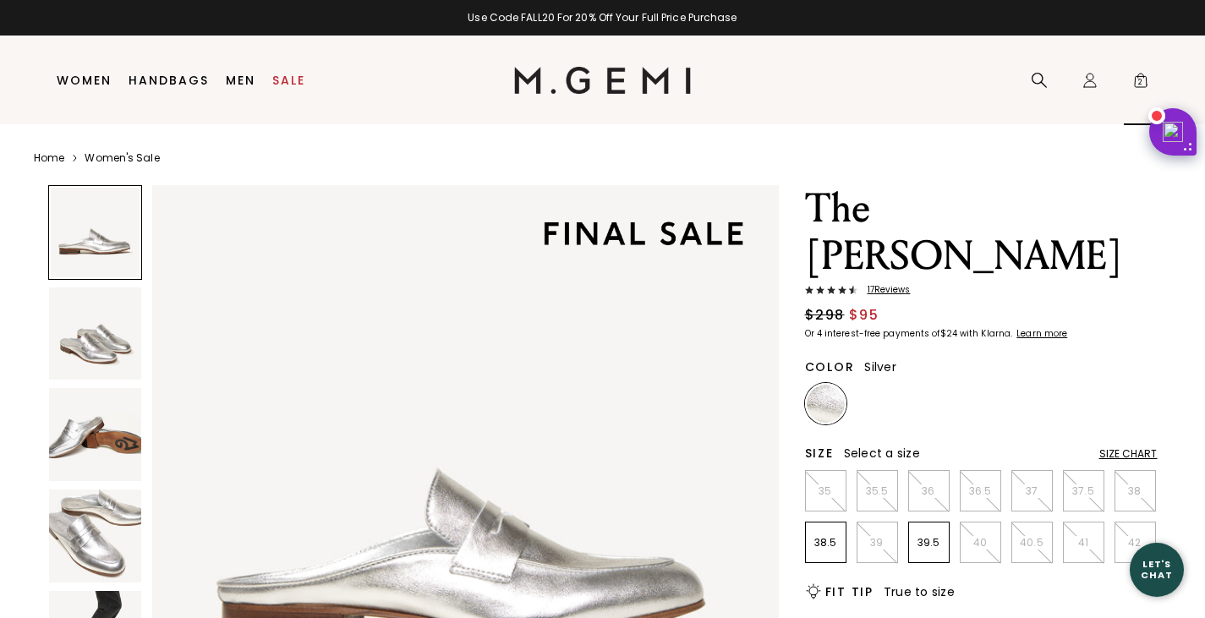
click at [1141, 81] on span "2" at bounding box center [1140, 83] width 17 height 17
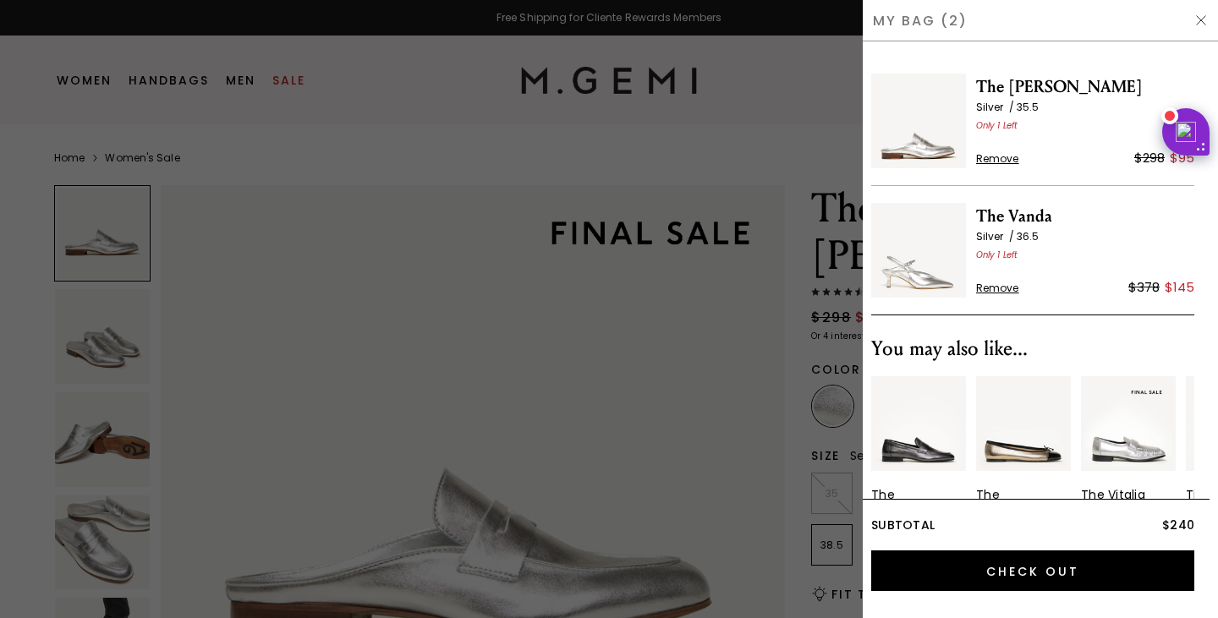
click at [1003, 285] on span "Remove" at bounding box center [997, 289] width 43 height 14
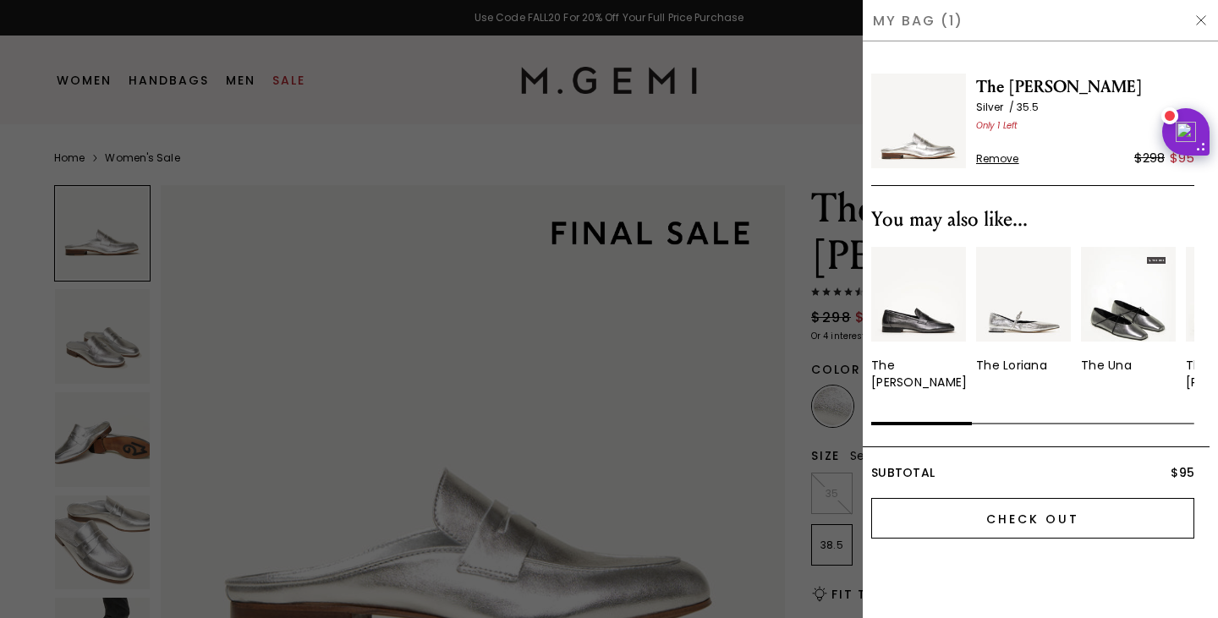
click at [1023, 513] on input "Check Out" at bounding box center [1032, 518] width 323 height 41
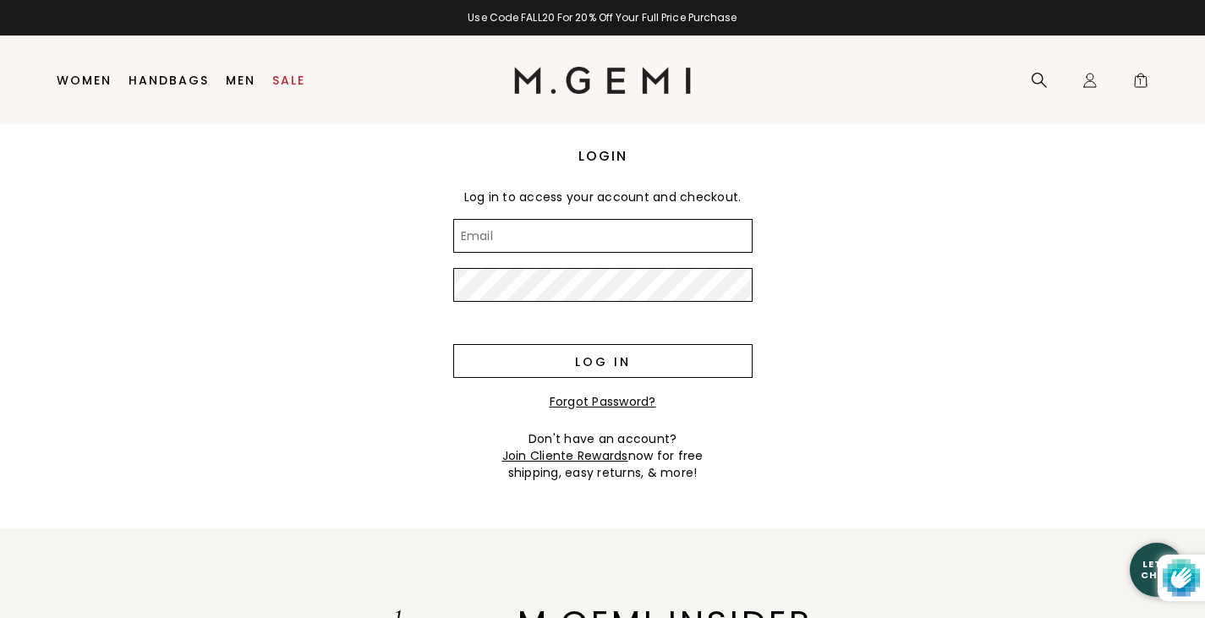
type input "[EMAIL_ADDRESS][DOMAIN_NAME]"
click at [604, 362] on input "Log in" at bounding box center [602, 361] width 299 height 34
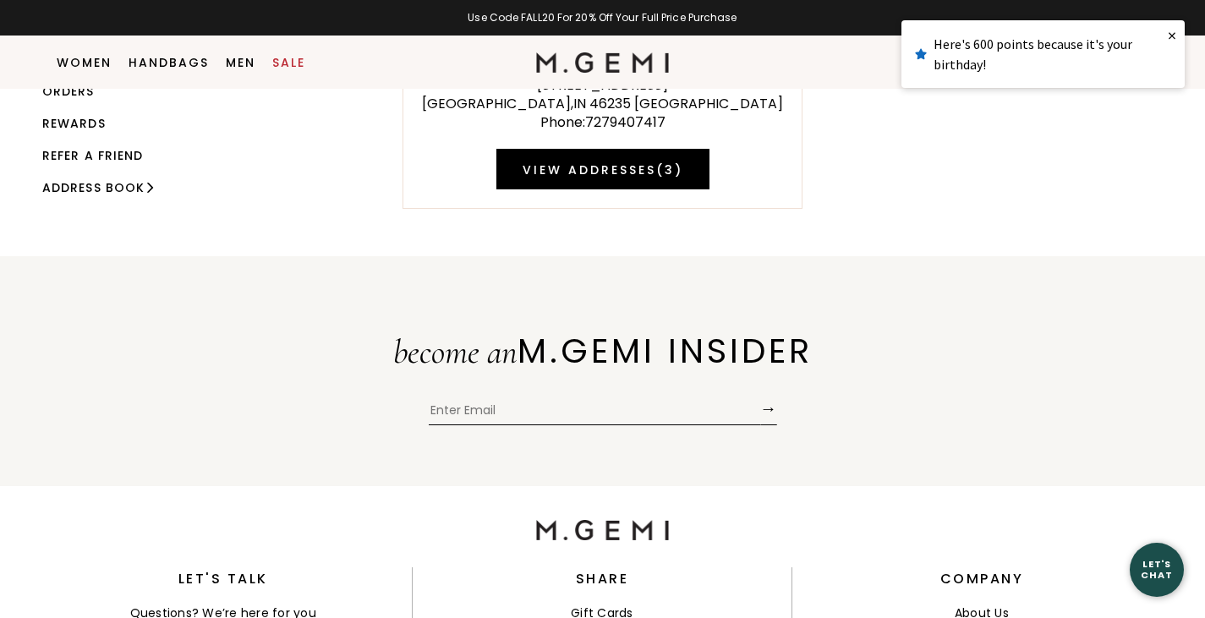
scroll to position [122, 0]
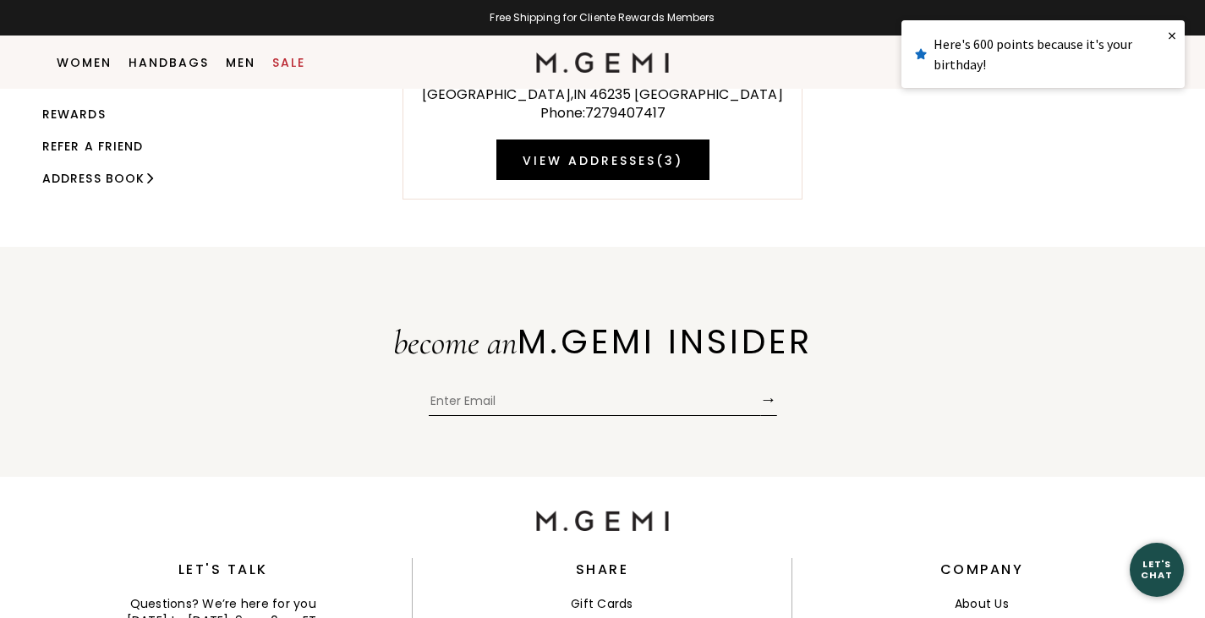
click at [947, 62] on div "Here's 600 points because it's your birthday!" at bounding box center [1043, 54] width 256 height 41
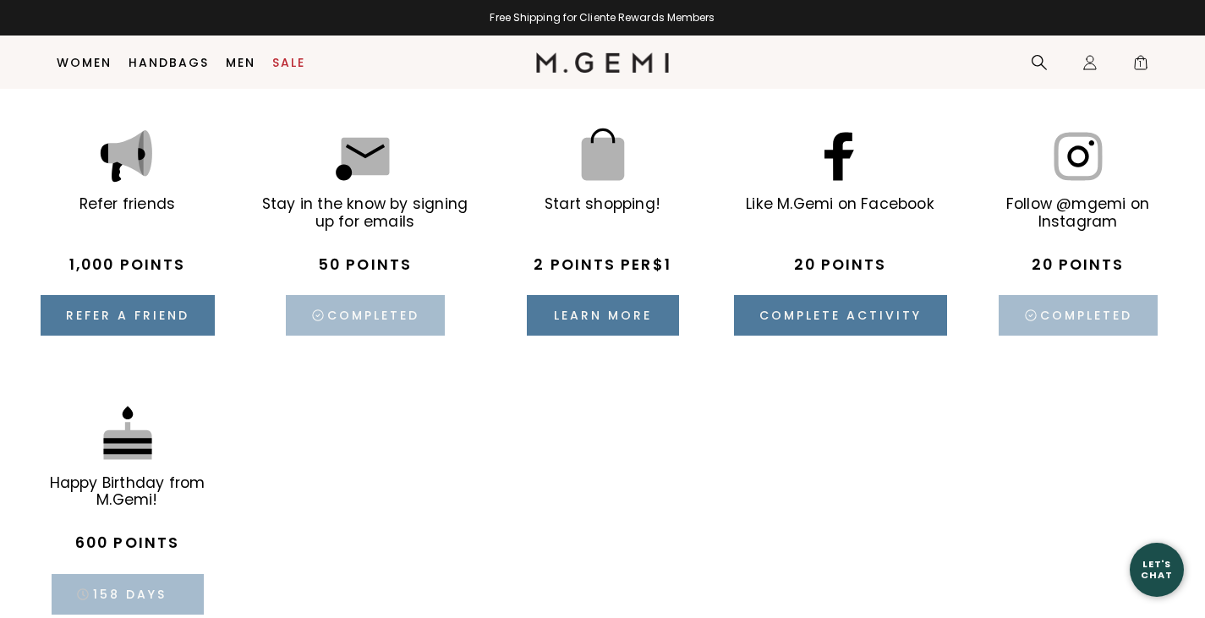
scroll to position [2562, 0]
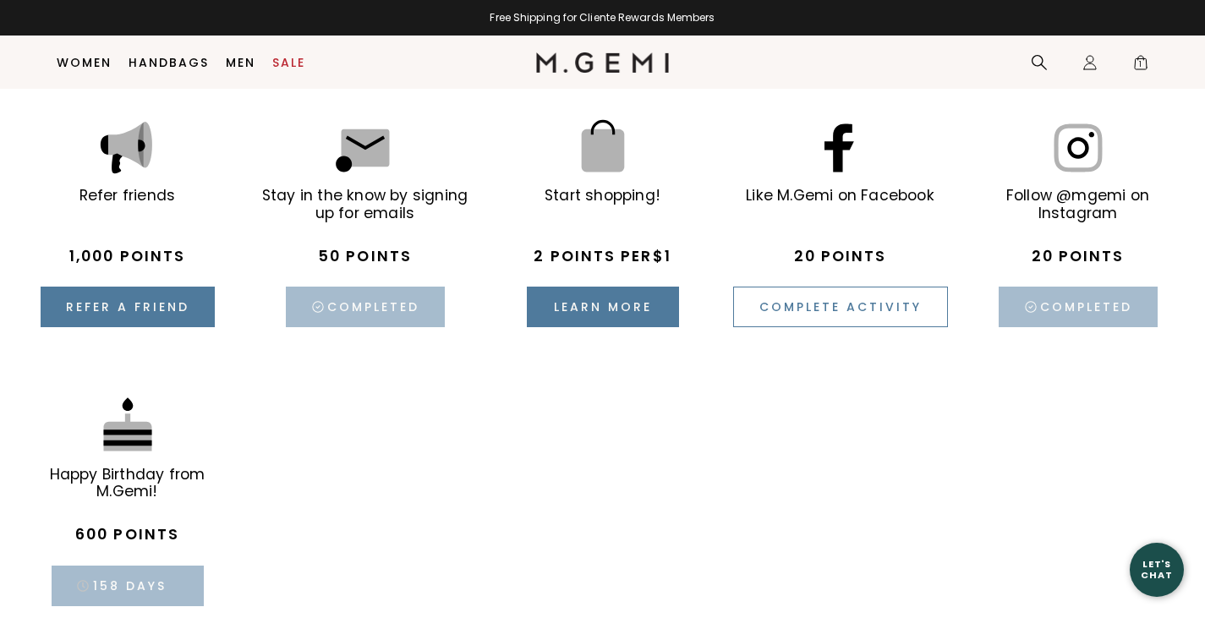
click at [836, 300] on button "Complete activity" at bounding box center [840, 307] width 215 height 41
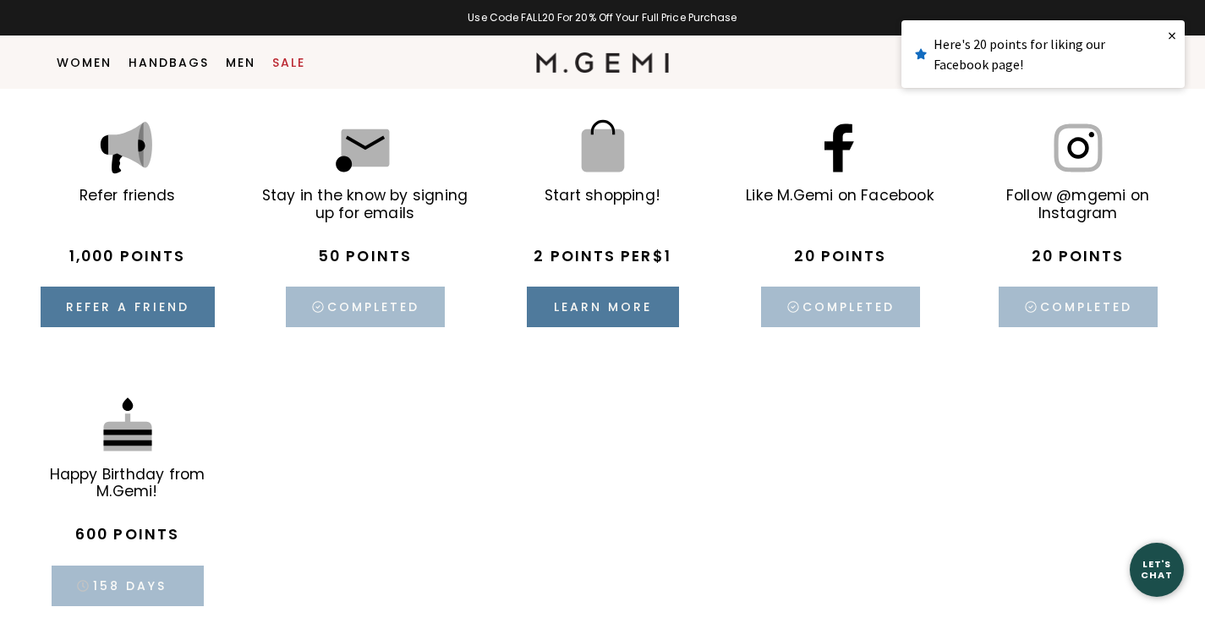
click at [119, 580] on div "158 days" at bounding box center [128, 586] width 152 height 41
click at [1175, 34] on link "×" at bounding box center [1172, 35] width 25 height 30
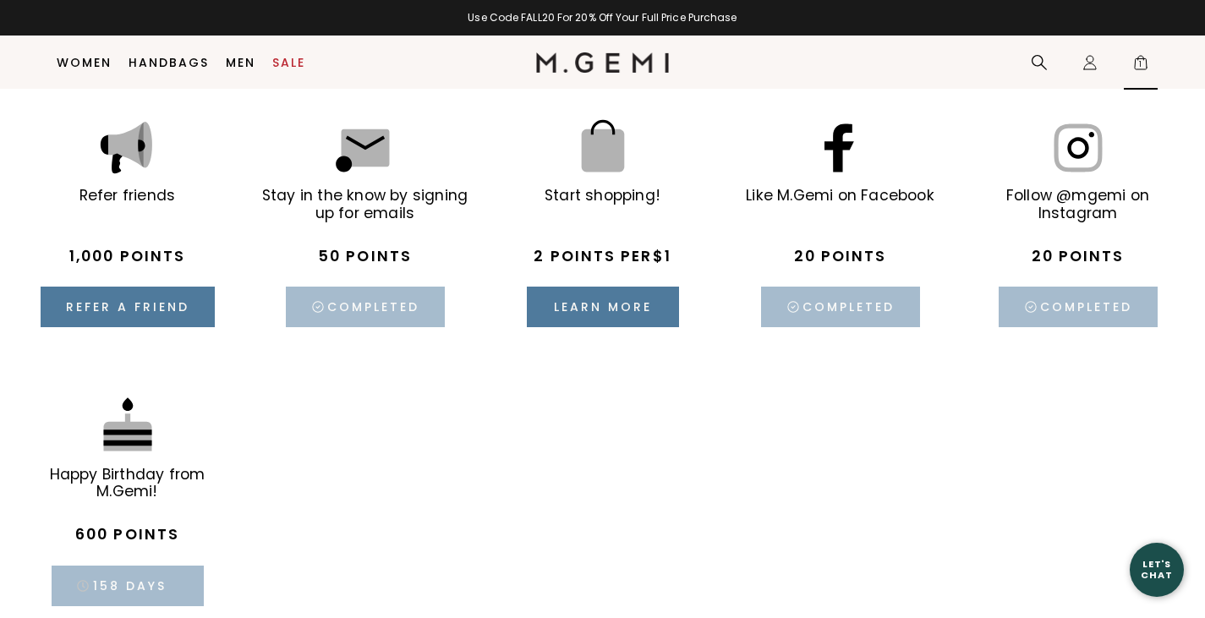
click at [1139, 61] on span "1" at bounding box center [1140, 66] width 17 height 17
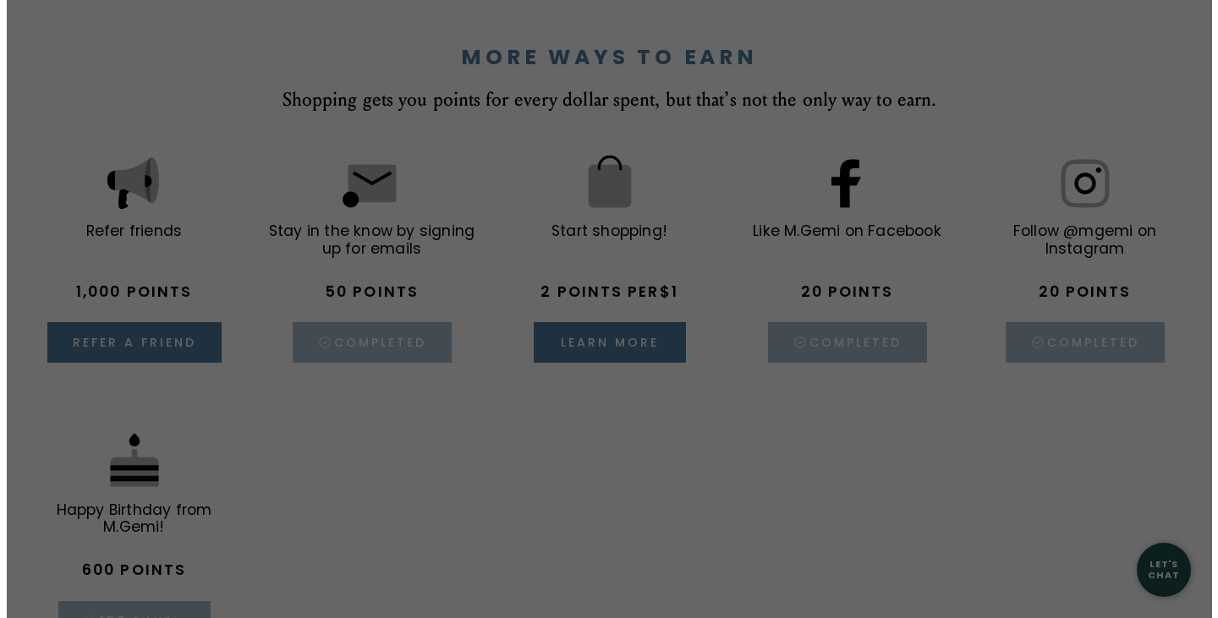
scroll to position [0, 0]
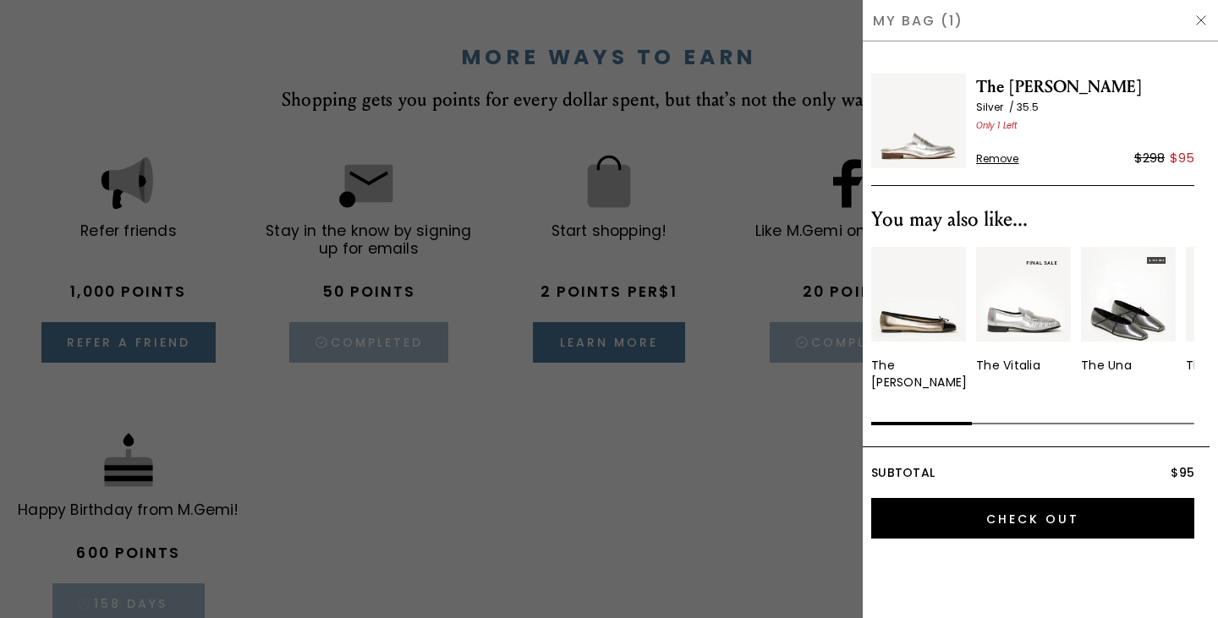
click at [1081, 112] on span "Silver 35.5" at bounding box center [1085, 108] width 218 height 14
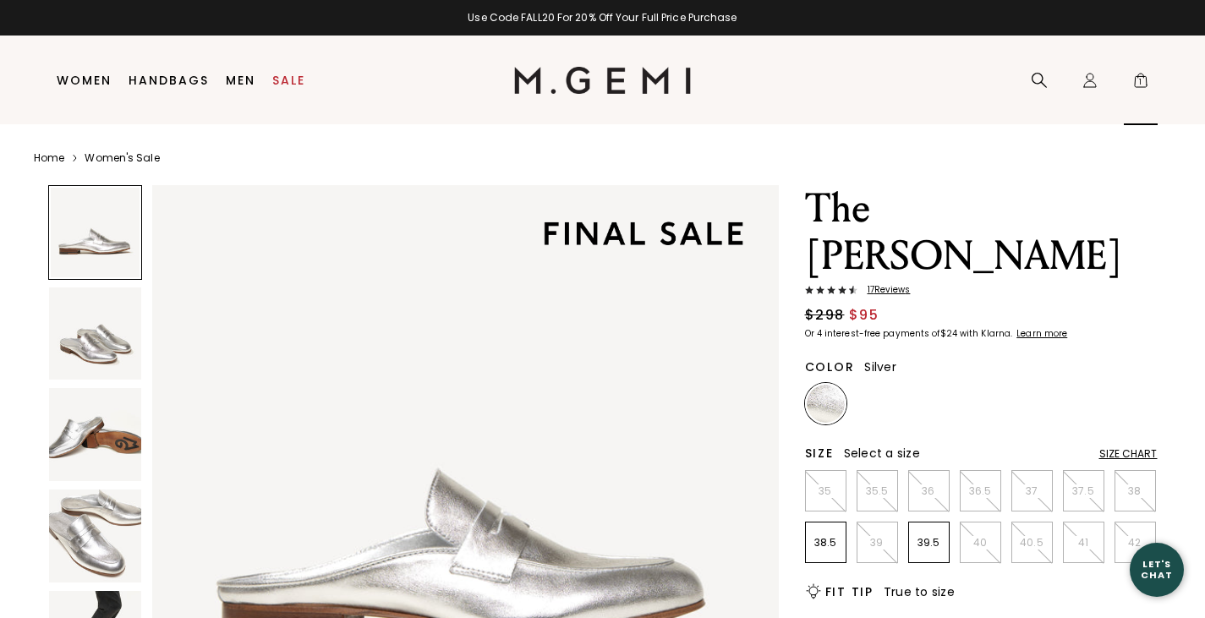
click at [1139, 78] on span "1" at bounding box center [1140, 83] width 17 height 17
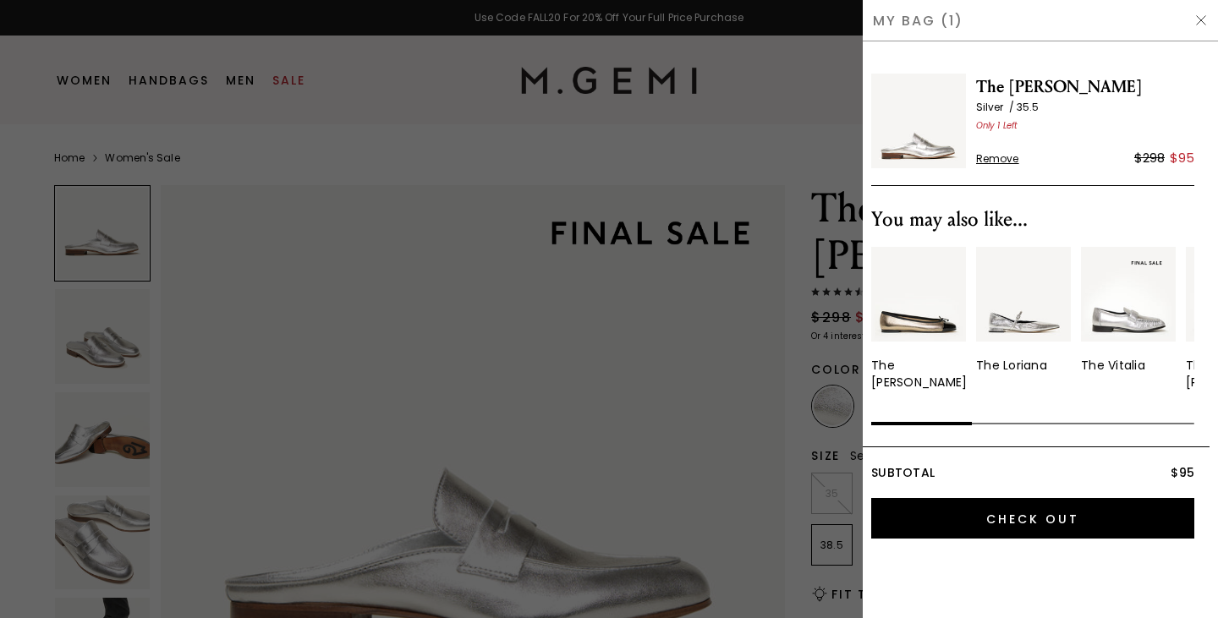
click at [796, 134] on div at bounding box center [609, 309] width 1218 height 618
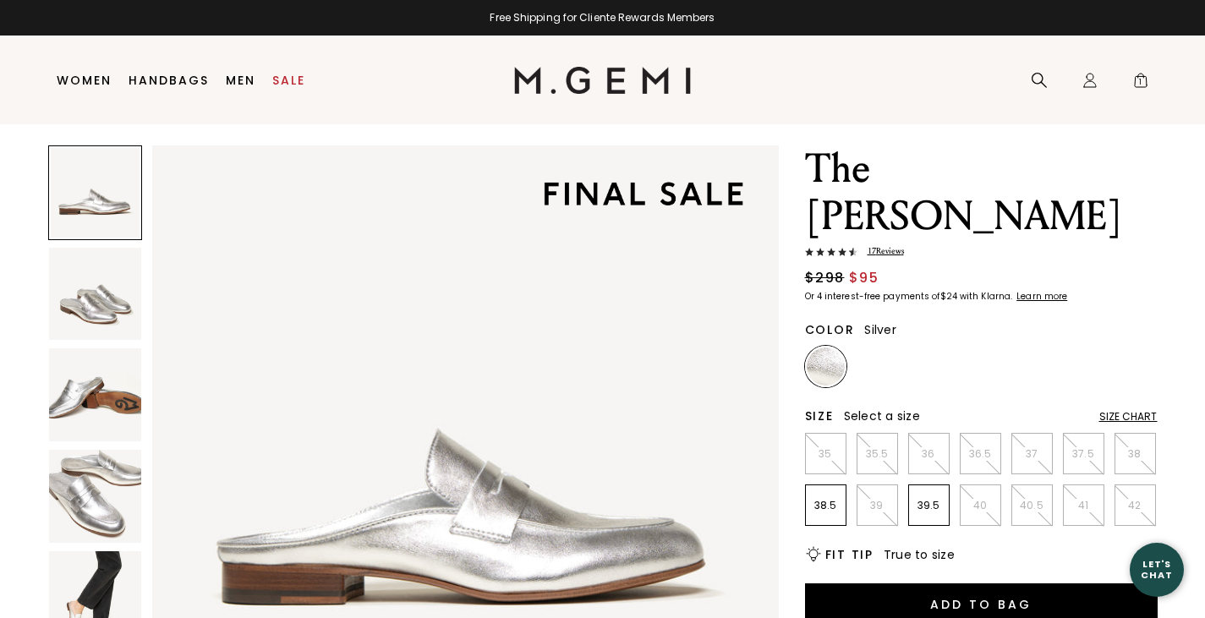
scroll to position [51, 0]
